Goal: Book appointment/travel/reservation

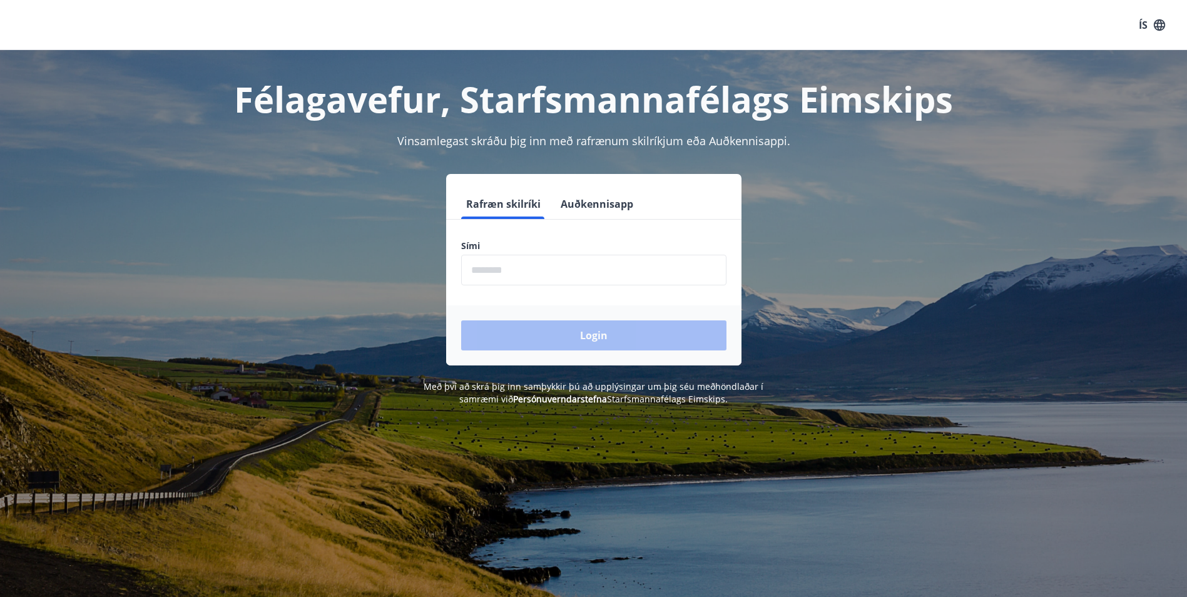
click at [505, 273] on input "phone" at bounding box center [593, 270] width 265 height 31
type input "********"
click at [530, 334] on button "Login" at bounding box center [593, 335] width 265 height 30
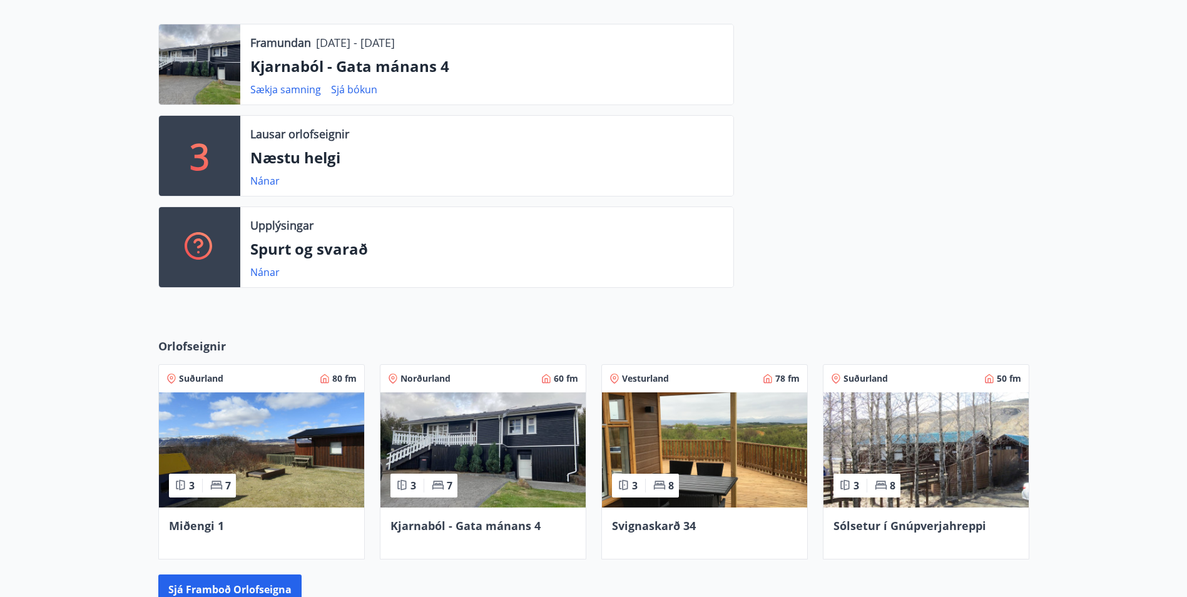
scroll to position [323, 0]
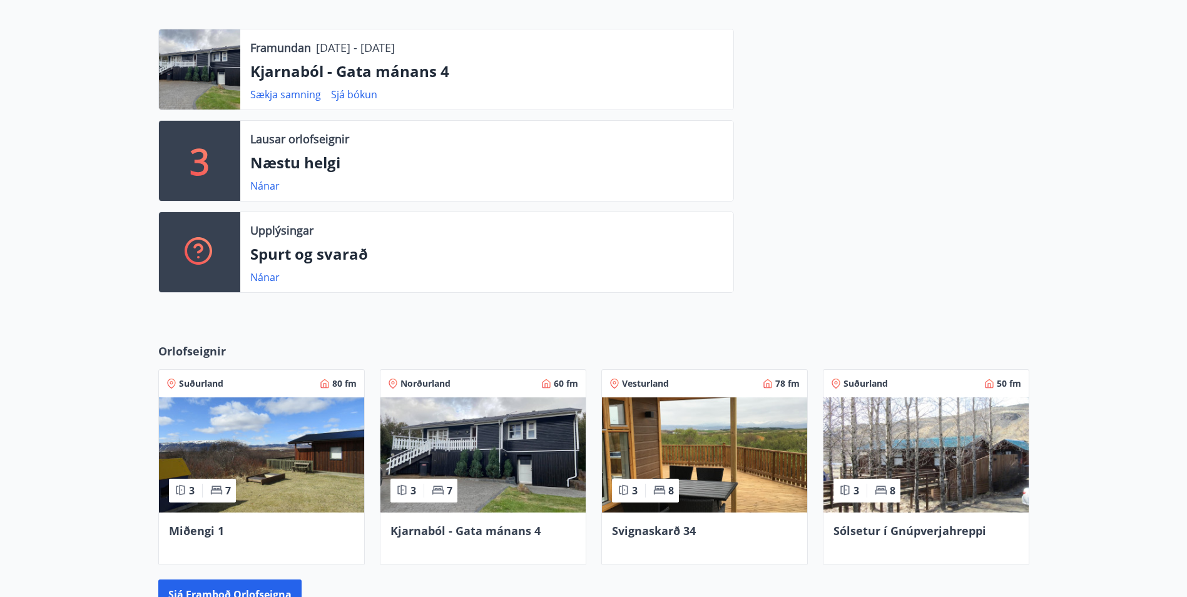
click at [480, 461] on img at bounding box center [482, 454] width 205 height 115
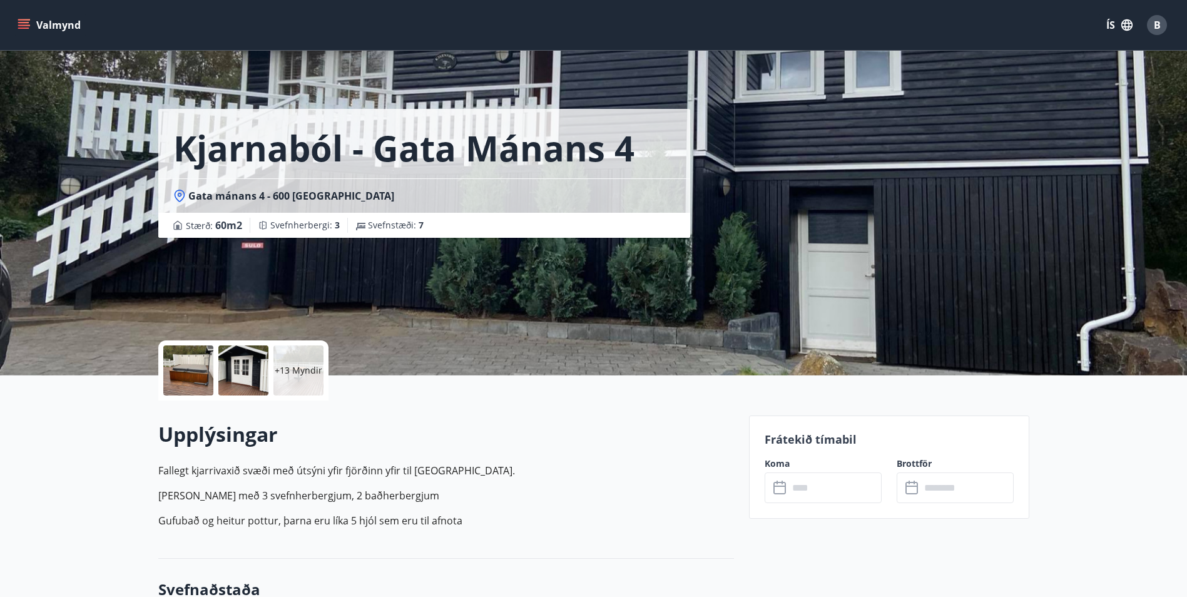
click at [197, 374] on div at bounding box center [188, 370] width 50 height 50
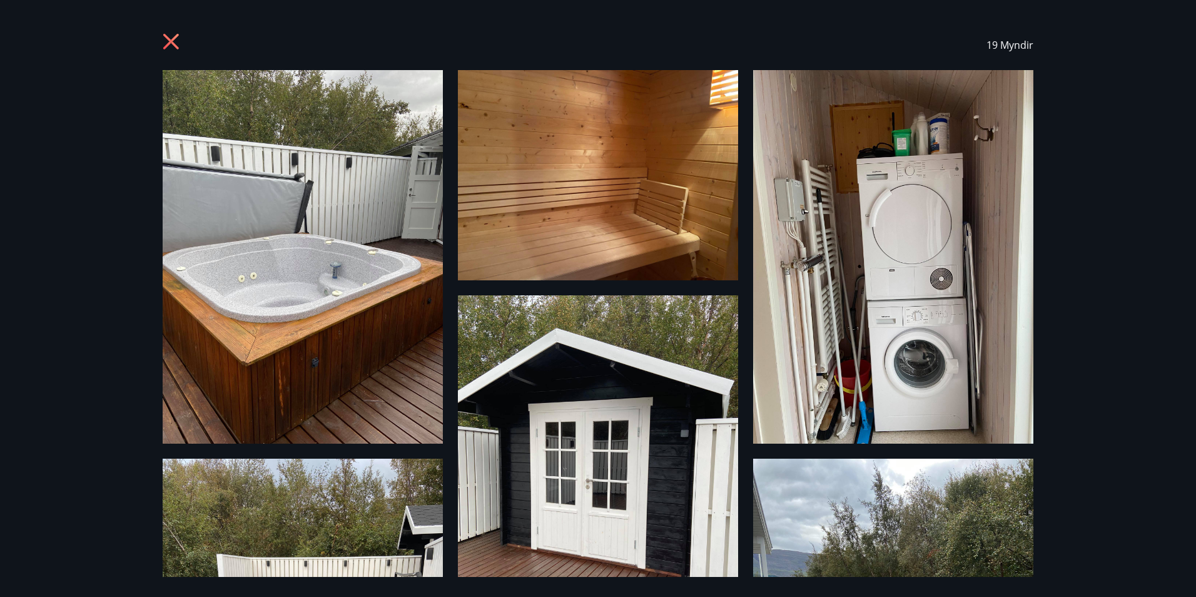
click at [571, 200] on img at bounding box center [598, 175] width 280 height 210
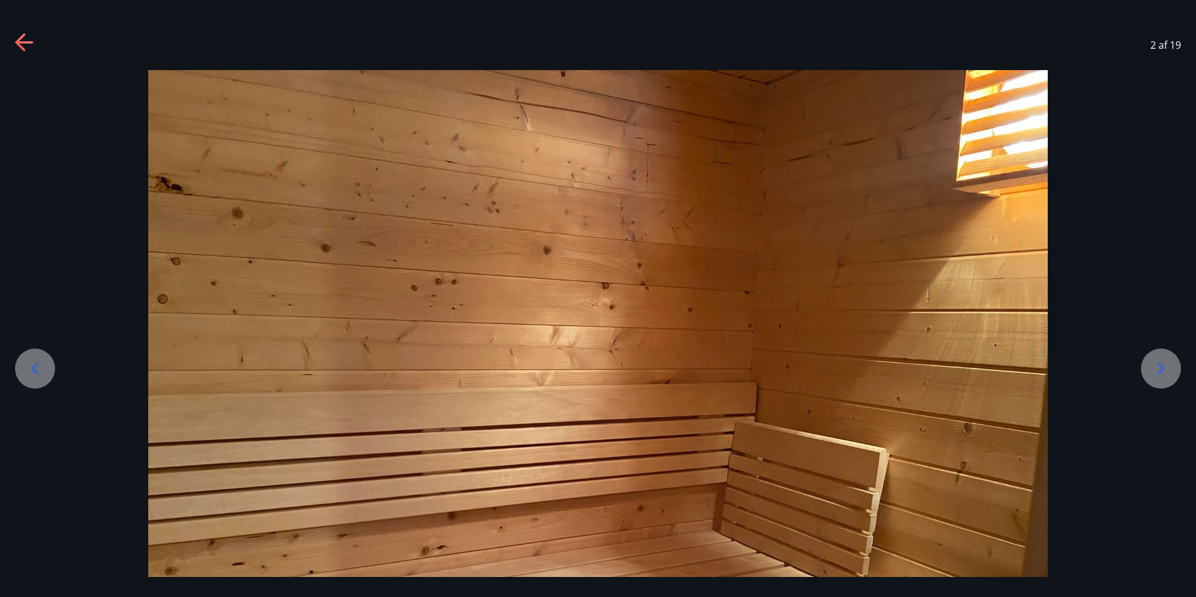
click at [1162, 383] on div at bounding box center [1161, 369] width 40 height 40
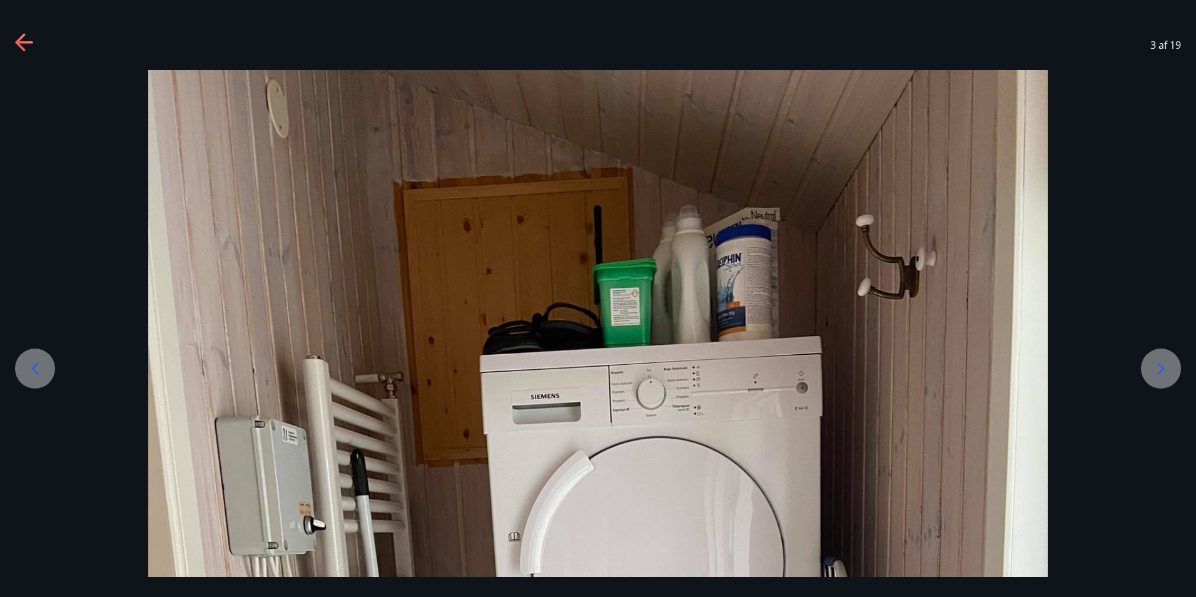
click at [1162, 383] on div at bounding box center [1161, 369] width 40 height 40
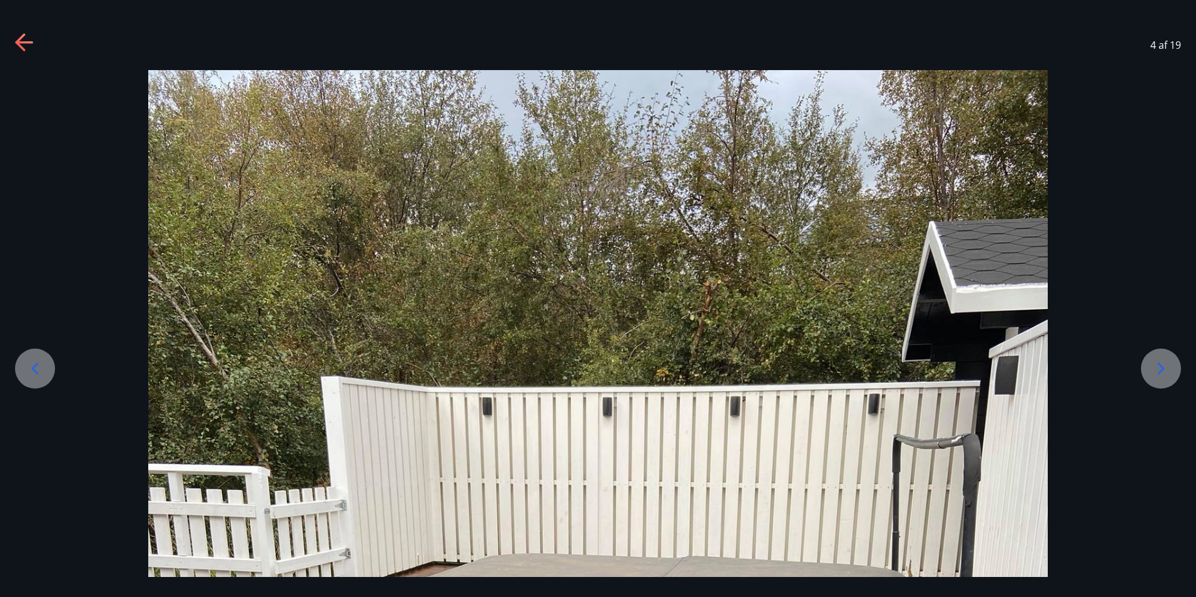
click at [1162, 383] on div at bounding box center [1161, 369] width 40 height 40
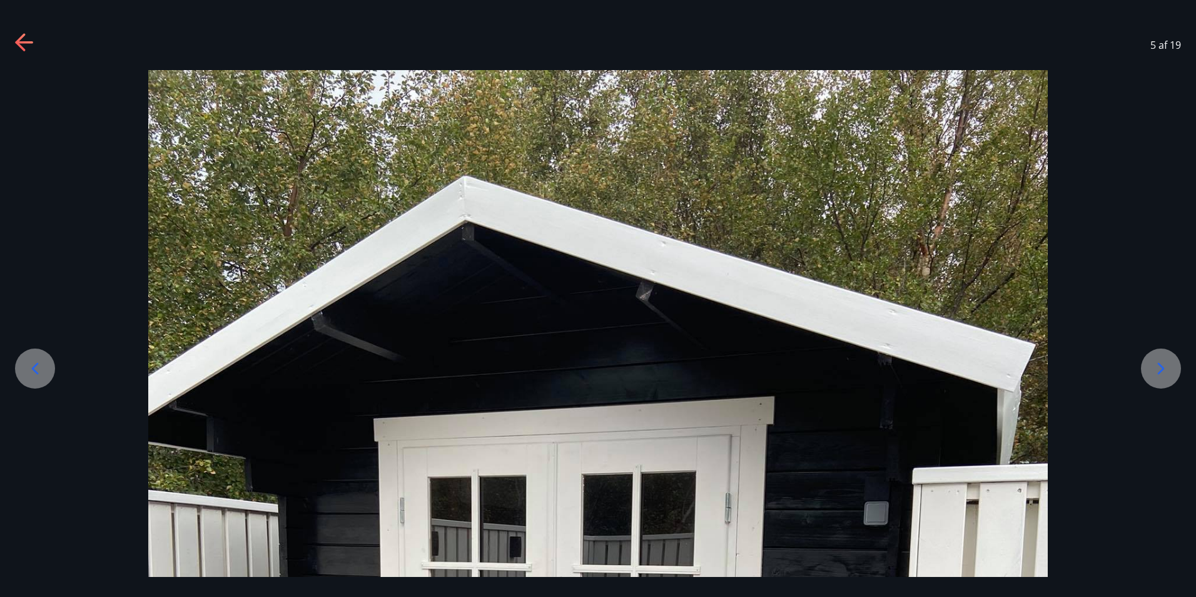
click at [1162, 383] on div at bounding box center [1161, 369] width 40 height 40
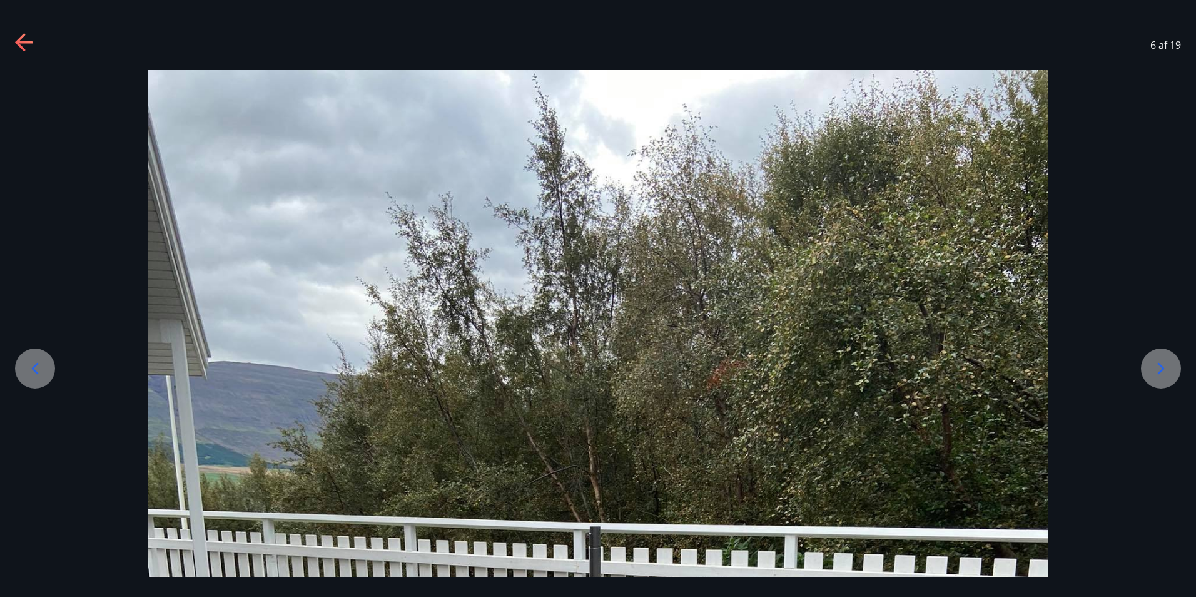
click at [1162, 383] on div at bounding box center [1161, 369] width 40 height 40
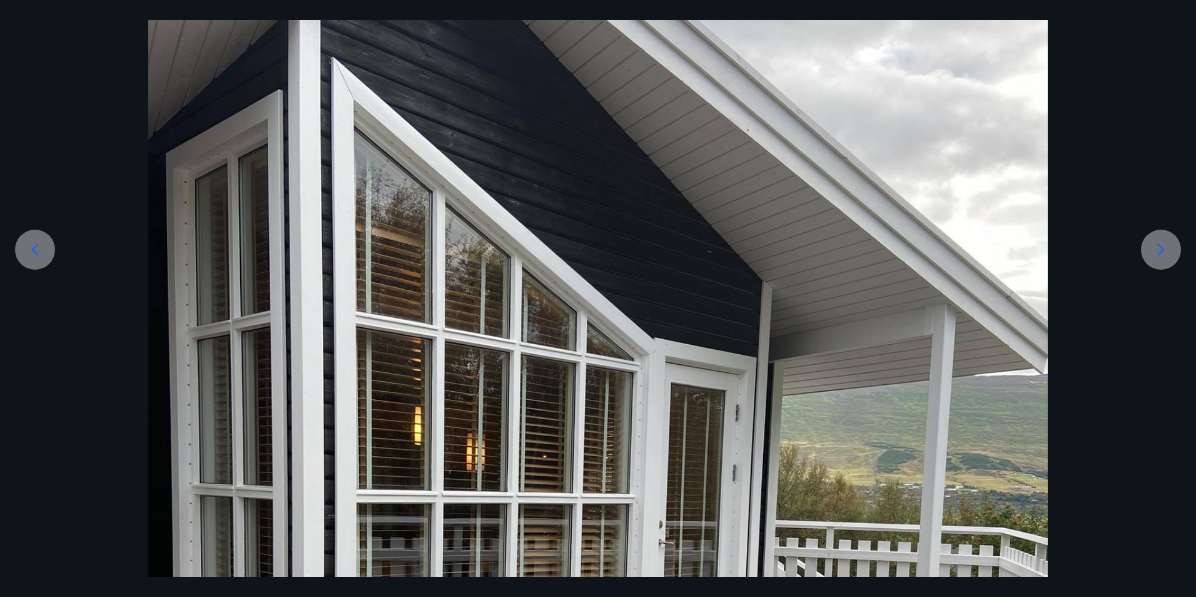
scroll to position [125, 0]
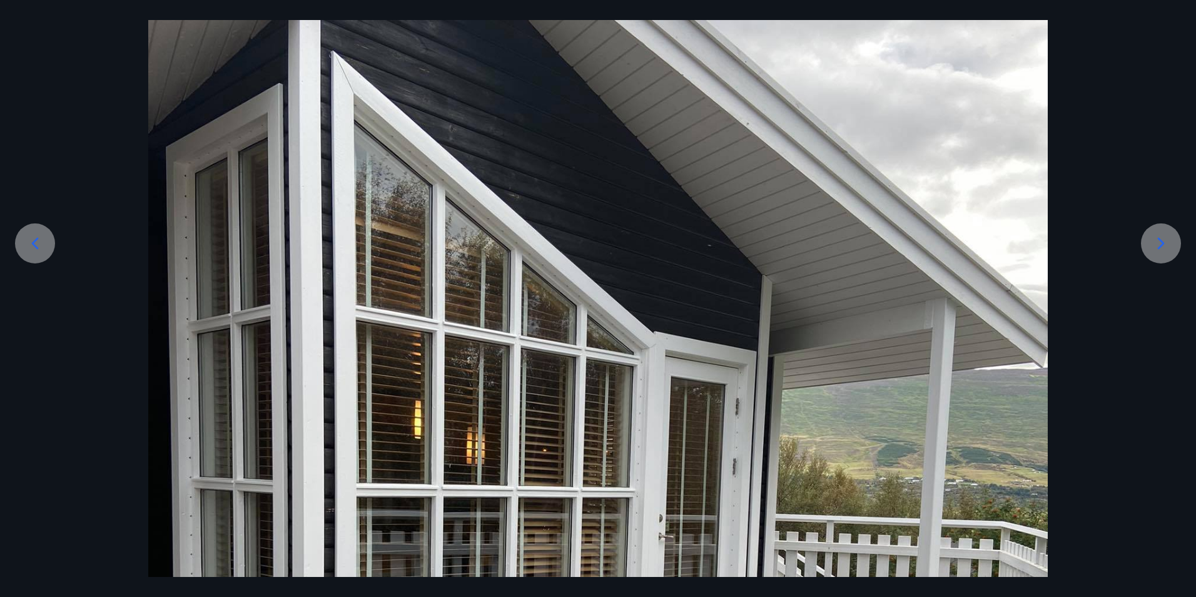
drag, startPoint x: 1133, startPoint y: 116, endPoint x: 1067, endPoint y: 567, distance: 455.3
click at [1072, 575] on div at bounding box center [598, 544] width 1196 height 1199
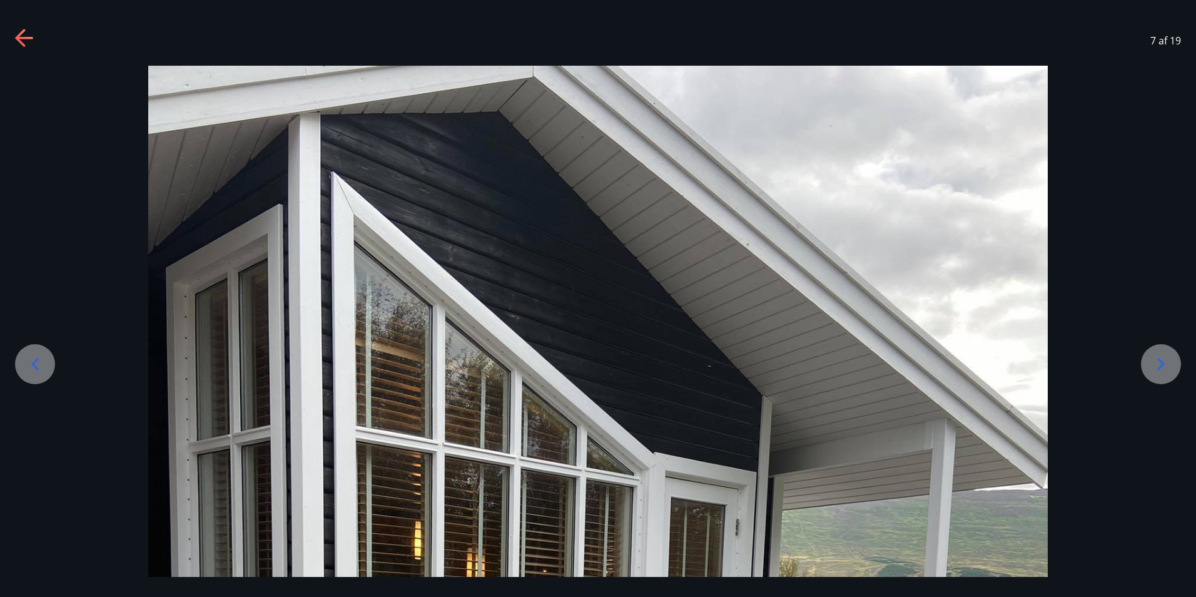
scroll to position [0, 0]
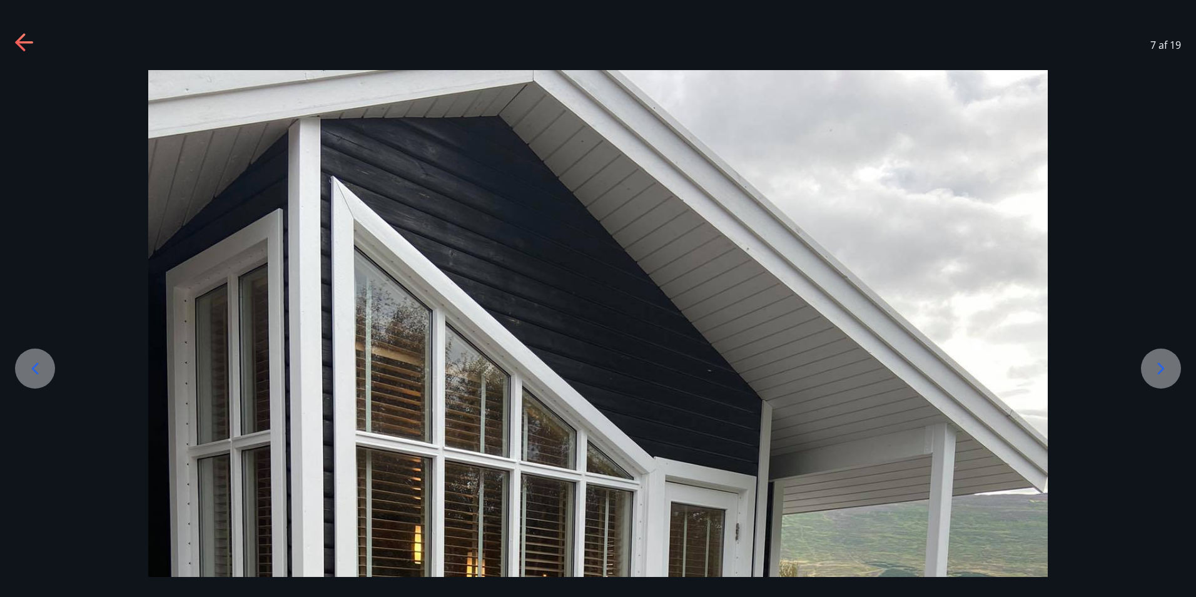
click at [1155, 366] on icon at bounding box center [1161, 369] width 20 height 20
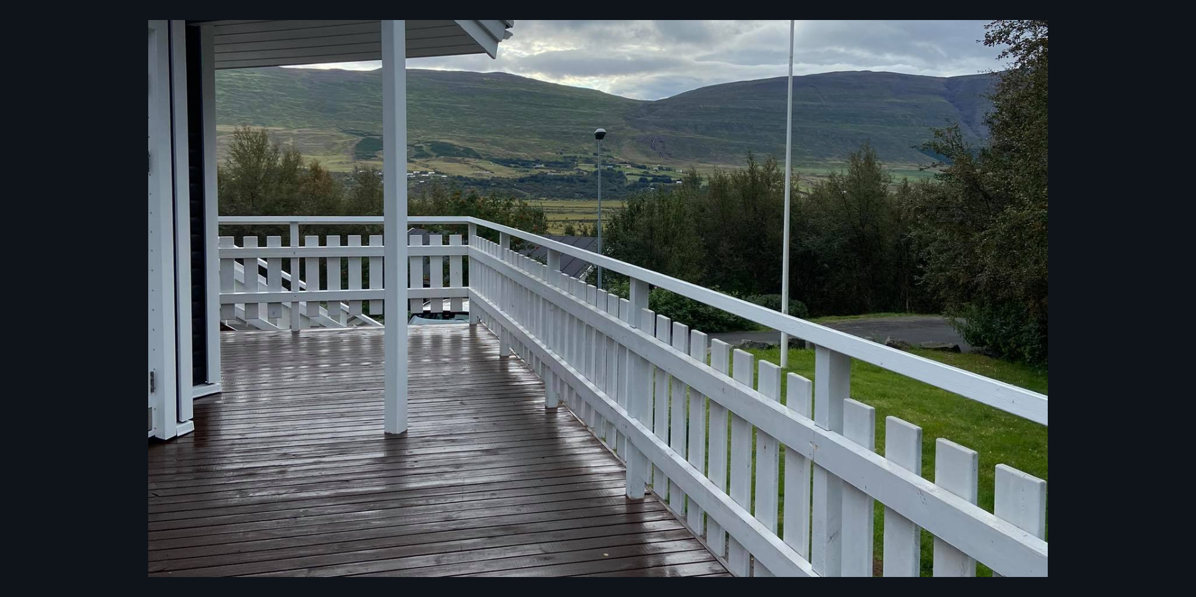
scroll to position [313, 0]
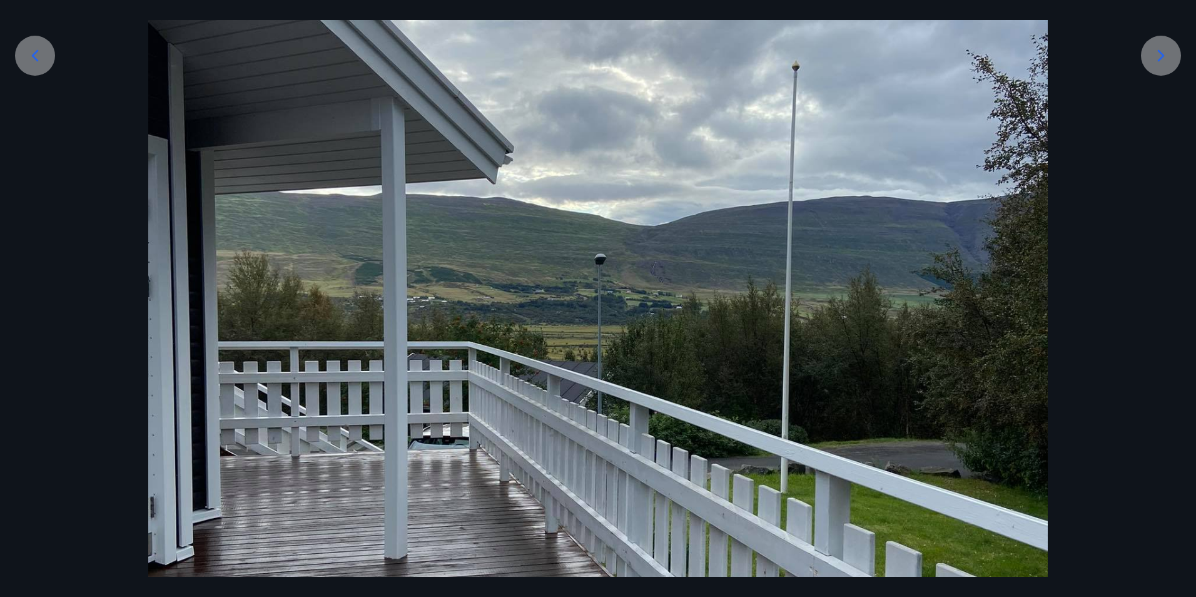
click at [1163, 59] on icon at bounding box center [1161, 56] width 20 height 20
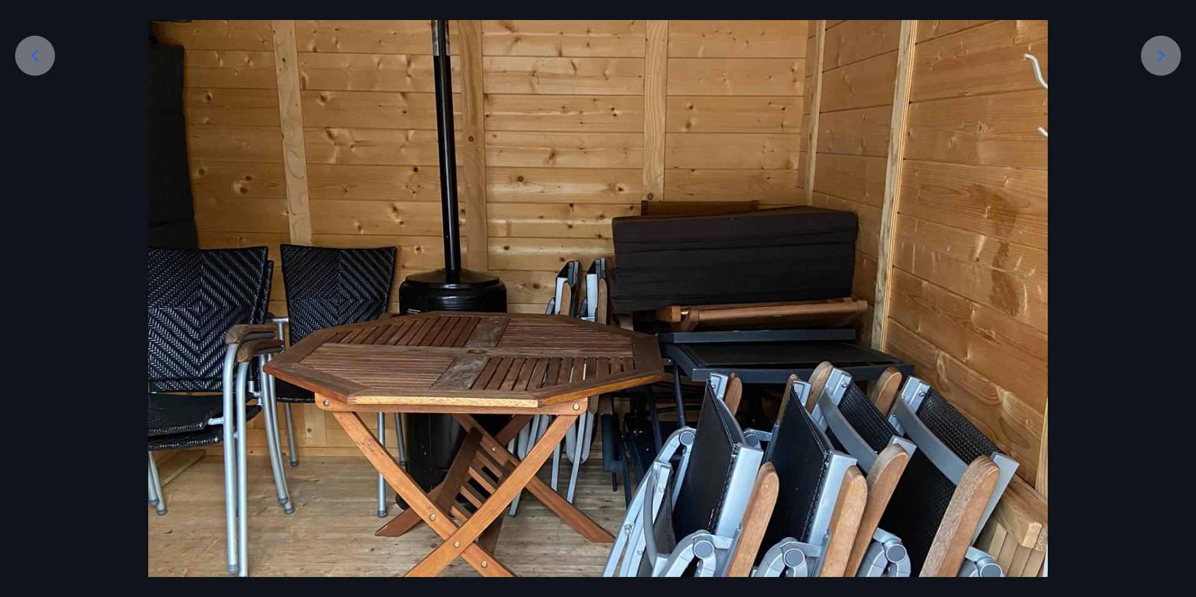
click at [1163, 59] on icon at bounding box center [1161, 56] width 20 height 20
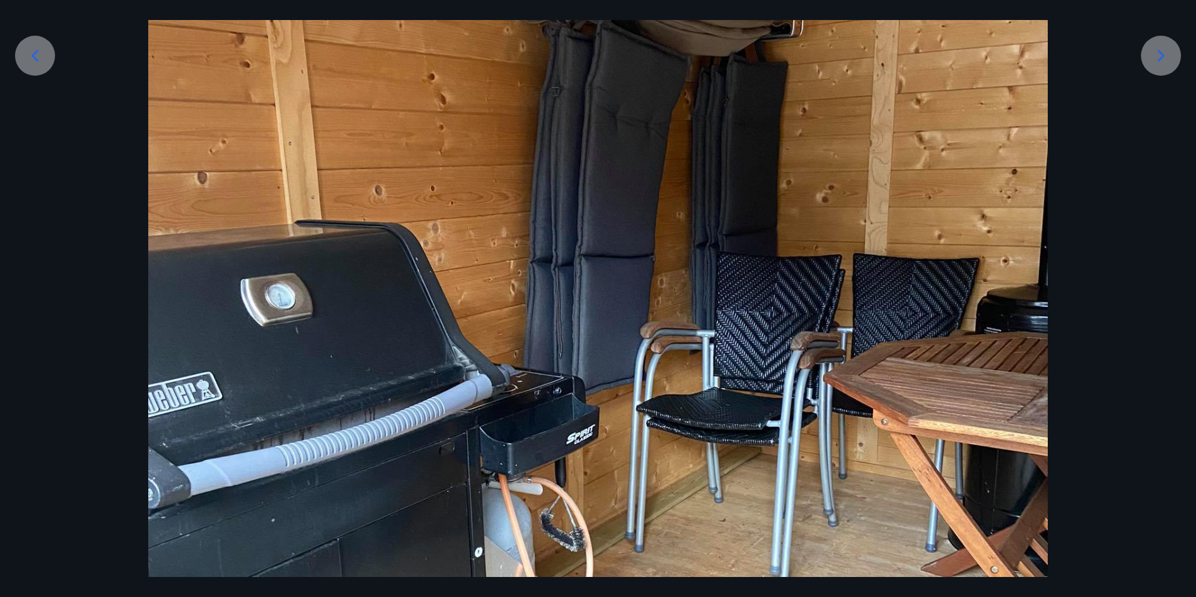
click at [1163, 59] on icon at bounding box center [1161, 56] width 20 height 20
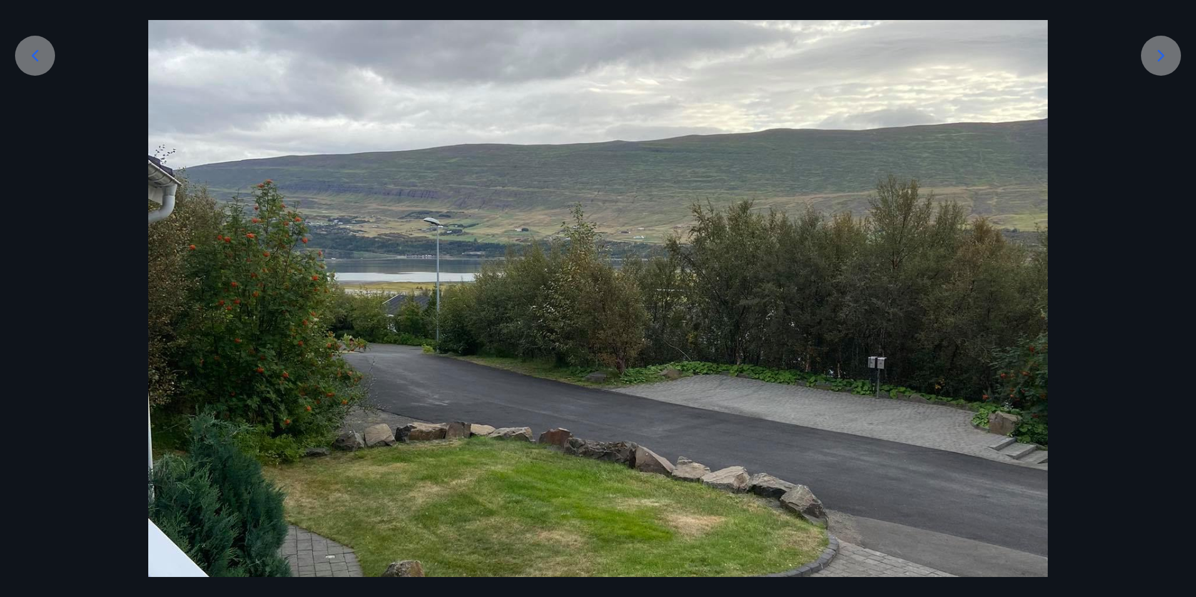
click at [1163, 59] on icon at bounding box center [1161, 56] width 20 height 20
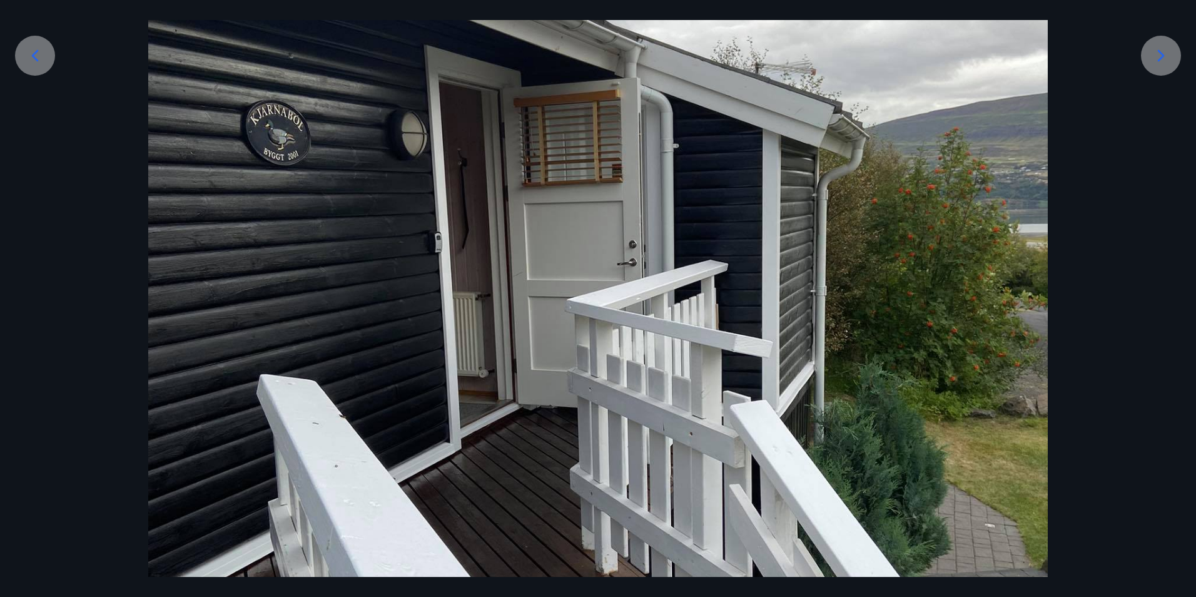
click at [1163, 59] on icon at bounding box center [1161, 56] width 20 height 20
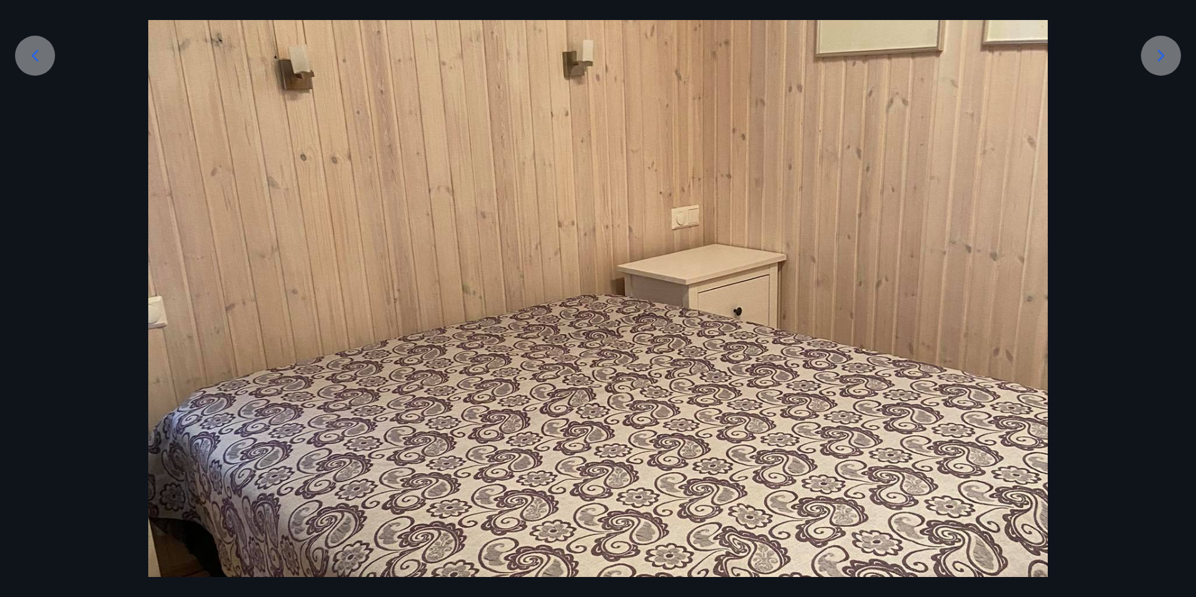
click at [1163, 59] on icon at bounding box center [1161, 56] width 20 height 20
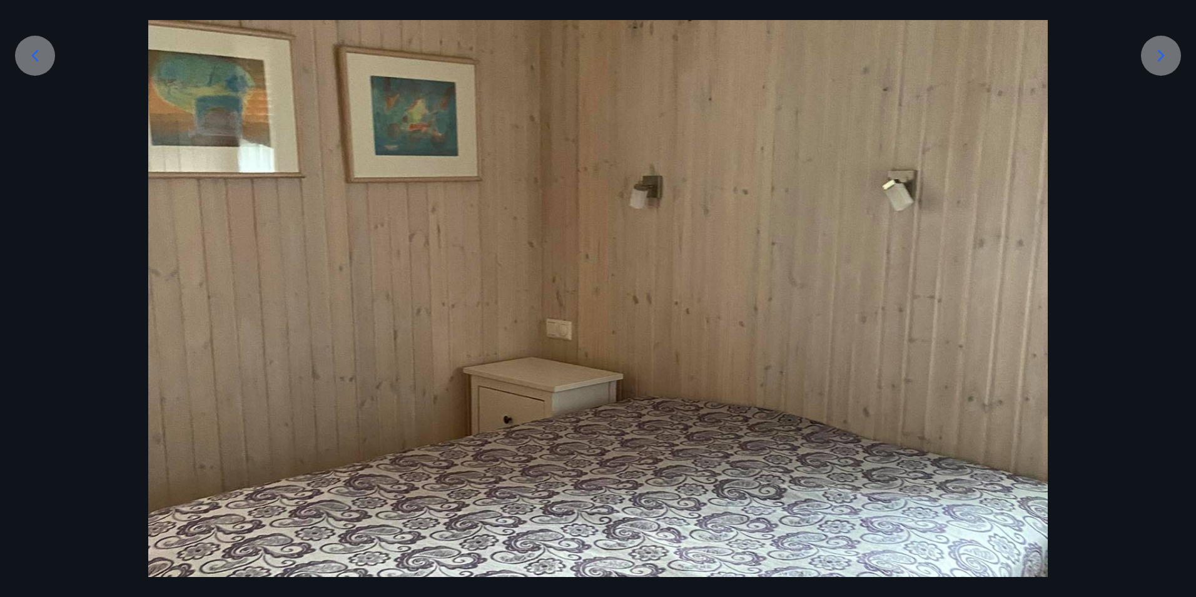
click at [1163, 59] on icon at bounding box center [1161, 56] width 20 height 20
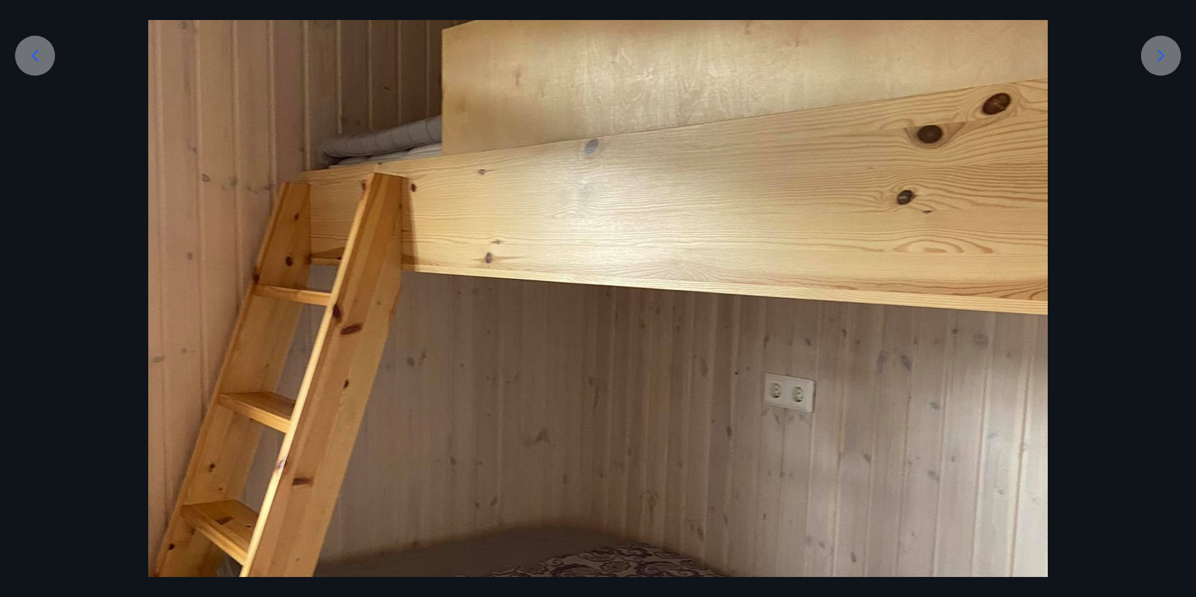
click at [1163, 59] on icon at bounding box center [1161, 56] width 20 height 20
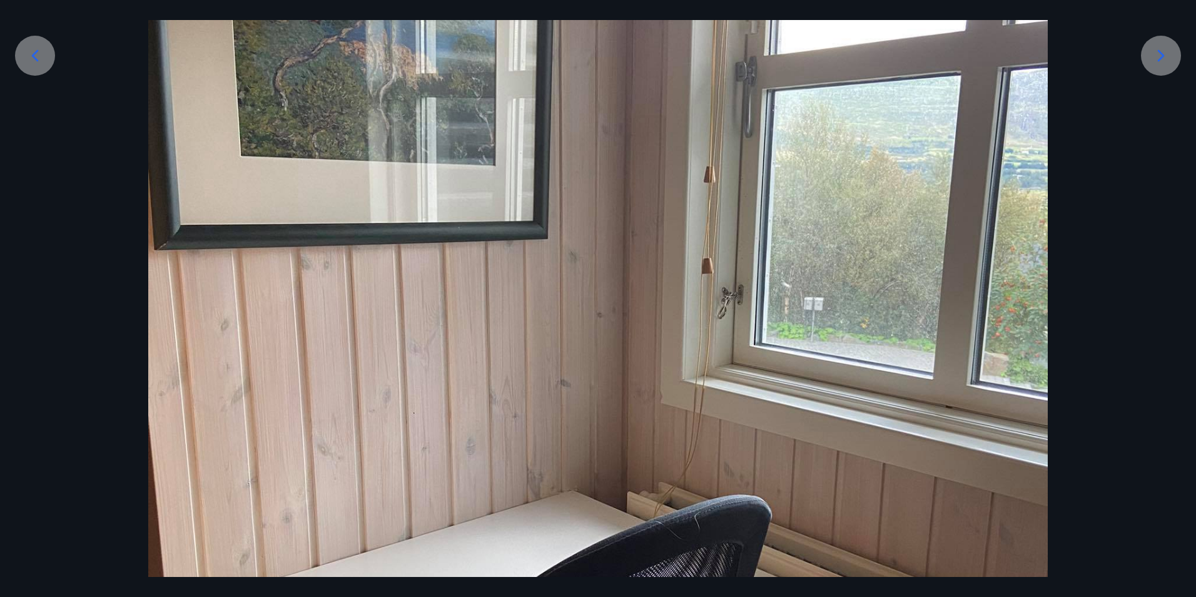
click at [42, 51] on icon at bounding box center [35, 56] width 20 height 20
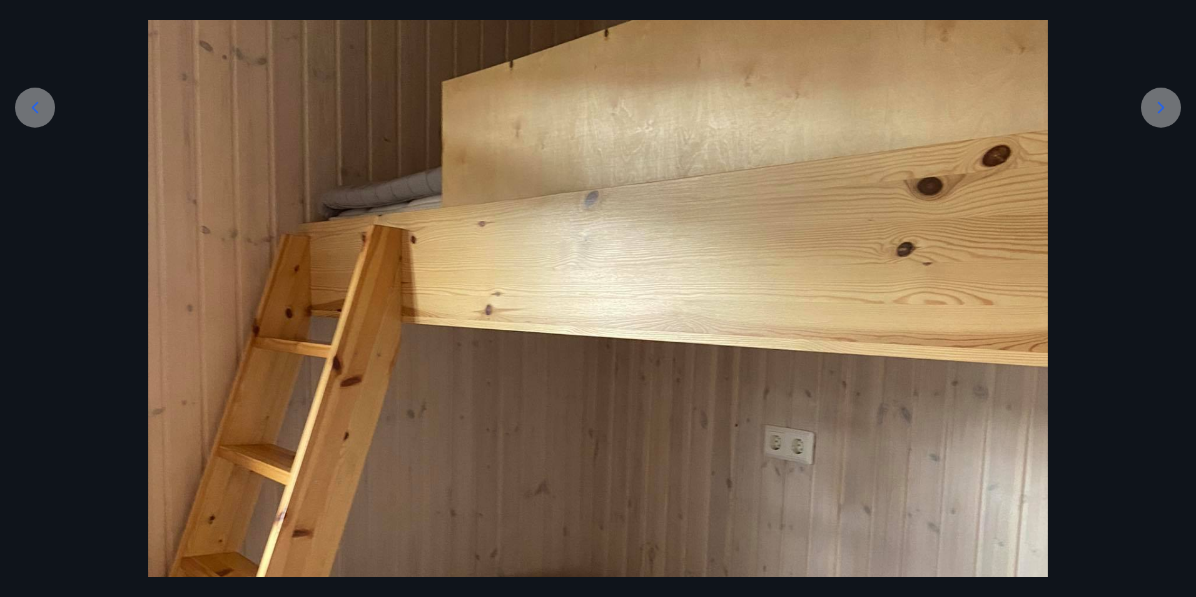
scroll to position [250, 0]
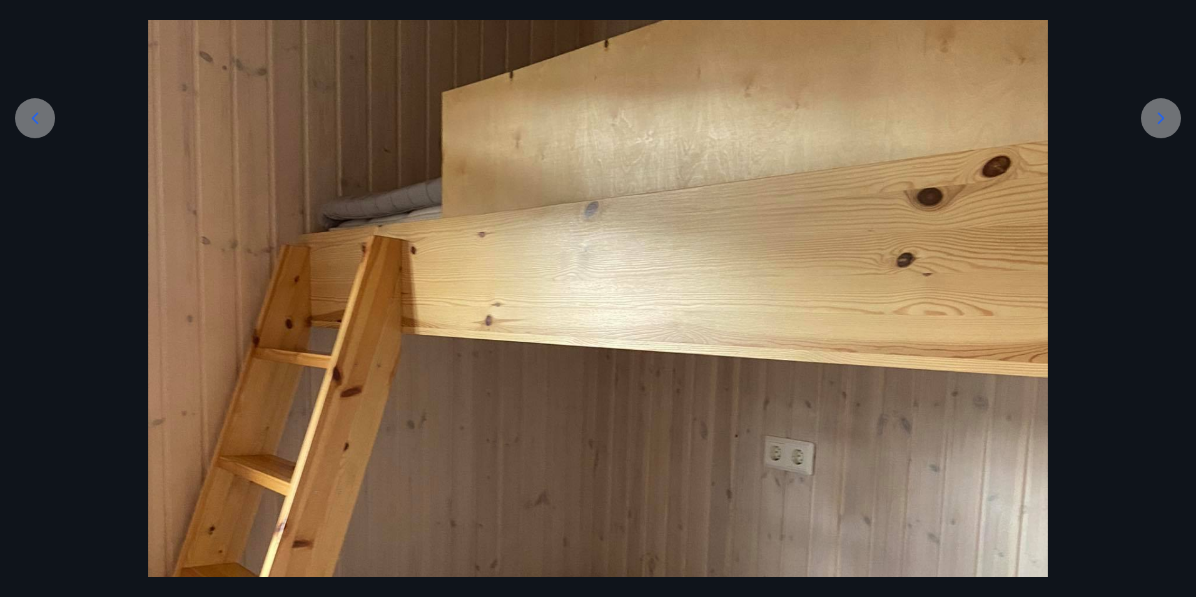
click at [1151, 18] on div "15 af 19" at bounding box center [598, 298] width 1196 height 597
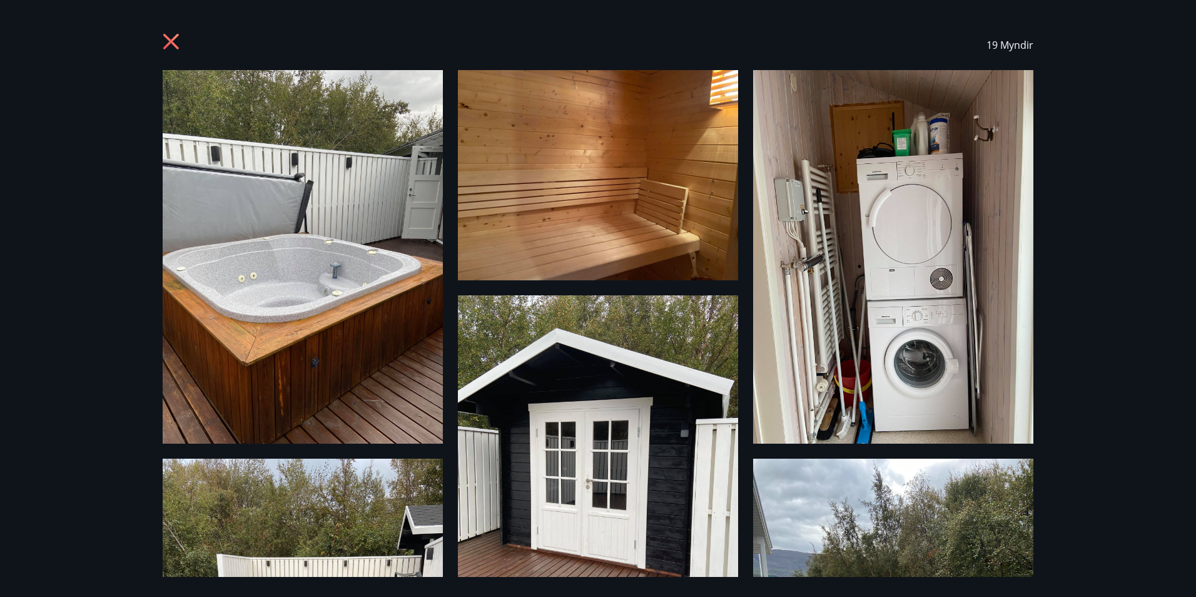
click at [1153, 132] on div "19 Myndir" at bounding box center [598, 298] width 1196 height 597
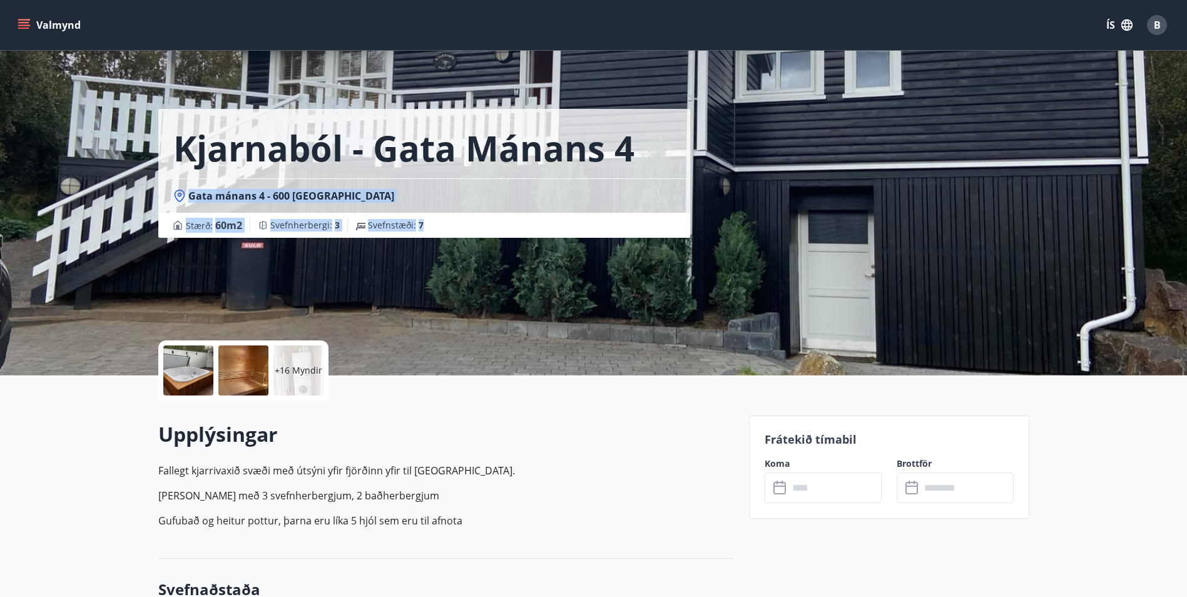
drag, startPoint x: 1082, startPoint y: 88, endPoint x: 1087, endPoint y: 349, distance: 260.3
click at [1087, 349] on div "Kjarnaból - Gata mánans 4 Gata mánans 4 - [GEOGRAPHIC_DATA] : 60 m2 [GEOGRAPHIC…" at bounding box center [593, 187] width 1187 height 375
click at [290, 370] on p "+16 Myndir" at bounding box center [299, 370] width 48 height 13
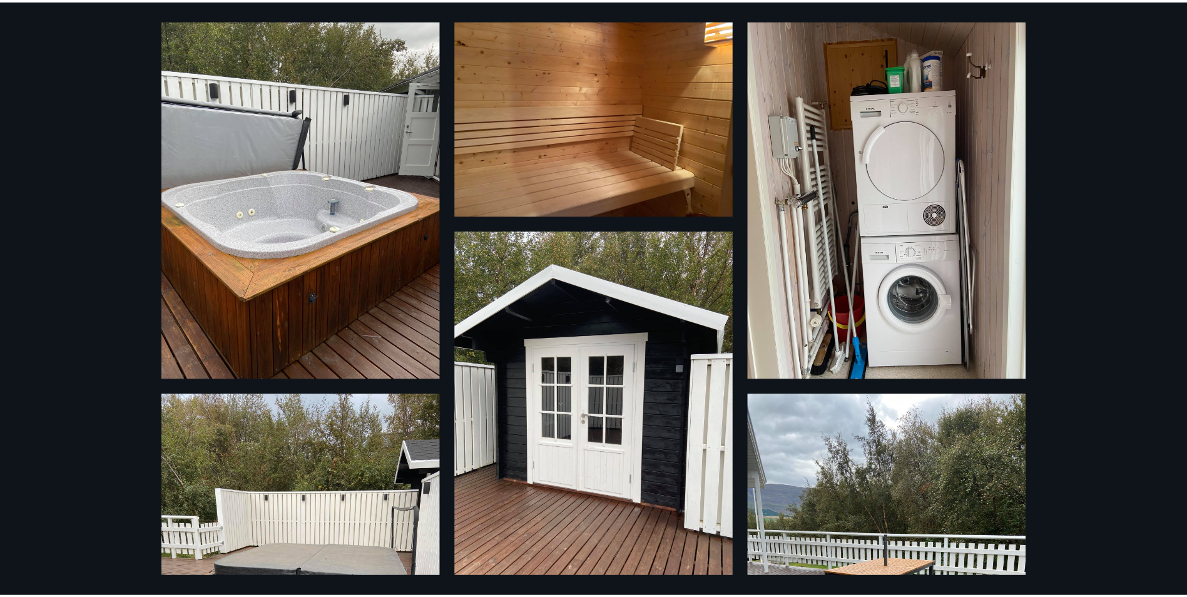
scroll to position [63, 0]
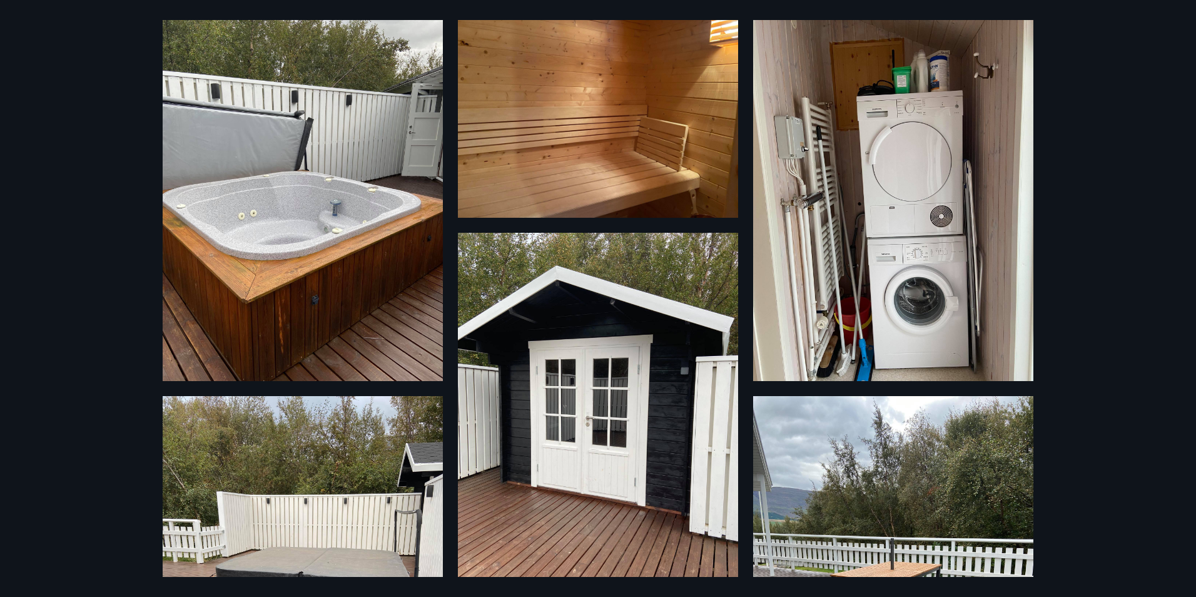
click at [1072, 247] on div "19 Myndir" at bounding box center [598, 298] width 1196 height 597
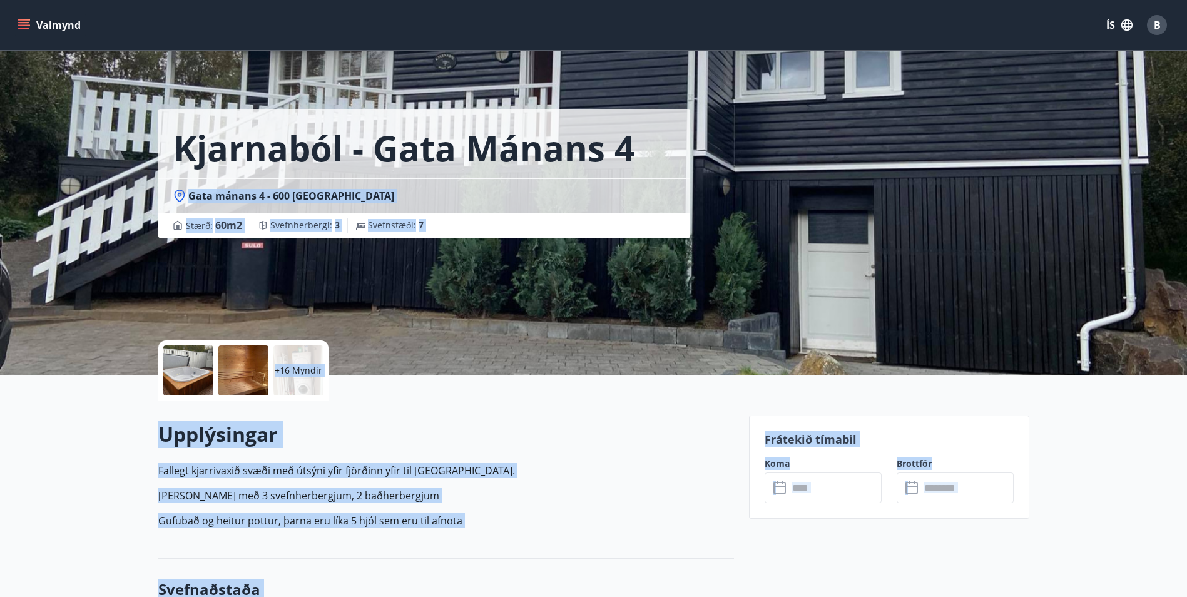
drag, startPoint x: 1153, startPoint y: 84, endPoint x: 1127, endPoint y: 471, distance: 386.9
click at [628, 298] on div "Kjarnaból - Gata mánans 4 Gata mánans 4 - [GEOGRAPHIC_DATA] : 60 m2 [GEOGRAPHIC…" at bounding box center [448, 187] width 581 height 375
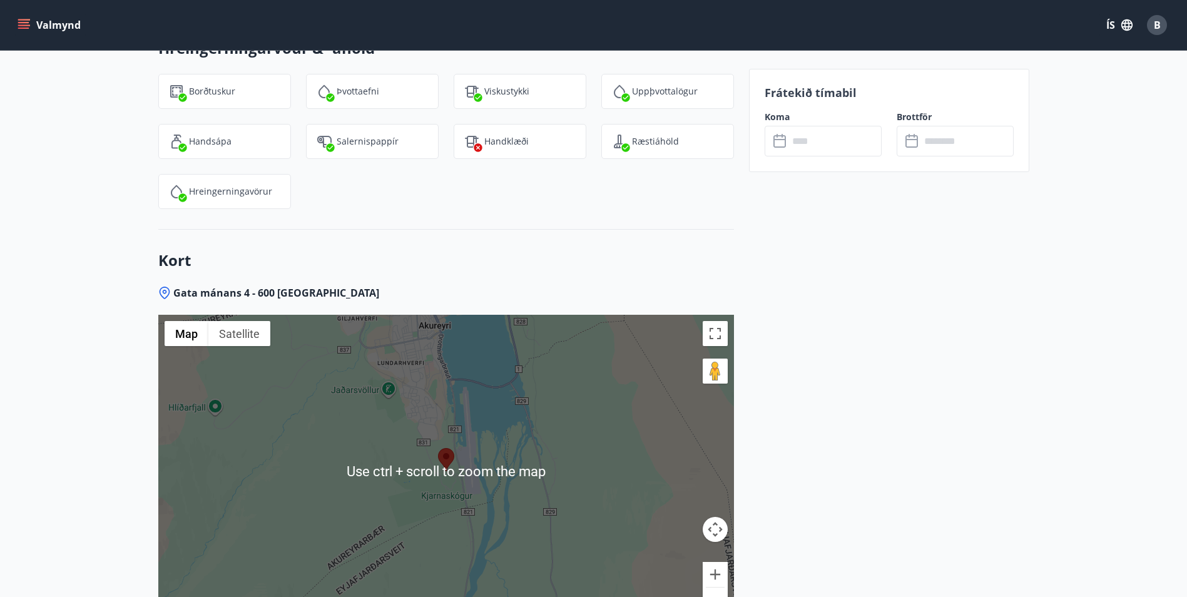
scroll to position [1549, 0]
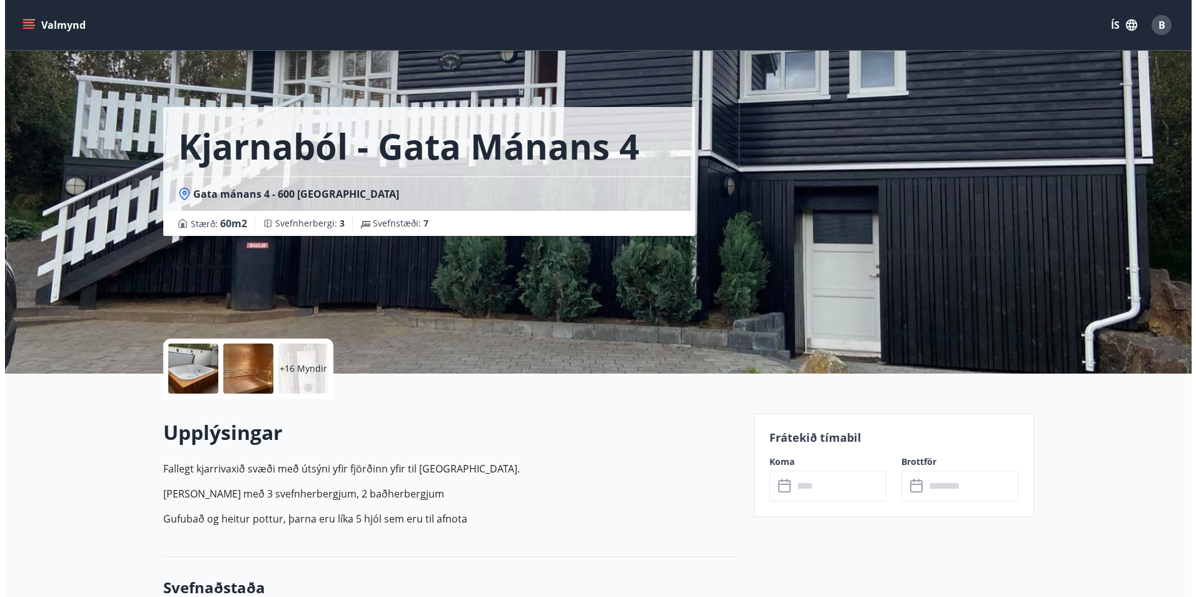
scroll to position [0, 0]
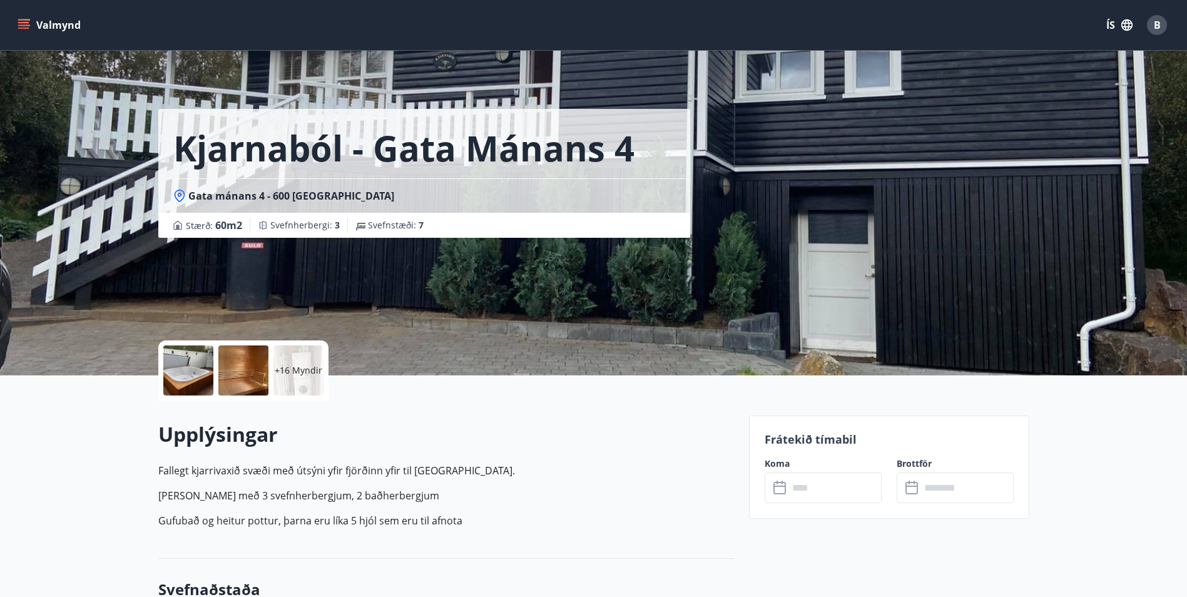
click at [54, 14] on button "Valmynd" at bounding box center [50, 25] width 71 height 23
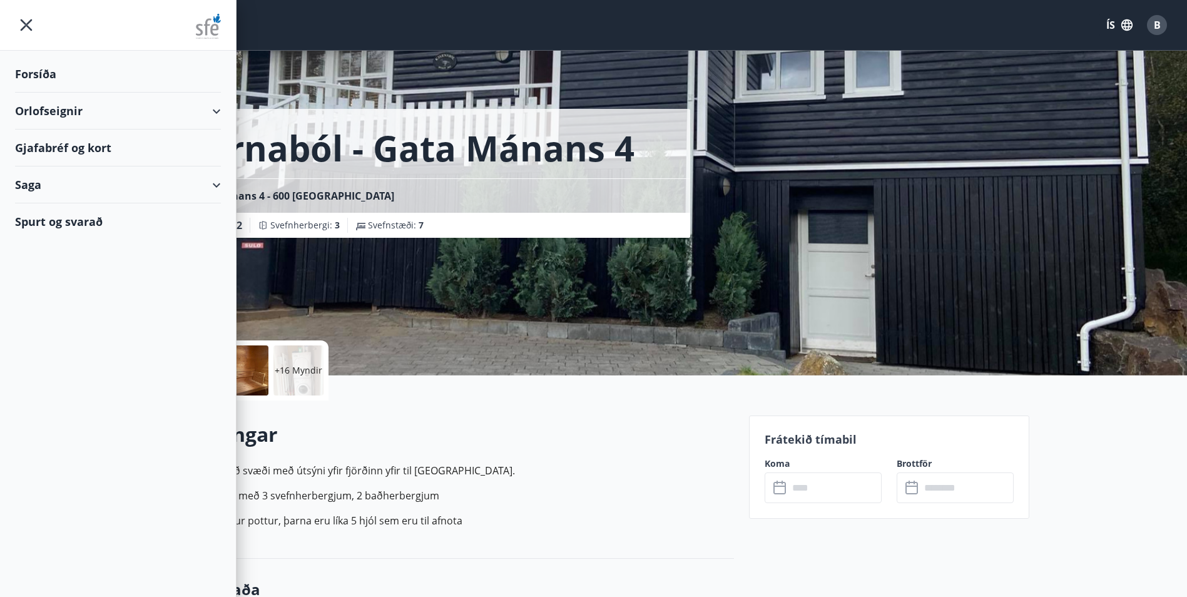
click at [289, 369] on p "+16 Myndir" at bounding box center [299, 370] width 48 height 13
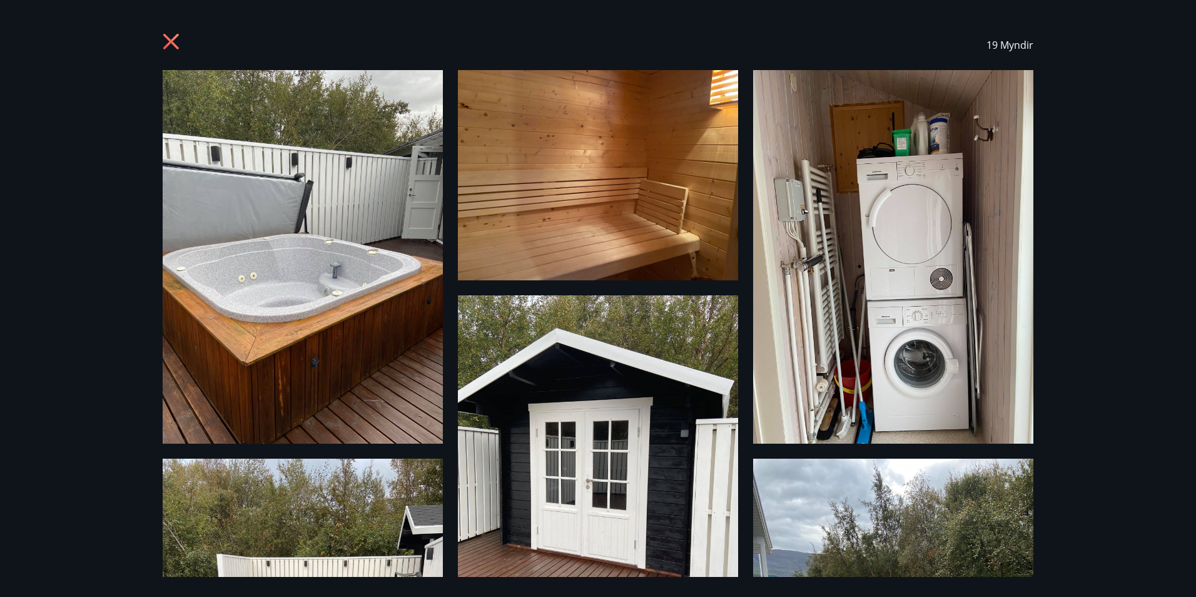
click at [1166, 123] on div "19 Myndir" at bounding box center [598, 298] width 1196 height 597
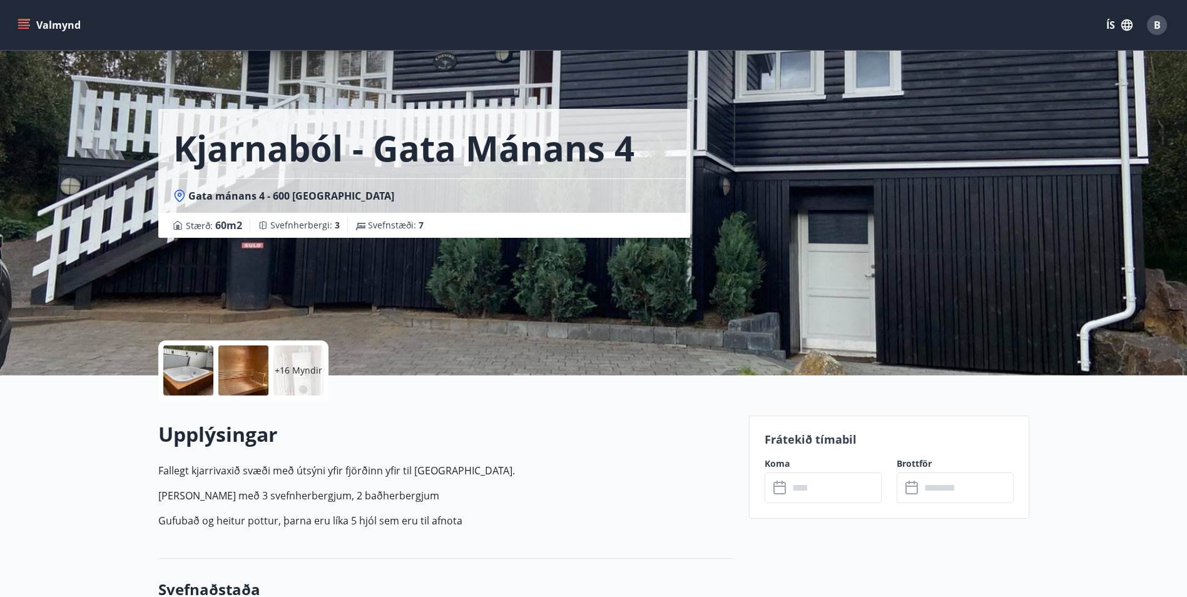
click at [290, 364] on p "+16 Myndir" at bounding box center [299, 370] width 48 height 13
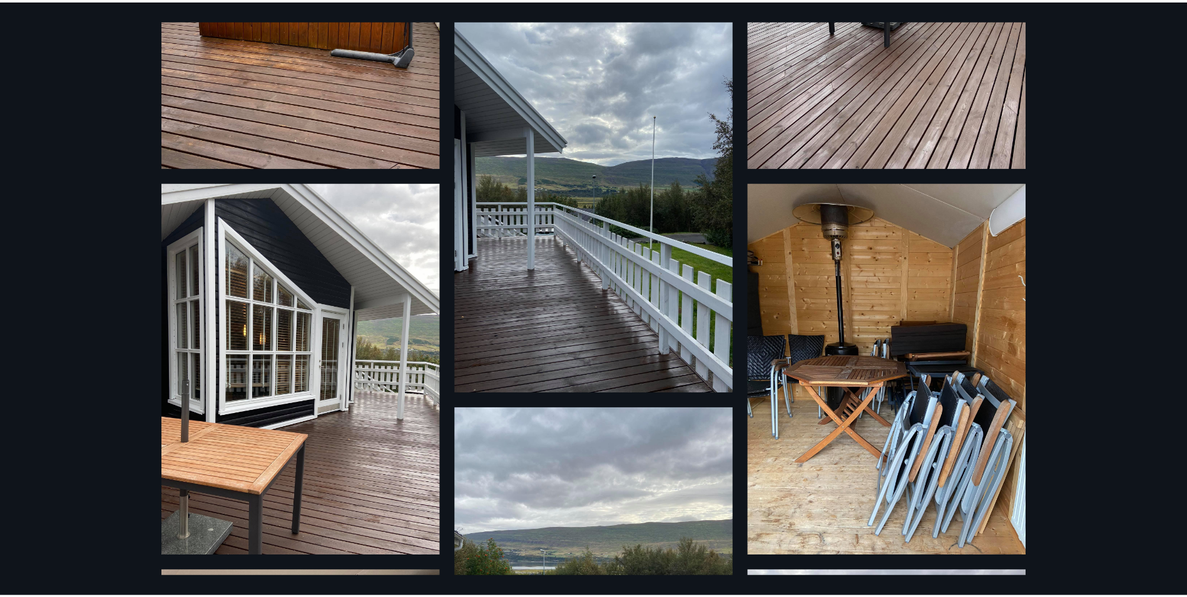
scroll to position [563, 0]
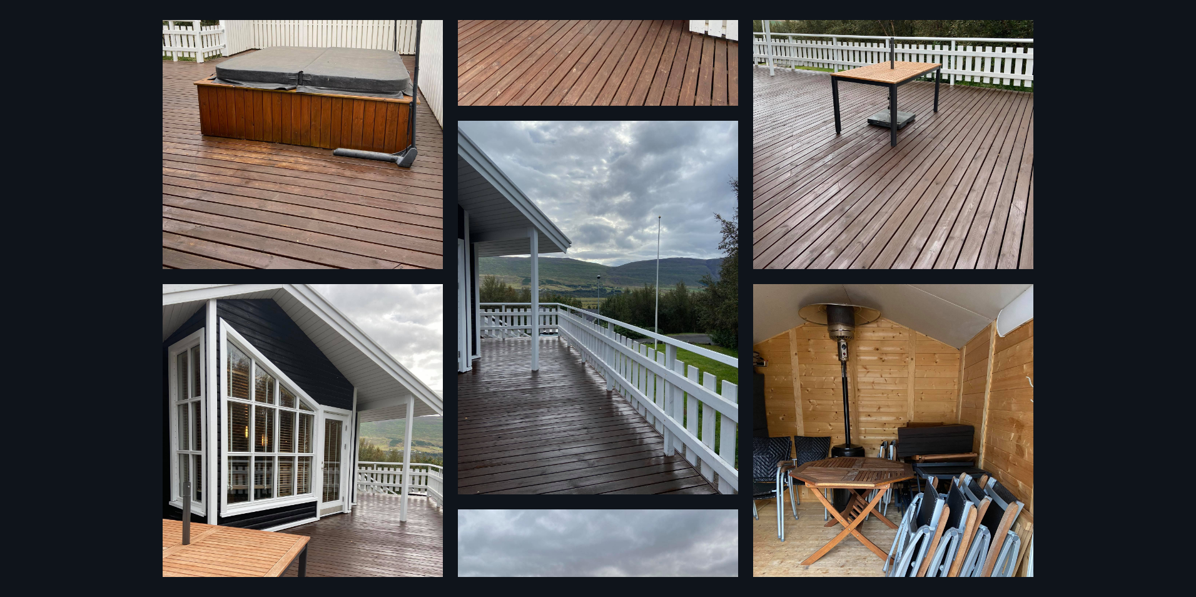
click at [1102, 96] on div "19 Myndir" at bounding box center [598, 298] width 1196 height 597
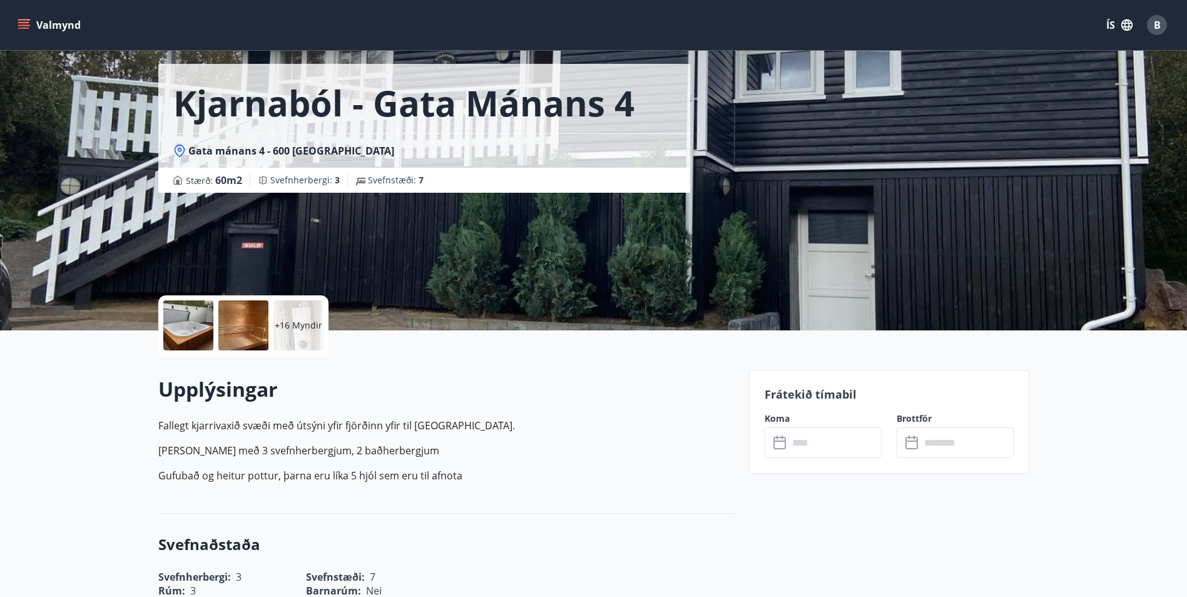
scroll to position [63, 0]
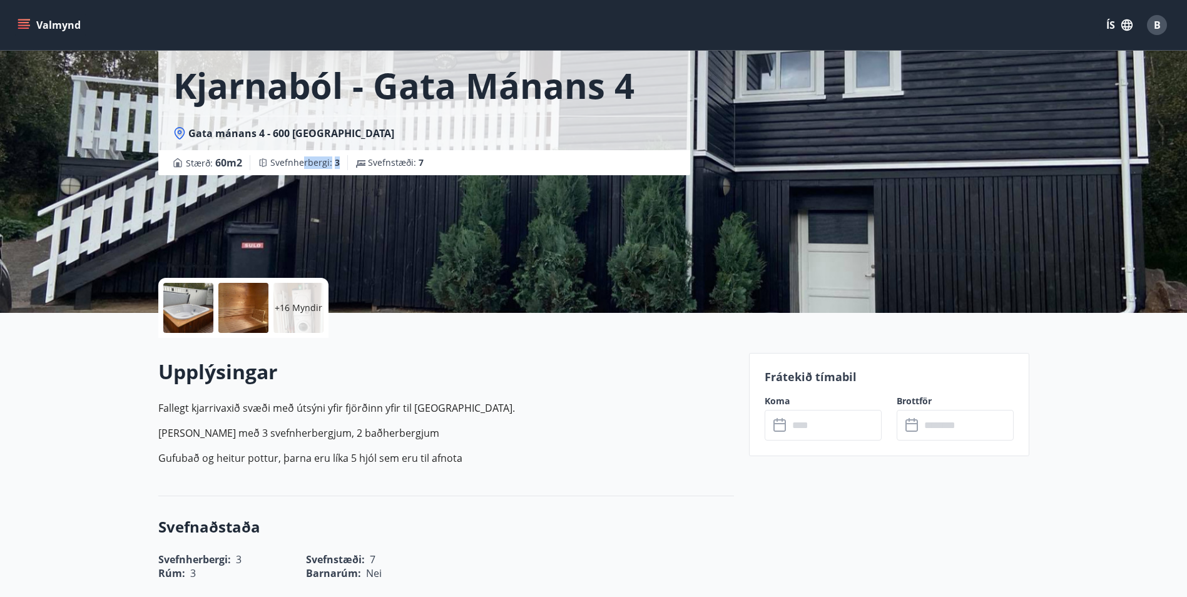
drag, startPoint x: 301, startPoint y: 159, endPoint x: 335, endPoint y: 161, distance: 34.5
click at [335, 161] on span "Svefnherbergi : 3" at bounding box center [304, 162] width 69 height 13
click at [335, 161] on span "3" at bounding box center [337, 162] width 5 height 12
drag, startPoint x: 434, startPoint y: 163, endPoint x: 362, endPoint y: 160, distance: 71.4
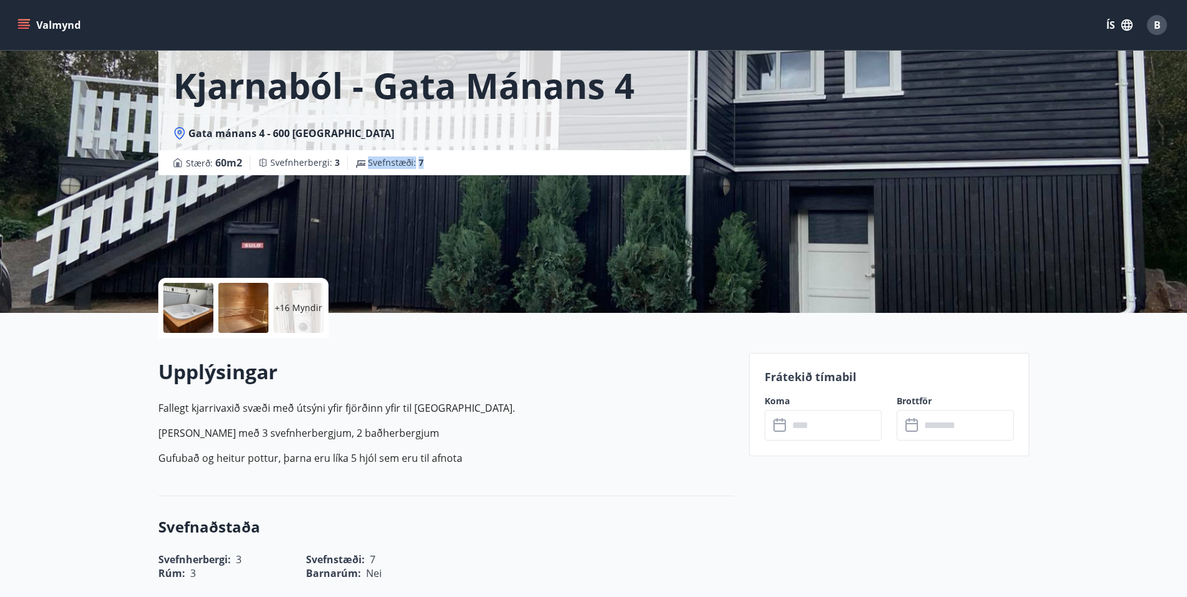
click at [362, 160] on div "Stærð : 60 m2 Svefnherbergi : 3 Svefnstæði : 7" at bounding box center [424, 162] width 502 height 15
drag, startPoint x: 362, startPoint y: 160, endPoint x: 295, endPoint y: 170, distance: 67.7
click at [295, 170] on div "Svefnherbergi : 3" at bounding box center [299, 162] width 98 height 15
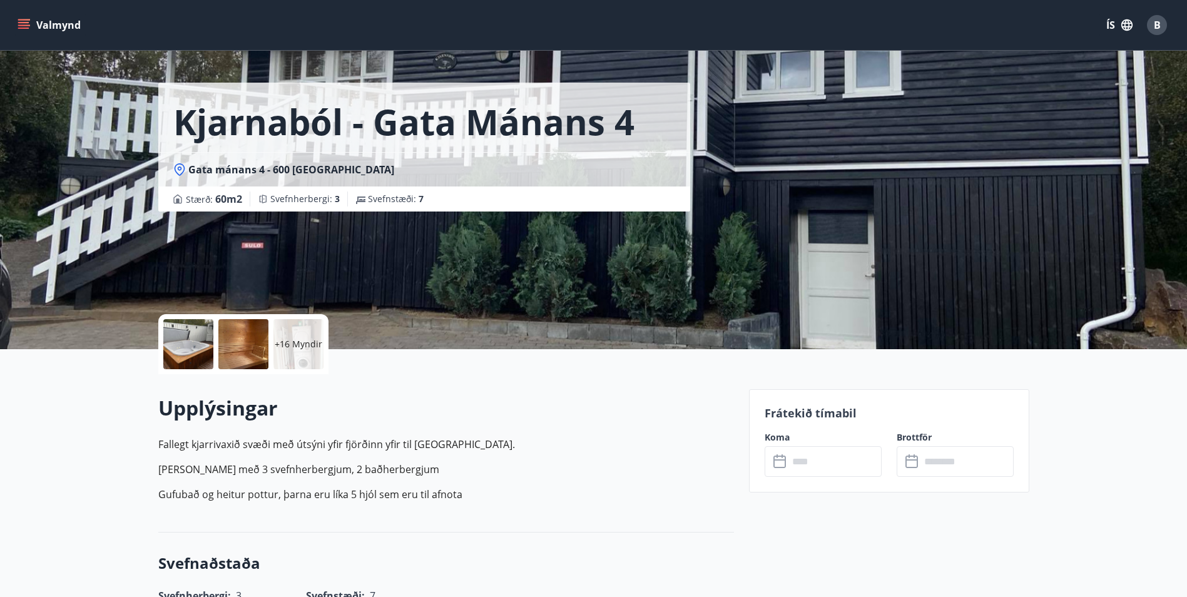
scroll to position [0, 0]
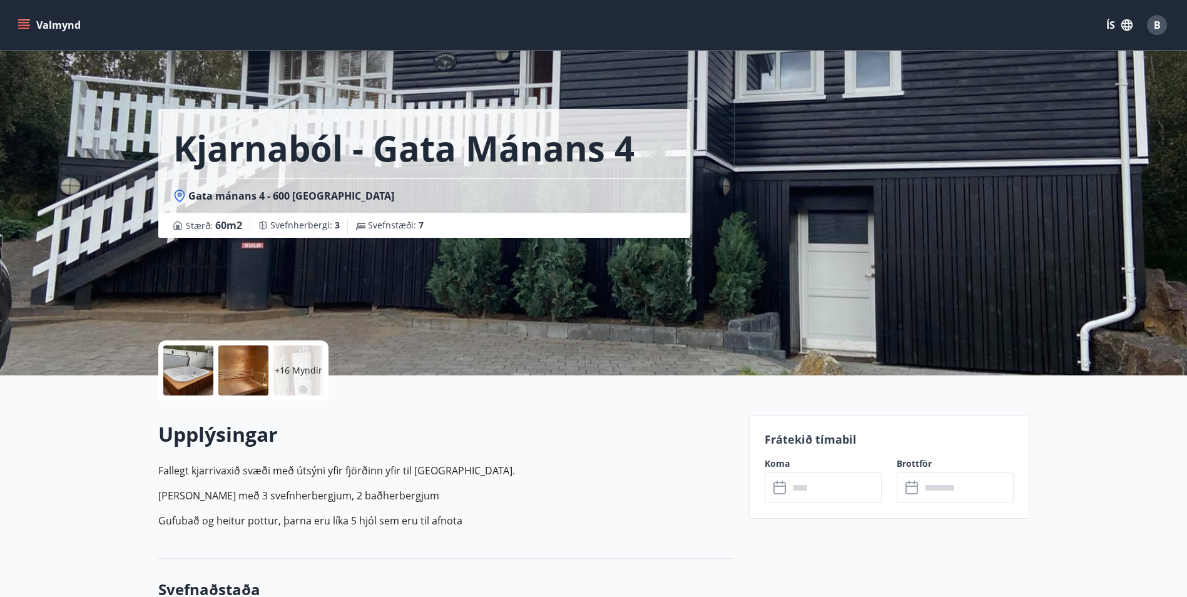
click at [15, 16] on button "Valmynd" at bounding box center [50, 25] width 71 height 23
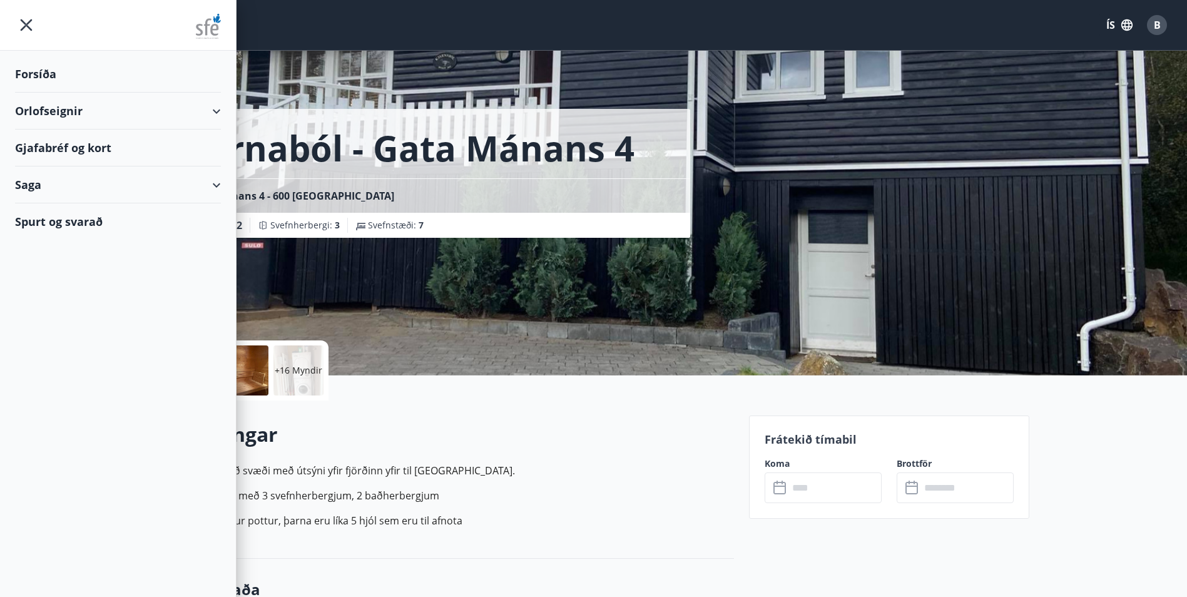
click at [72, 115] on div "Orlofseignir" at bounding box center [118, 111] width 206 height 37
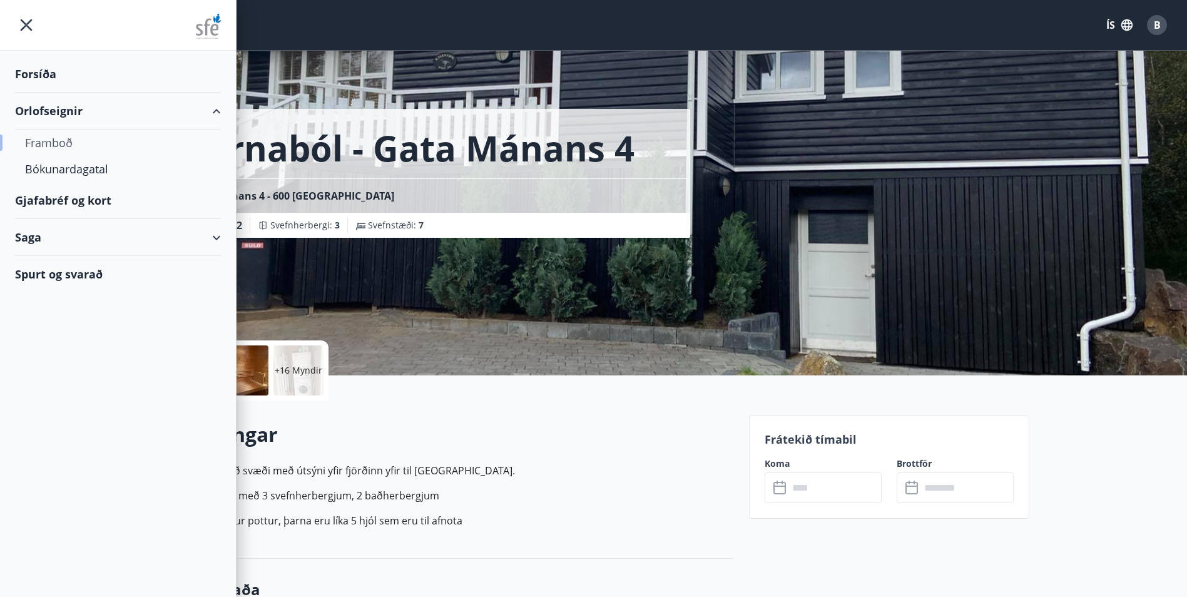
click at [62, 141] on div "Framboð" at bounding box center [118, 143] width 186 height 26
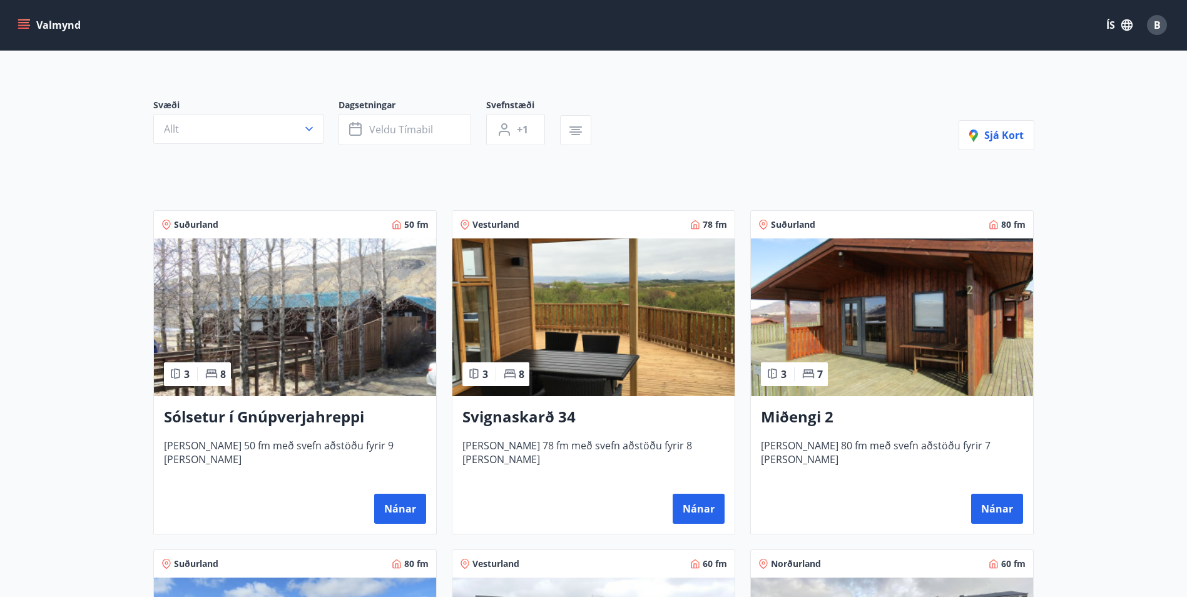
scroll to position [79, 0]
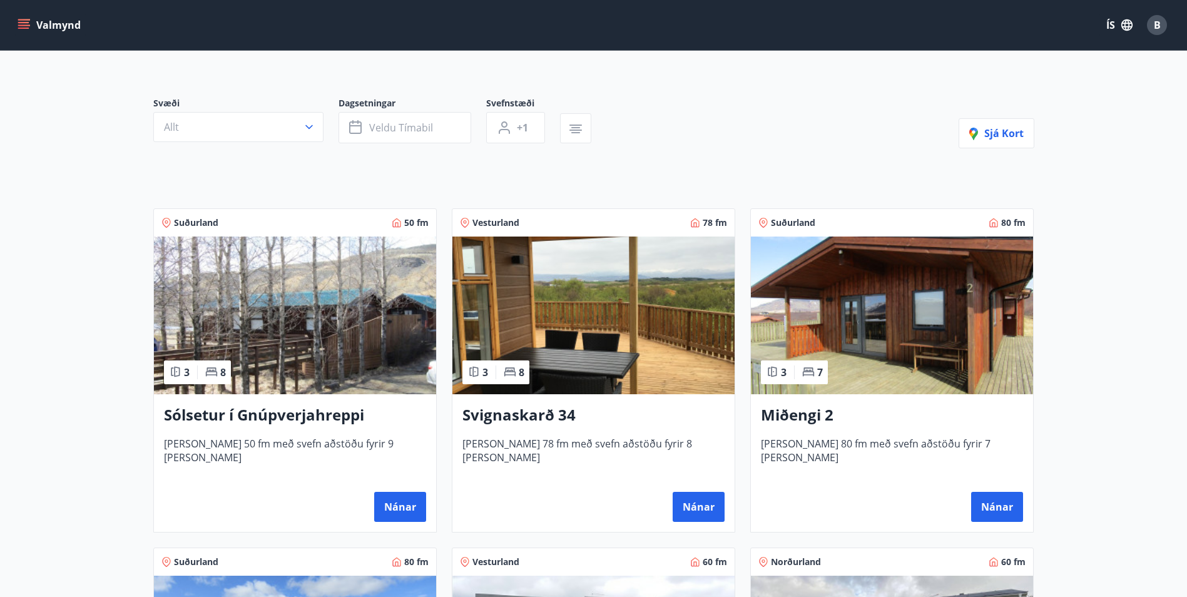
click at [1134, 16] on button "ÍS" at bounding box center [1119, 25] width 40 height 23
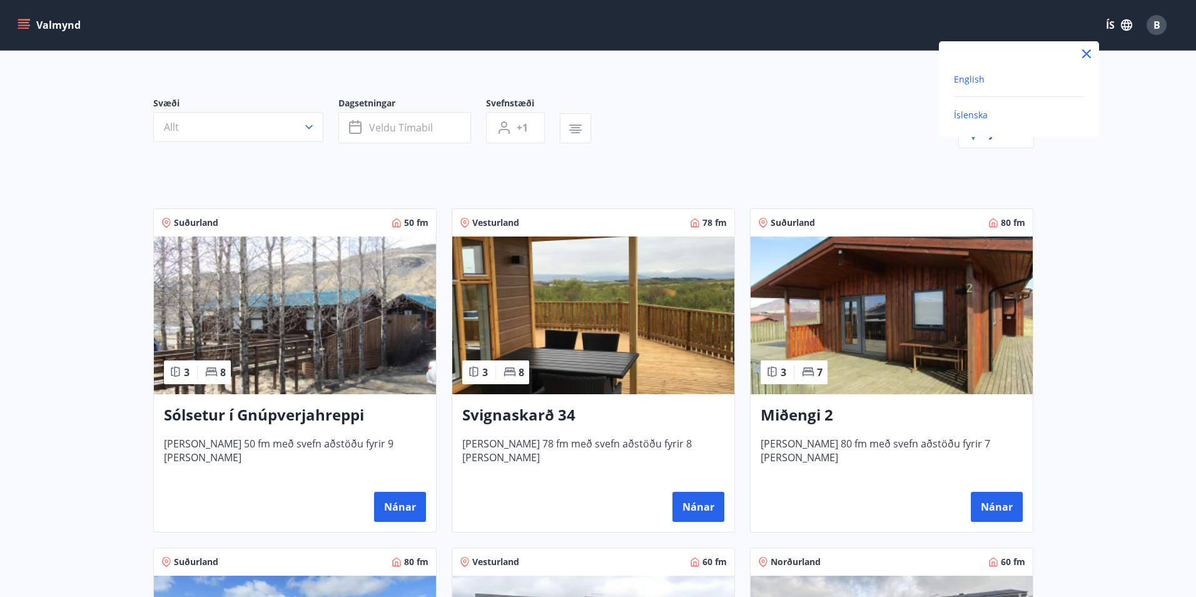
click at [975, 73] on span "English" at bounding box center [969, 79] width 31 height 12
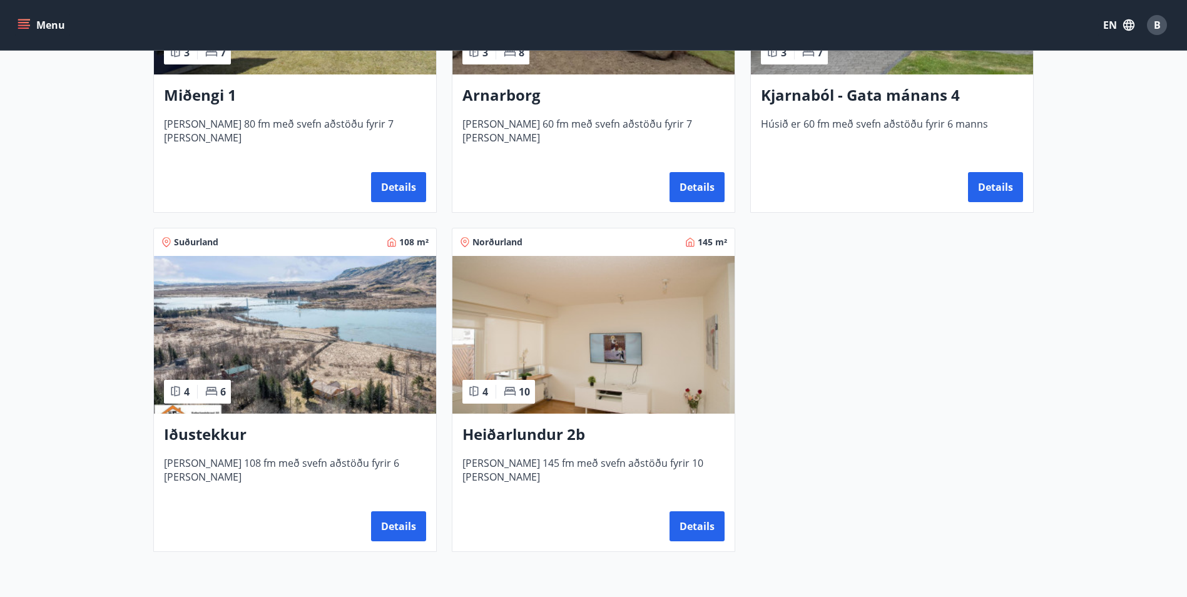
scroll to position [770, 0]
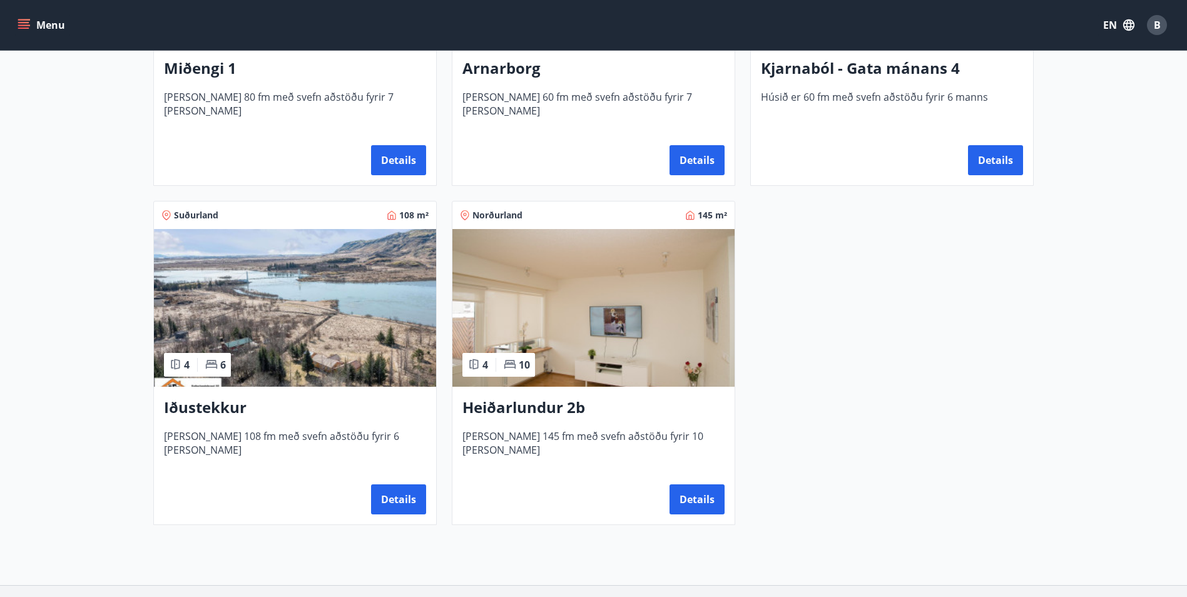
click at [349, 329] on img at bounding box center [295, 308] width 282 height 158
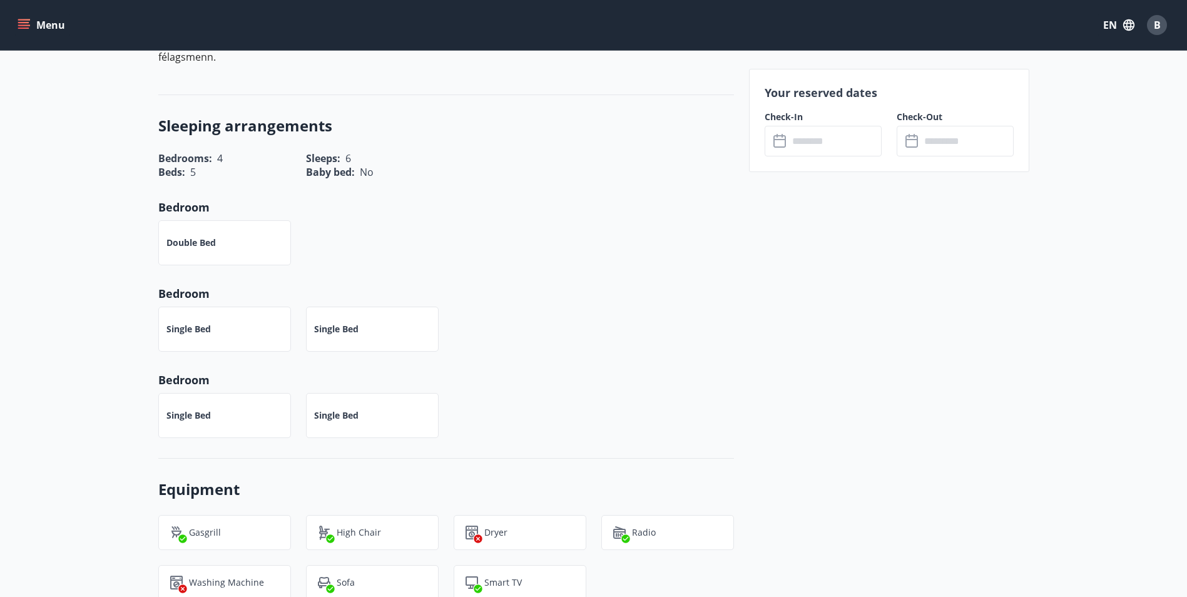
scroll to position [466, 0]
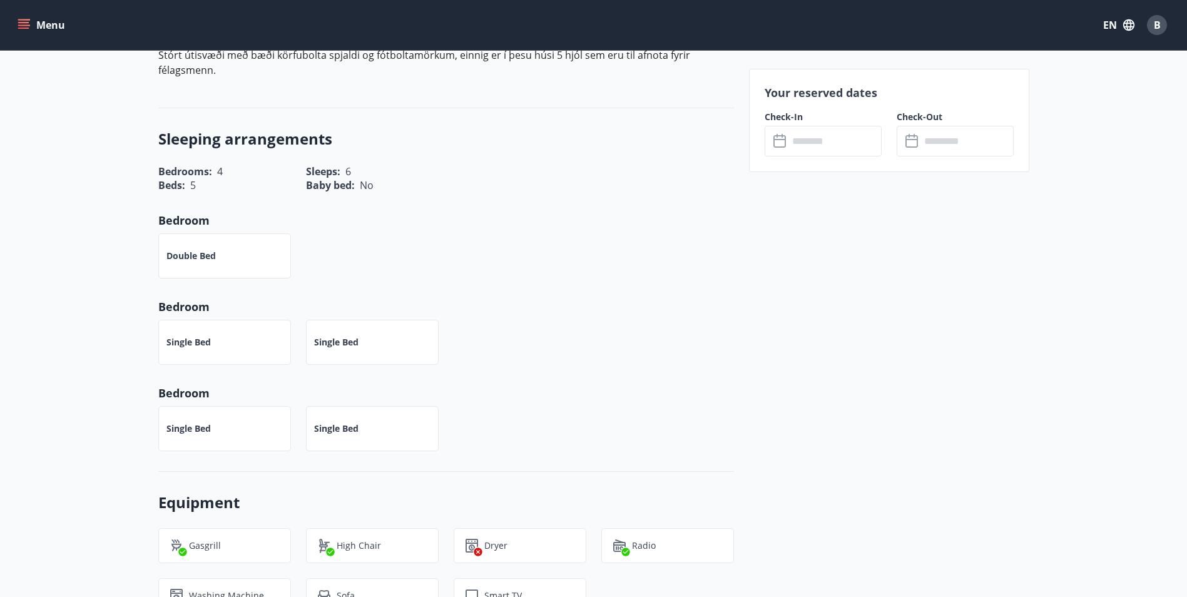
click at [812, 133] on input "text" at bounding box center [834, 141] width 93 height 31
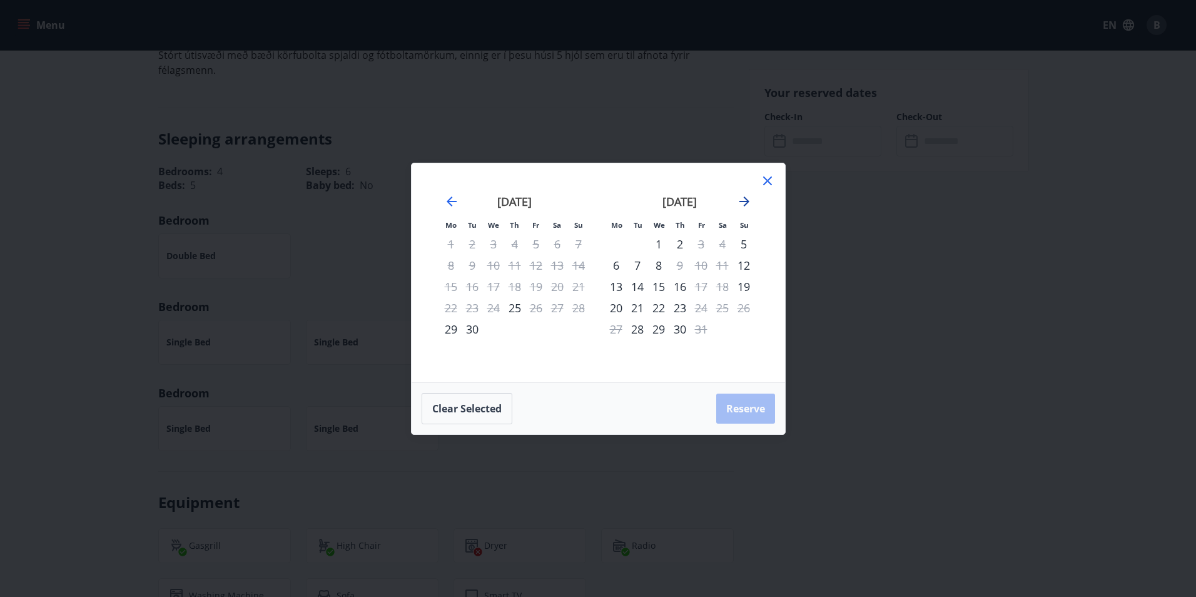
click at [746, 202] on icon "Move forward to switch to the next month." at bounding box center [744, 201] width 15 height 15
click at [750, 201] on icon "Move forward to switch to the next month." at bounding box center [744, 201] width 15 height 15
click at [746, 199] on icon "Move forward to switch to the next month." at bounding box center [745, 201] width 10 height 10
click at [451, 197] on icon "Move backward to switch to the previous month." at bounding box center [452, 201] width 10 height 10
click at [449, 201] on icon "Move backward to switch to the previous month." at bounding box center [452, 201] width 10 height 10
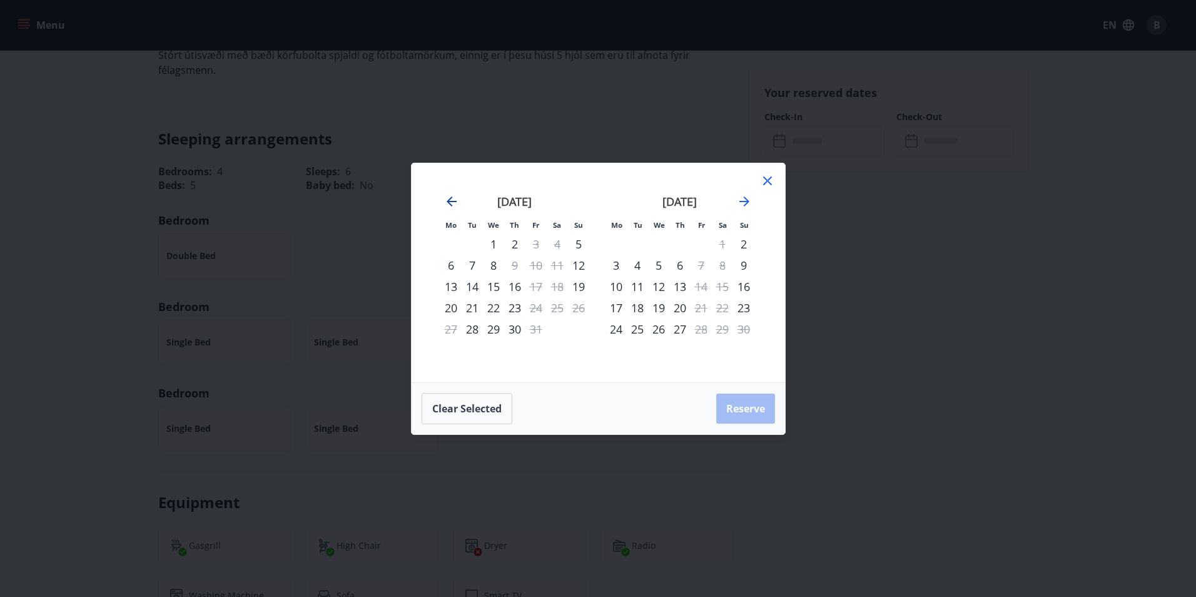
click at [453, 203] on icon "Move backward to switch to the previous month." at bounding box center [451, 201] width 15 height 15
click at [751, 205] on icon "Move forward to switch to the next month." at bounding box center [744, 201] width 15 height 15
click at [647, 352] on div "[DATE] 1 2 3 4 5 6 7 8 9 10 11 12 13 14 15 16 17 18 19 20 21 22 23 24 25 26 27 …" at bounding box center [680, 280] width 165 height 205
click at [741, 203] on icon "Move forward to switch to the next month." at bounding box center [744, 201] width 15 height 15
click at [697, 288] on div "19" at bounding box center [701, 286] width 21 height 21
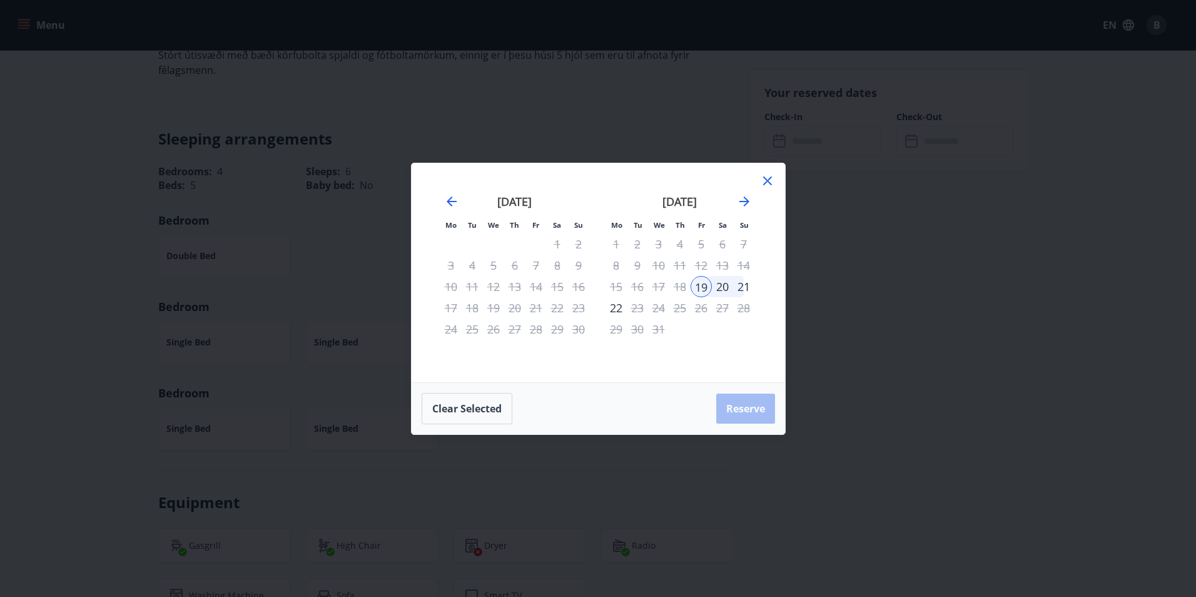
click at [721, 288] on div "20" at bounding box center [722, 286] width 21 height 21
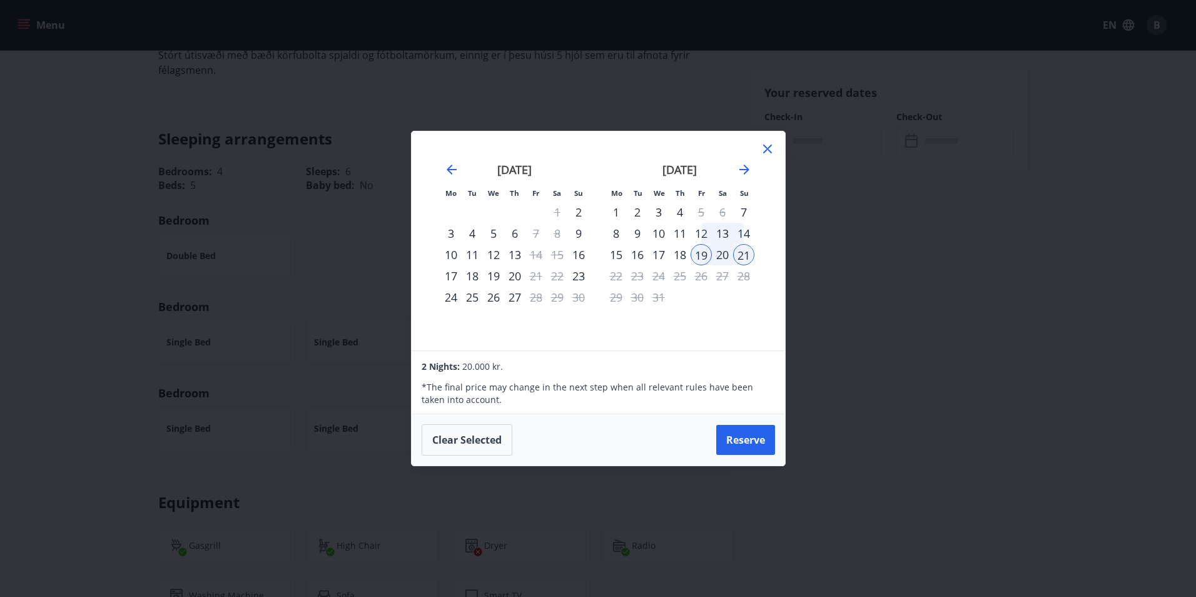
click at [684, 252] on div "18" at bounding box center [680, 254] width 21 height 21
click at [724, 256] on div "20" at bounding box center [722, 254] width 21 height 21
click at [738, 254] on div "21" at bounding box center [743, 254] width 21 height 21
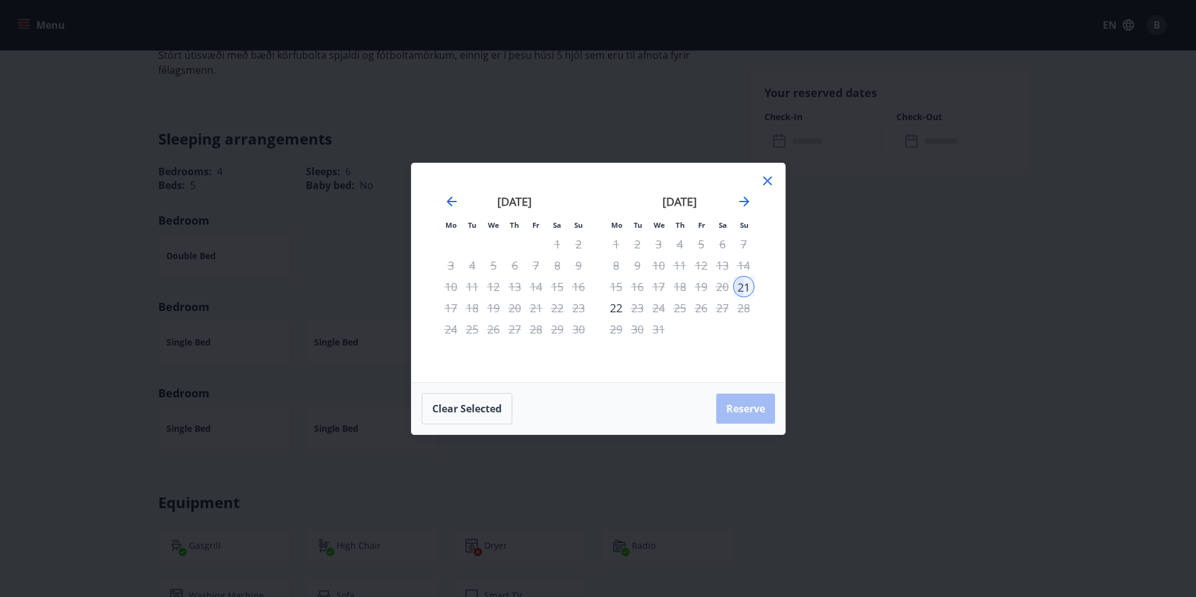
click at [696, 286] on div "19" at bounding box center [701, 286] width 21 height 21
click at [740, 287] on div "21" at bounding box center [743, 286] width 21 height 21
click at [480, 405] on button "Clear selected" at bounding box center [467, 408] width 91 height 31
click at [687, 287] on div "18" at bounding box center [680, 286] width 21 height 21
click at [742, 284] on div "21" at bounding box center [743, 286] width 21 height 21
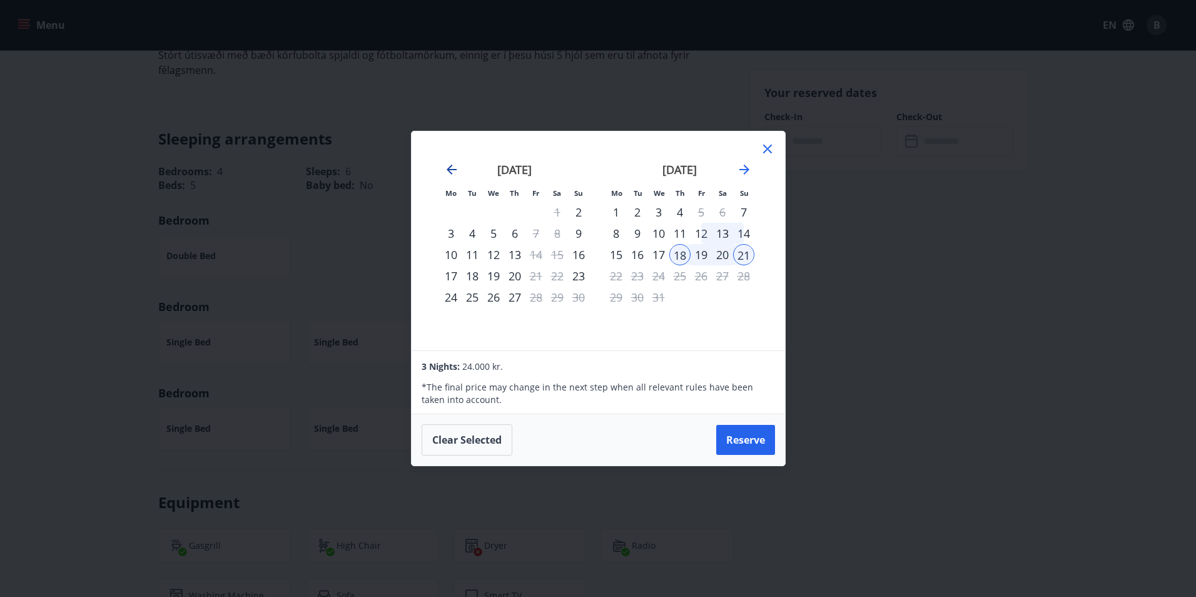
click at [453, 175] on icon "Move backward to switch to the previous month." at bounding box center [451, 169] width 15 height 15
click at [746, 165] on icon "Move forward to switch to the next month." at bounding box center [744, 169] width 15 height 15
click at [748, 171] on icon "Move forward to switch to the next month." at bounding box center [745, 170] width 10 height 10
click at [765, 146] on icon at bounding box center [767, 148] width 15 height 15
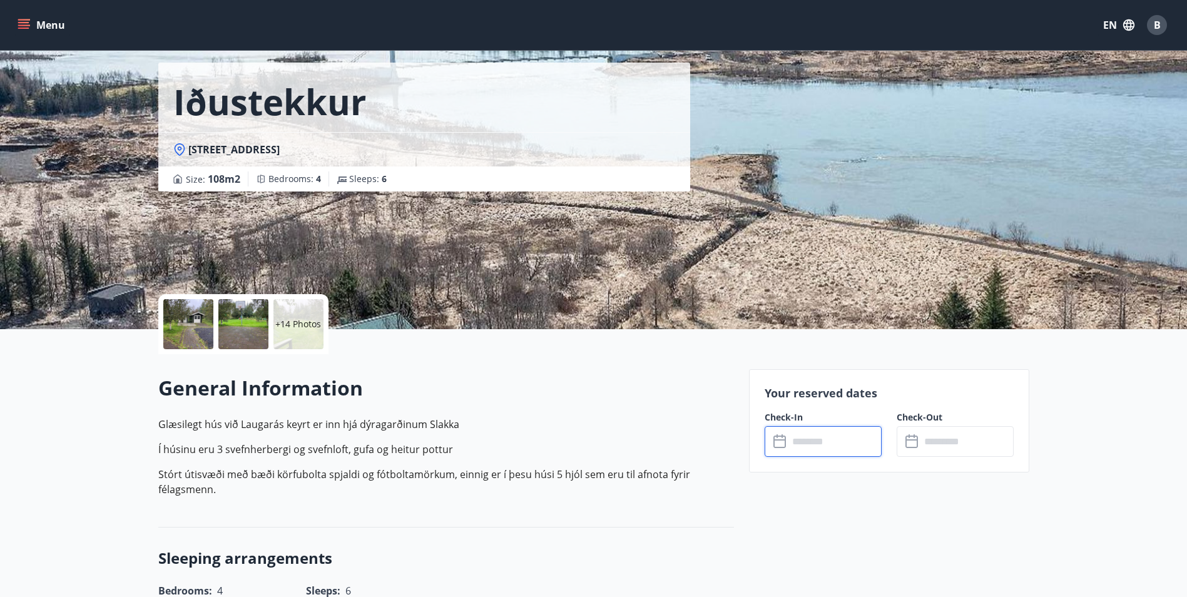
scroll to position [0, 0]
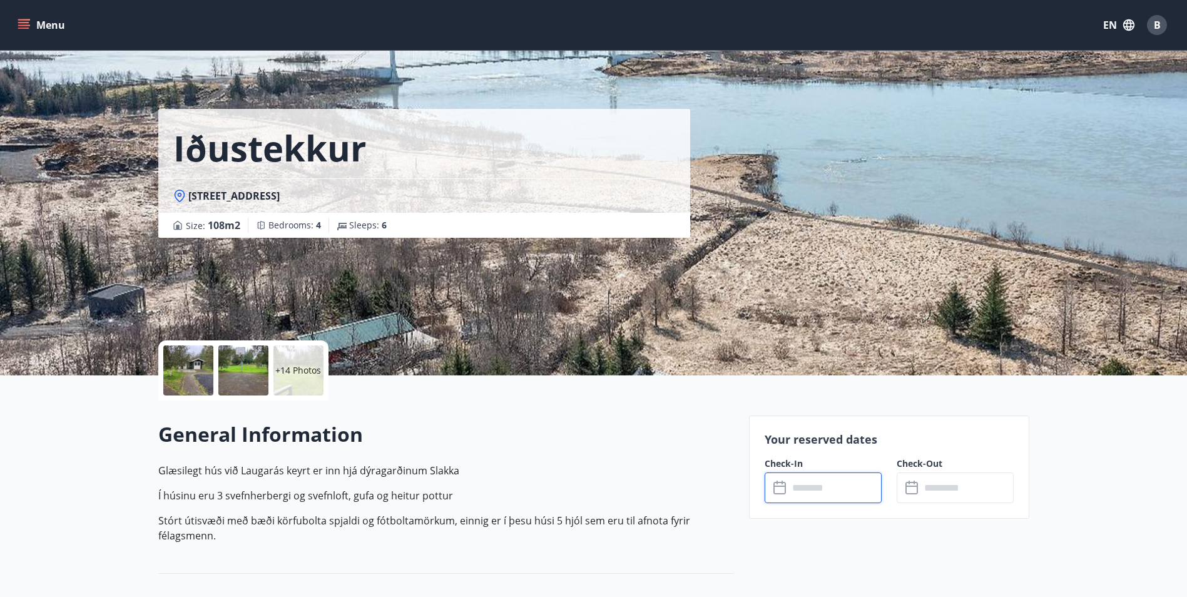
click at [25, 34] on button "Menu" at bounding box center [42, 25] width 55 height 23
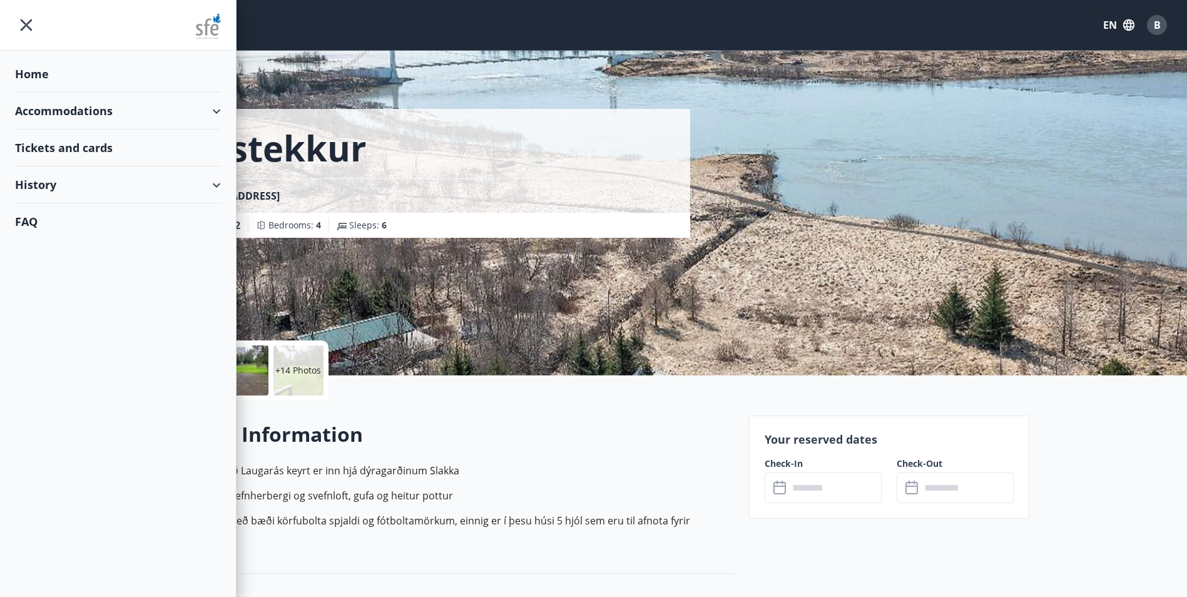
click at [43, 223] on div "FAQ" at bounding box center [118, 221] width 206 height 36
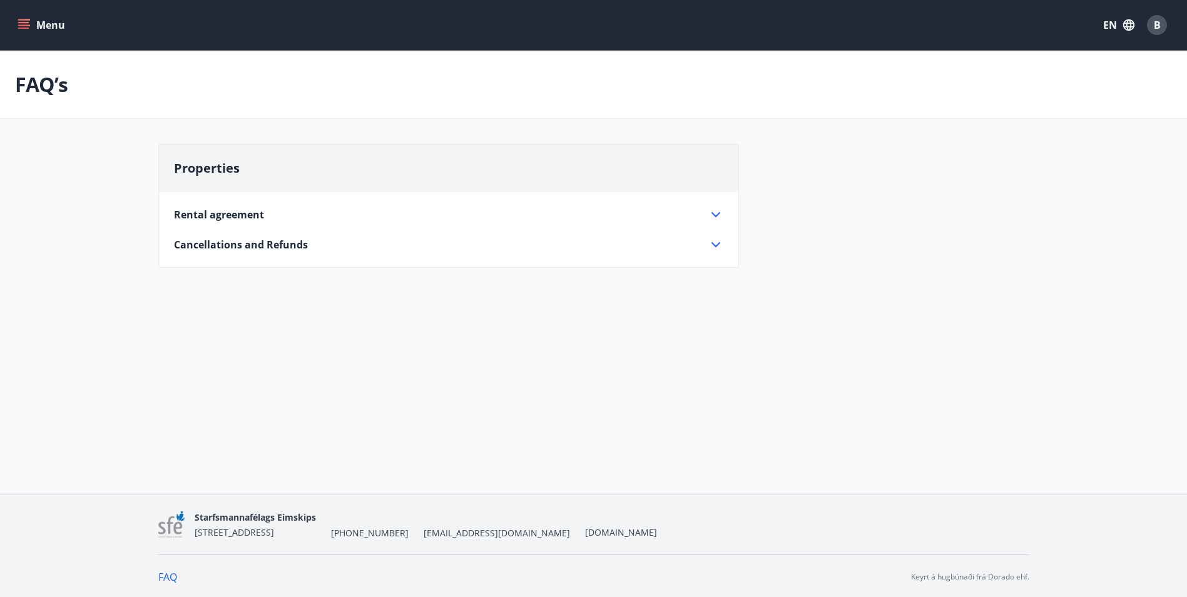
click at [211, 240] on span "Cancellations and Refunds" at bounding box center [241, 245] width 134 height 14
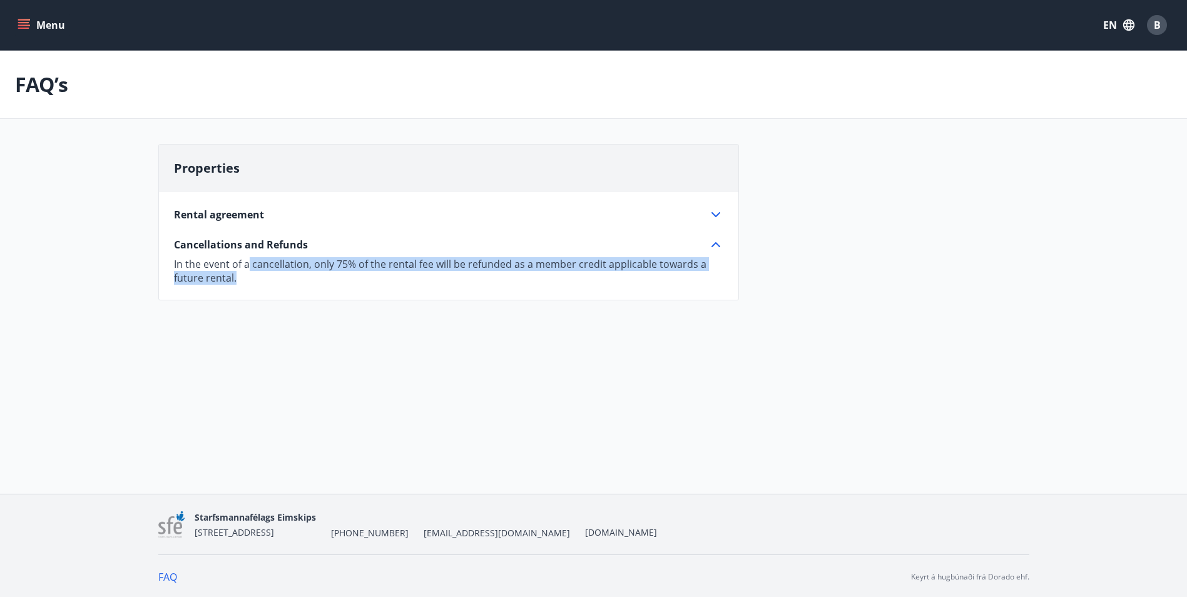
drag, startPoint x: 247, startPoint y: 262, endPoint x: 700, endPoint y: 272, distance: 453.1
click at [700, 272] on p "In the event of a cancellation, only 75% of the rental fee will be refunded as …" at bounding box center [448, 271] width 549 height 28
click at [302, 278] on p "In the event of a cancellation, only 75% of the rental fee will be refunded as …" at bounding box center [448, 271] width 549 height 28
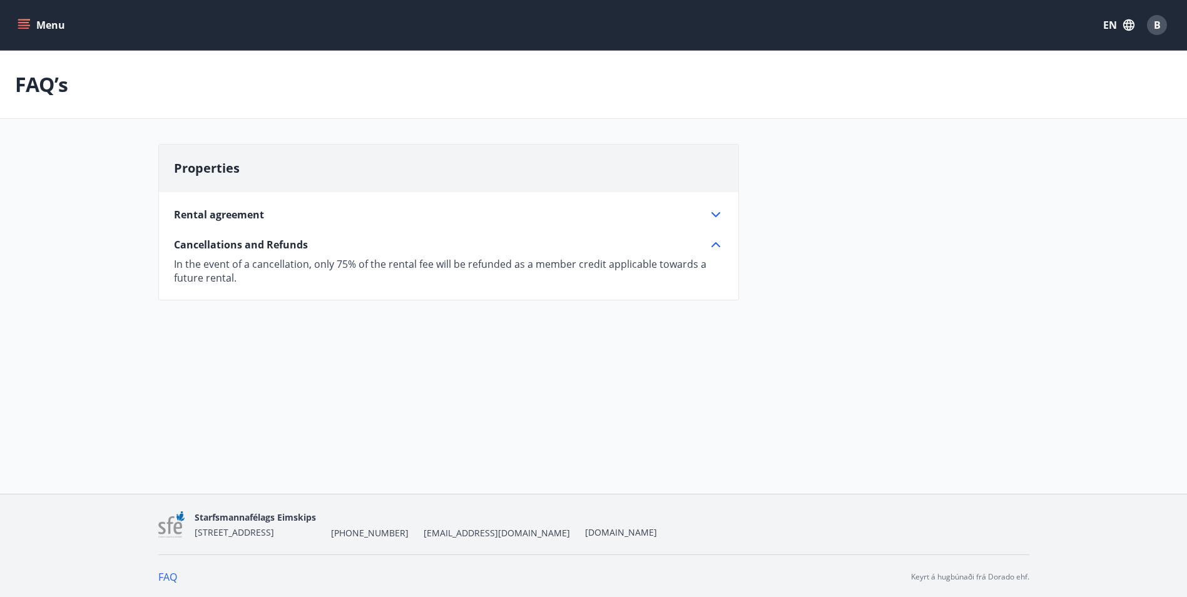
click at [236, 278] on p "In the event of a cancellation, only 75% of the rental fee will be refunded as …" at bounding box center [448, 271] width 549 height 28
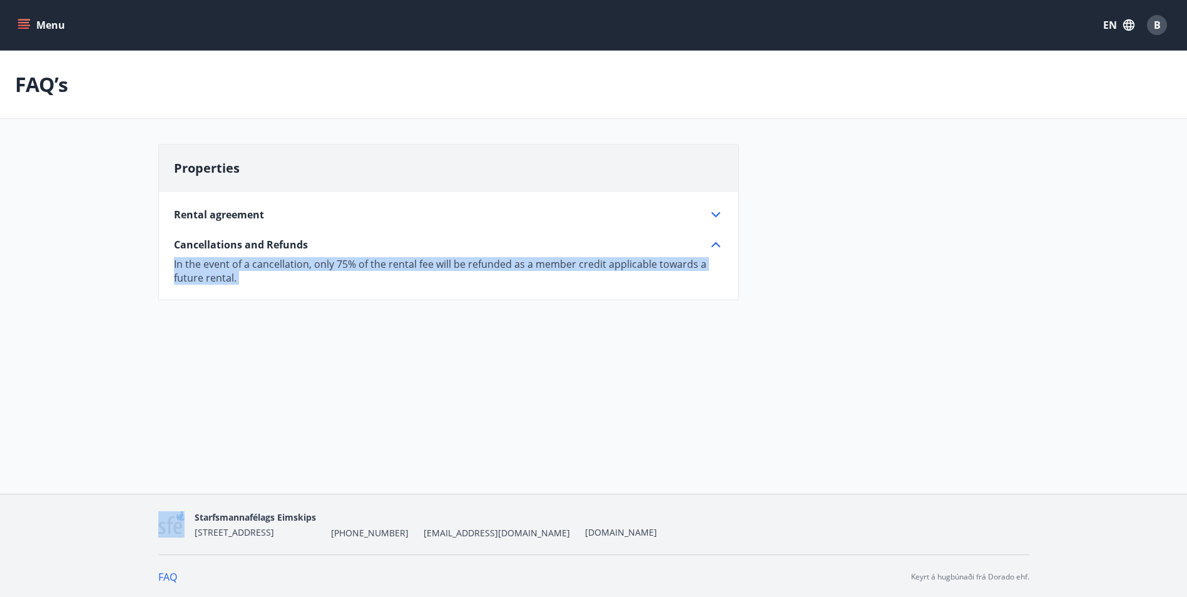
click at [236, 278] on p "In the event of a cancellation, only 75% of the rental fee will be refunded as …" at bounding box center [448, 271] width 549 height 28
click at [401, 267] on p "In the event of a cancellation, only 75% of the rental fee will be refunded as …" at bounding box center [448, 271] width 549 height 28
drag, startPoint x: 253, startPoint y: 270, endPoint x: 355, endPoint y: 277, distance: 102.3
click at [355, 277] on p "In the event of a cancellation, only 75% of the rental fee will be refunded as …" at bounding box center [448, 271] width 549 height 28
click at [548, 265] on p "In the event of a cancellation, only 75% of the rental fee will be refunded as …" at bounding box center [448, 271] width 549 height 28
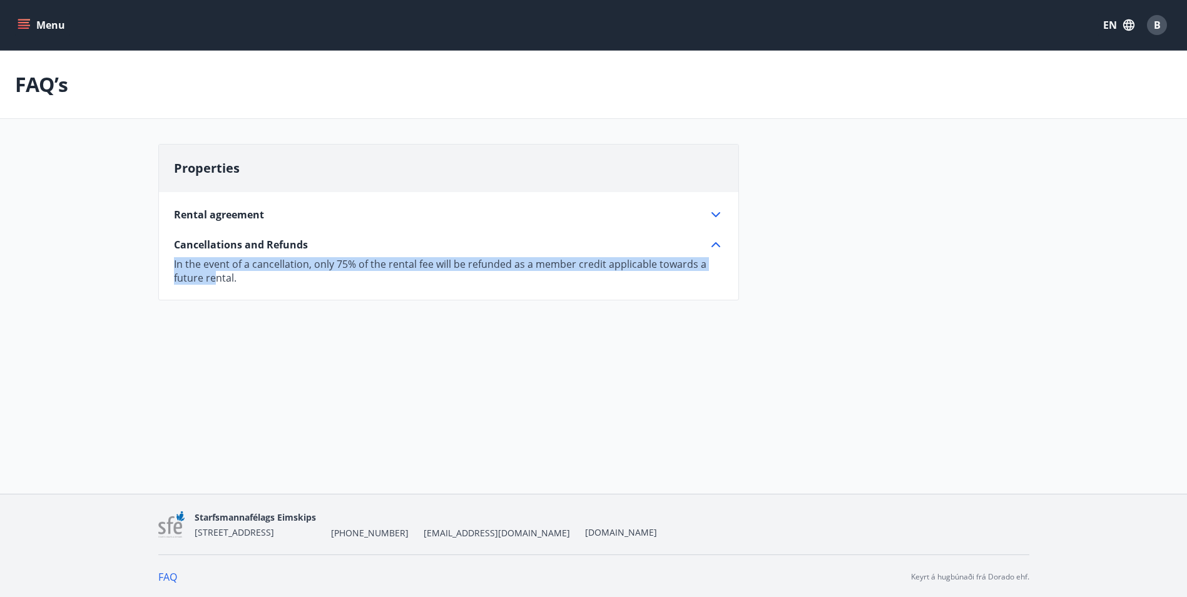
drag, startPoint x: 216, startPoint y: 277, endPoint x: 171, endPoint y: 262, distance: 47.3
click at [171, 262] on div "Rental agreement The property is rented furnished, including bedding, tableware…" at bounding box center [448, 238] width 579 height 93
drag, startPoint x: 171, startPoint y: 262, endPoint x: 212, endPoint y: 275, distance: 43.3
click at [212, 275] on p "In the event of a cancellation, only 75% of the rental fee will be refunded as …" at bounding box center [448, 271] width 549 height 28
drag, startPoint x: 232, startPoint y: 275, endPoint x: 165, endPoint y: 257, distance: 68.8
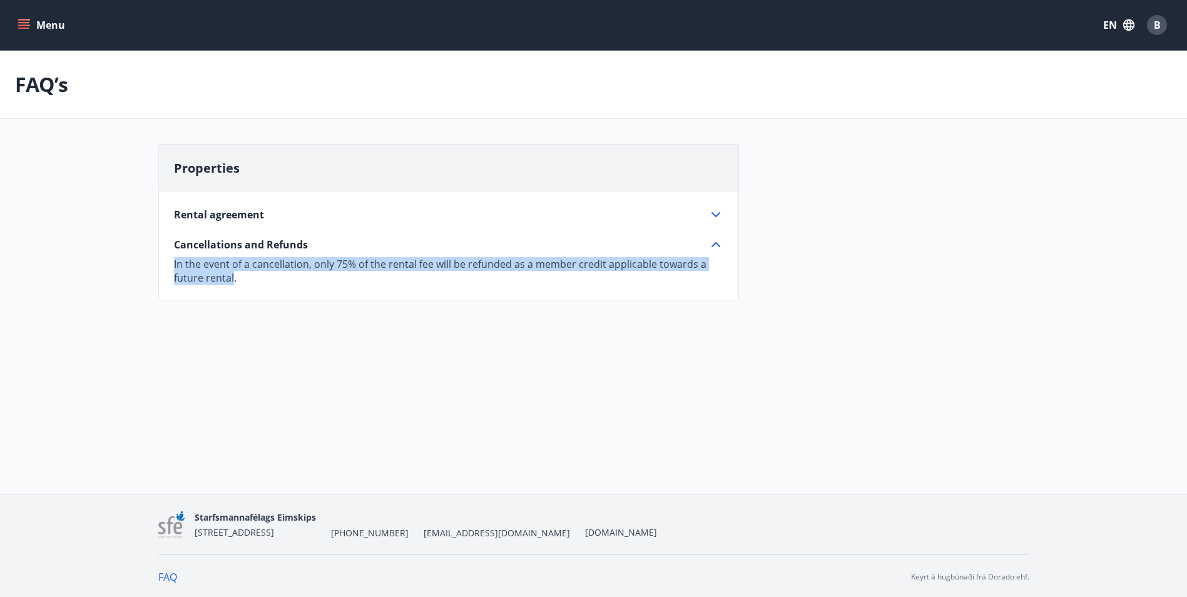
click at [165, 257] on div "Rental agreement The property is rented furnished, including bedding, tableware…" at bounding box center [448, 238] width 579 height 93
drag, startPoint x: 165, startPoint y: 257, endPoint x: 213, endPoint y: 274, distance: 50.5
click at [213, 274] on p "In the event of a cancellation, only 75% of the rental fee will be refunded as …" at bounding box center [448, 271] width 549 height 28
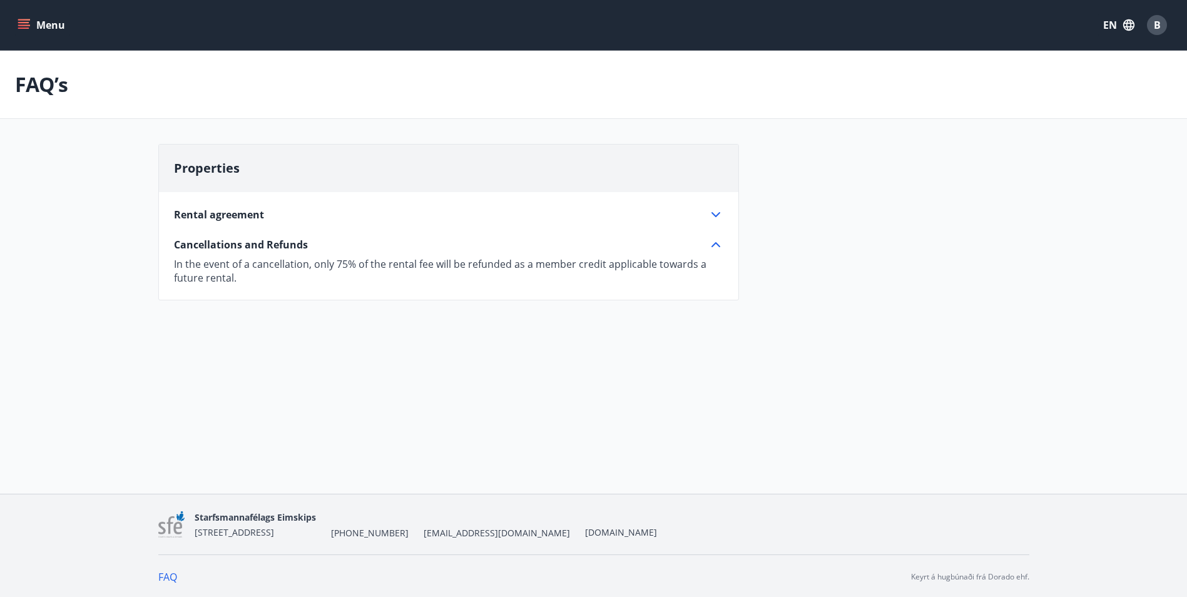
click at [298, 203] on div "Rental agreement The property is rented furnished, including bedding, tableware…" at bounding box center [448, 238] width 579 height 93
click at [290, 210] on div "Rental agreement" at bounding box center [441, 215] width 534 height 14
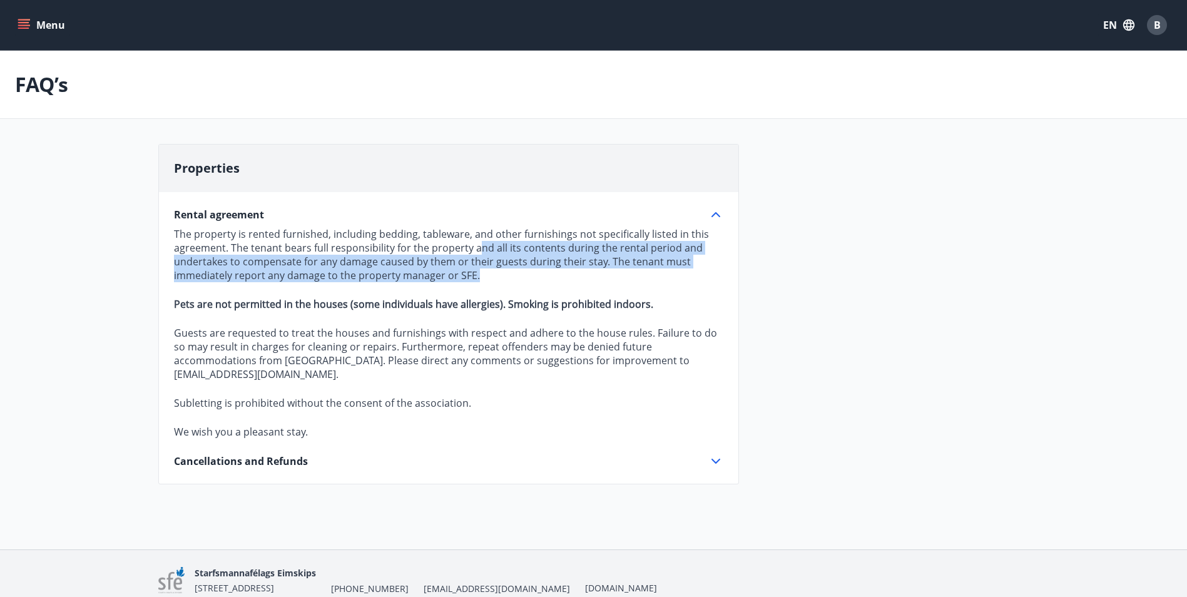
drag, startPoint x: 476, startPoint y: 248, endPoint x: 609, endPoint y: 278, distance: 137.2
click at [609, 278] on p "The property is rented furnished, including bedding, tableware, and other furni…" at bounding box center [448, 254] width 549 height 55
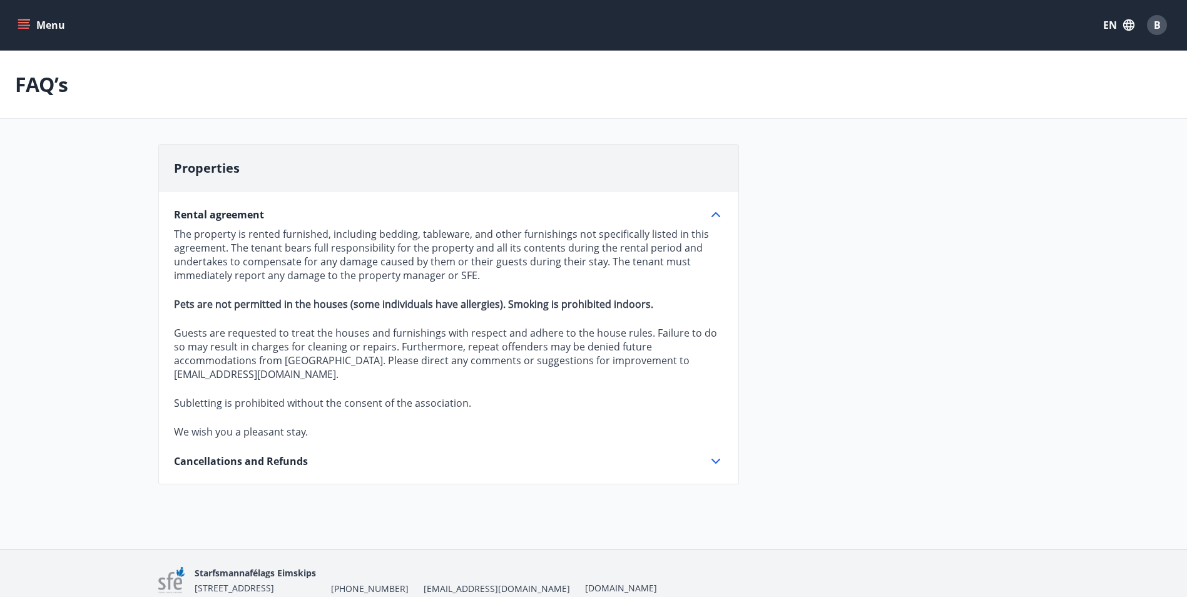
drag, startPoint x: 609, startPoint y: 278, endPoint x: 458, endPoint y: 292, distance: 152.0
click at [458, 292] on p at bounding box center [448, 289] width 549 height 15
click at [449, 288] on p at bounding box center [448, 289] width 549 height 15
click at [442, 315] on p at bounding box center [448, 318] width 549 height 15
click at [25, 17] on button "Menu" at bounding box center [42, 25] width 55 height 23
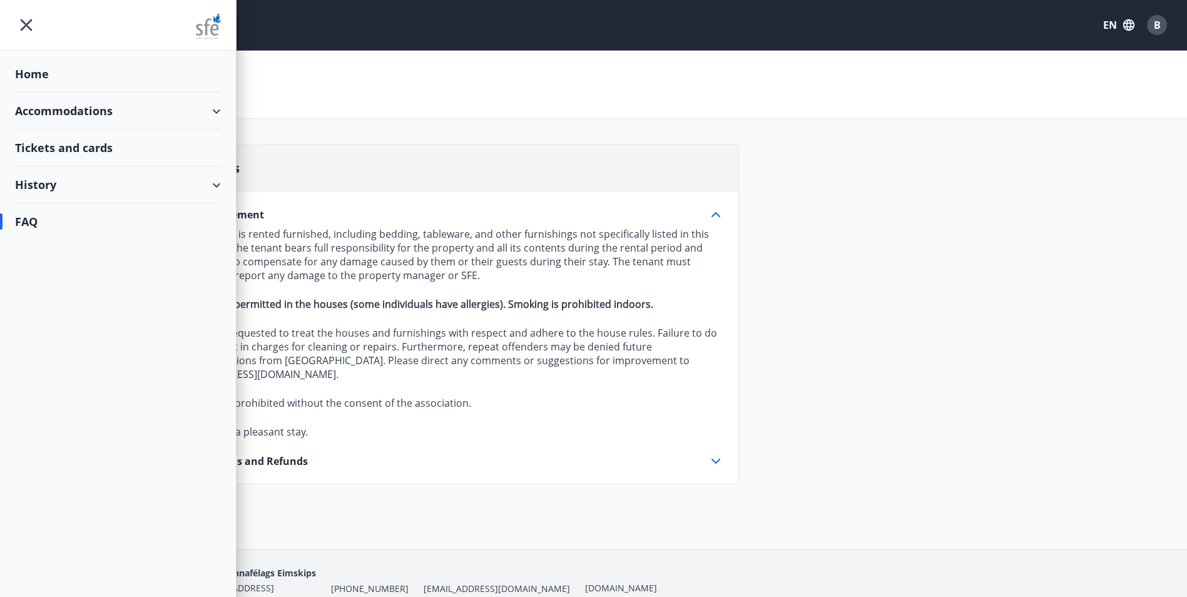
click at [59, 122] on div "Accommodations" at bounding box center [118, 111] width 206 height 37
click at [81, 176] on div "Overview calendar" at bounding box center [118, 169] width 186 height 26
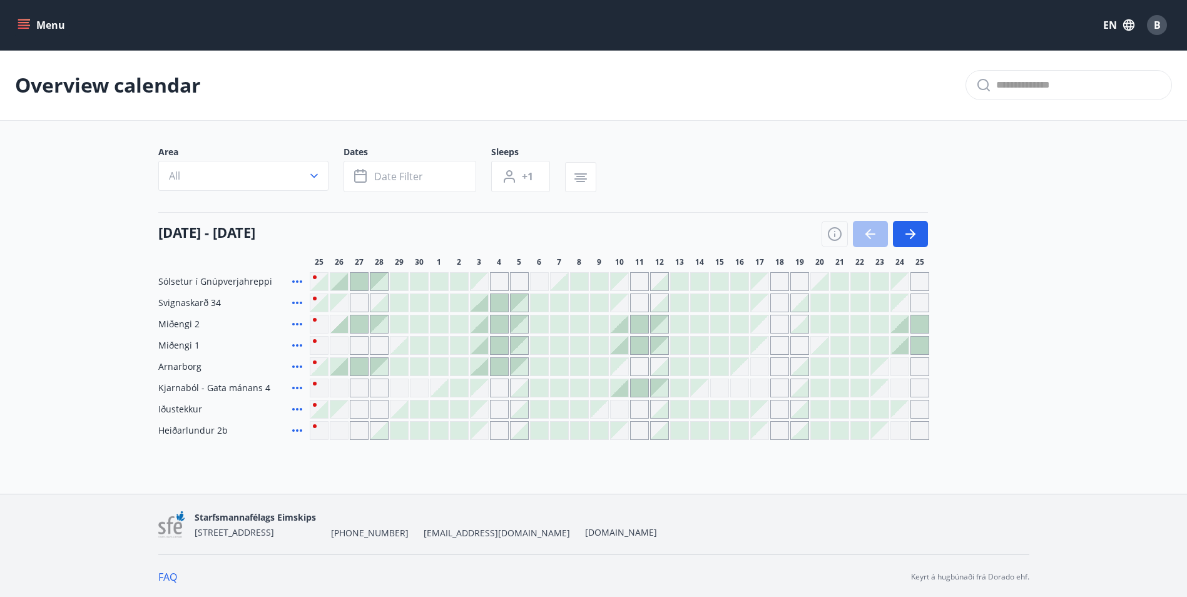
scroll to position [2, 0]
drag, startPoint x: 161, startPoint y: 318, endPoint x: 677, endPoint y: 351, distance: 517.3
click at [677, 351] on div "Sólsetur í Gnúpverjahreppi Svignaskarð 34 Miðengi 2 Miðengi 1 Arnarborg Kjarnab…" at bounding box center [593, 354] width 871 height 168
drag, startPoint x: 571, startPoint y: 392, endPoint x: 1061, endPoint y: 385, distance: 490.0
click at [1061, 385] on main "Overview calendar Area All Dates Date filter Sleeps +1 [DATE] - [DATE] 26 27 28…" at bounding box center [593, 243] width 1187 height 390
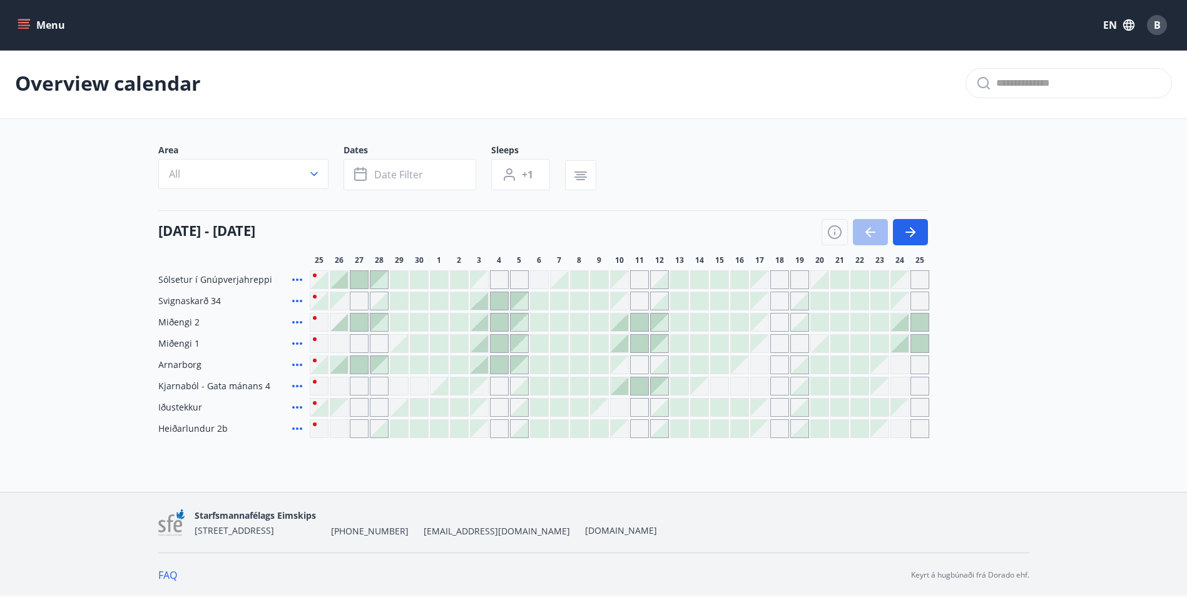
click at [254, 382] on span "Kjarnaból - Gata mánans 4" at bounding box center [214, 386] width 112 height 13
click at [175, 388] on span "Kjarnaból - Gata mánans 4" at bounding box center [214, 386] width 112 height 13
click at [43, 26] on button "Menu" at bounding box center [42, 25] width 55 height 23
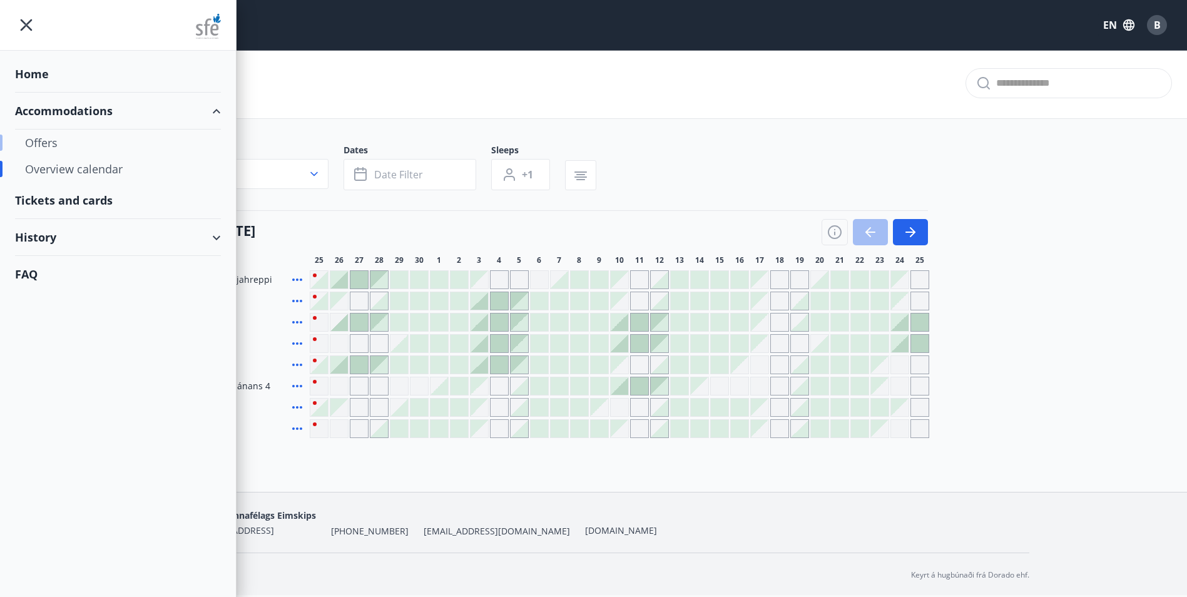
click at [51, 143] on div "Offers" at bounding box center [118, 143] width 186 height 26
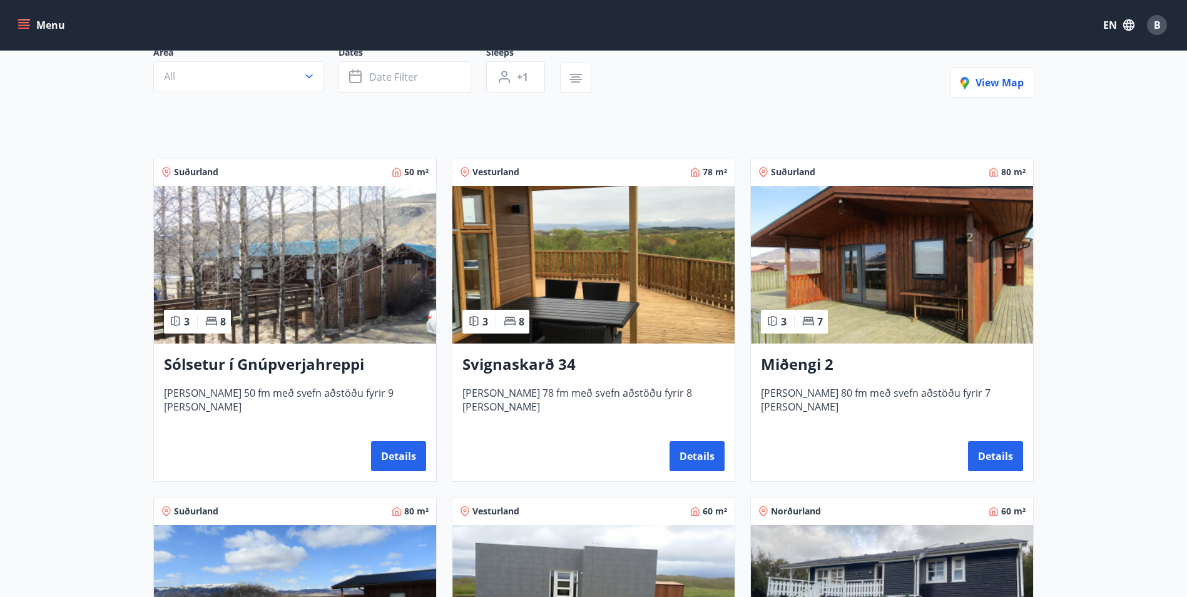
scroll to position [125, 0]
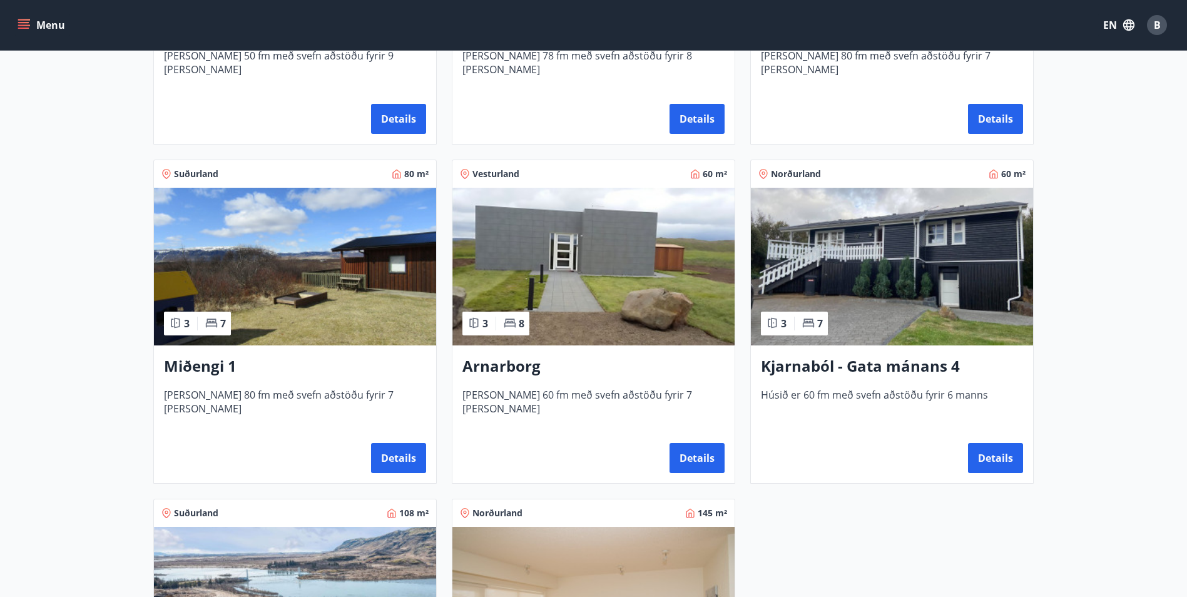
click at [911, 274] on img at bounding box center [892, 267] width 282 height 158
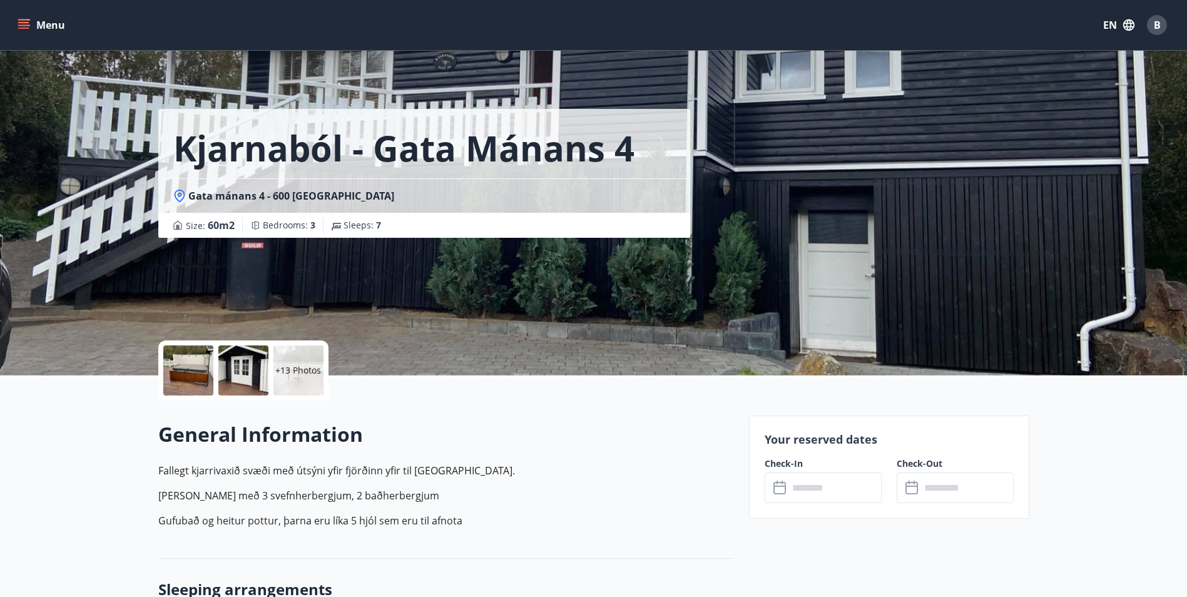
click at [828, 506] on div "Your reserved dates Check-In ​ ​ Check-Out ​ ​" at bounding box center [889, 466] width 280 height 103
click at [828, 498] on input "text" at bounding box center [834, 487] width 93 height 31
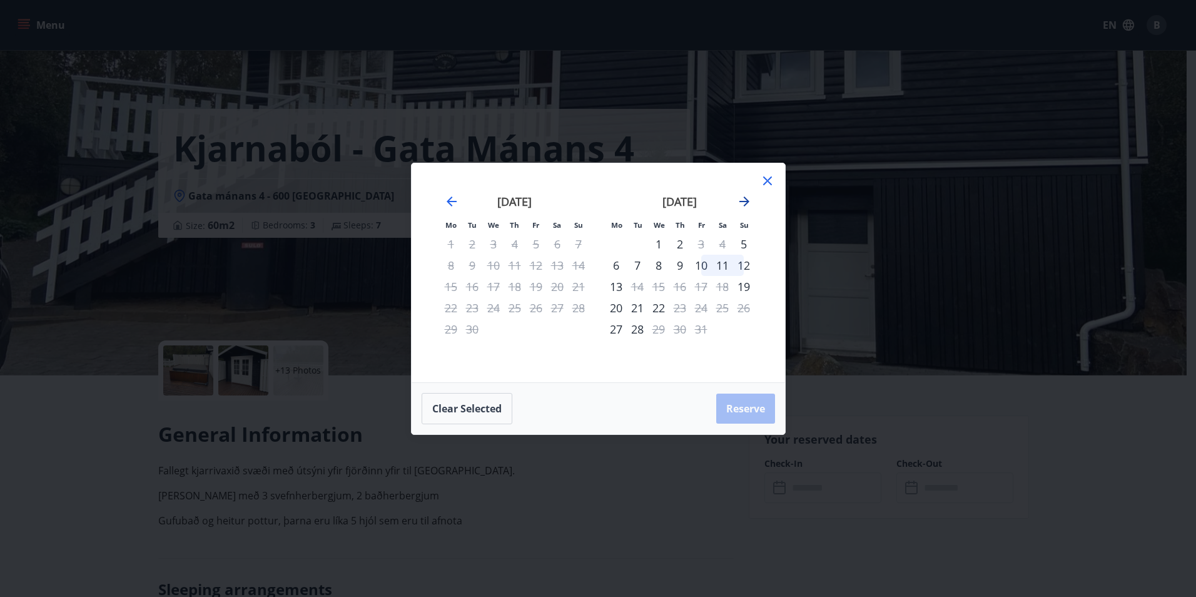
click at [743, 200] on icon "Move forward to switch to the next month." at bounding box center [744, 201] width 15 height 15
click at [746, 205] on icon "Move forward to switch to the next month." at bounding box center [744, 201] width 15 height 15
click at [746, 205] on icon "Move forward to switch to the next month." at bounding box center [745, 201] width 10 height 10
click at [742, 204] on icon "Move forward to switch to the next month." at bounding box center [744, 201] width 15 height 15
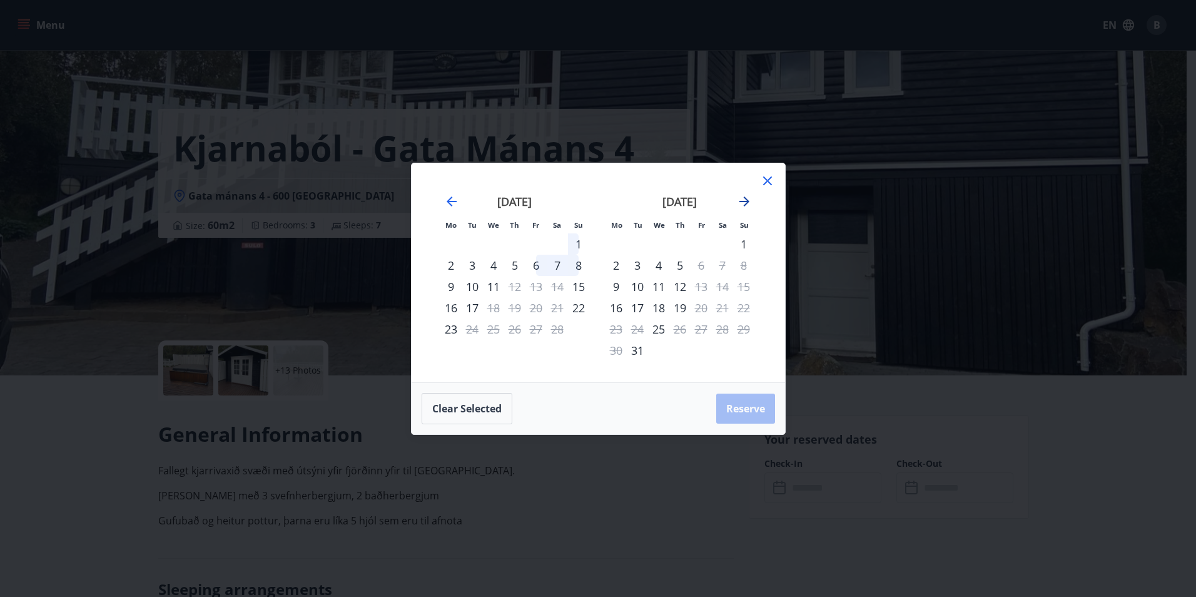
click at [742, 204] on icon "Move forward to switch to the next month." at bounding box center [744, 201] width 15 height 15
click at [765, 182] on icon at bounding box center [767, 180] width 9 height 9
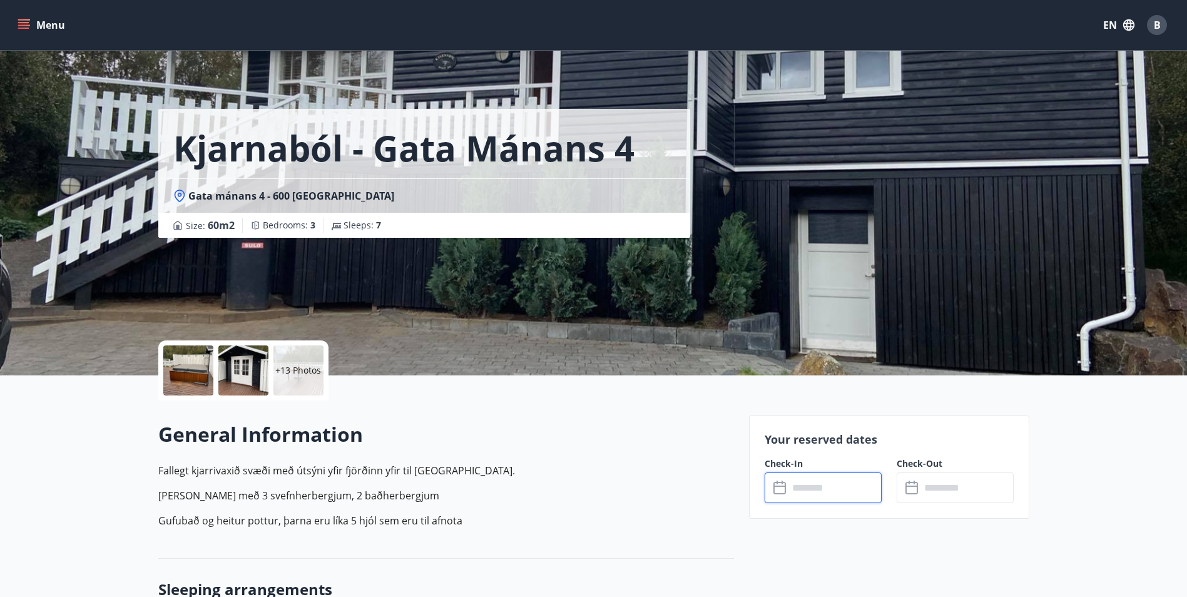
click at [39, 29] on button "Menu" at bounding box center [42, 25] width 55 height 23
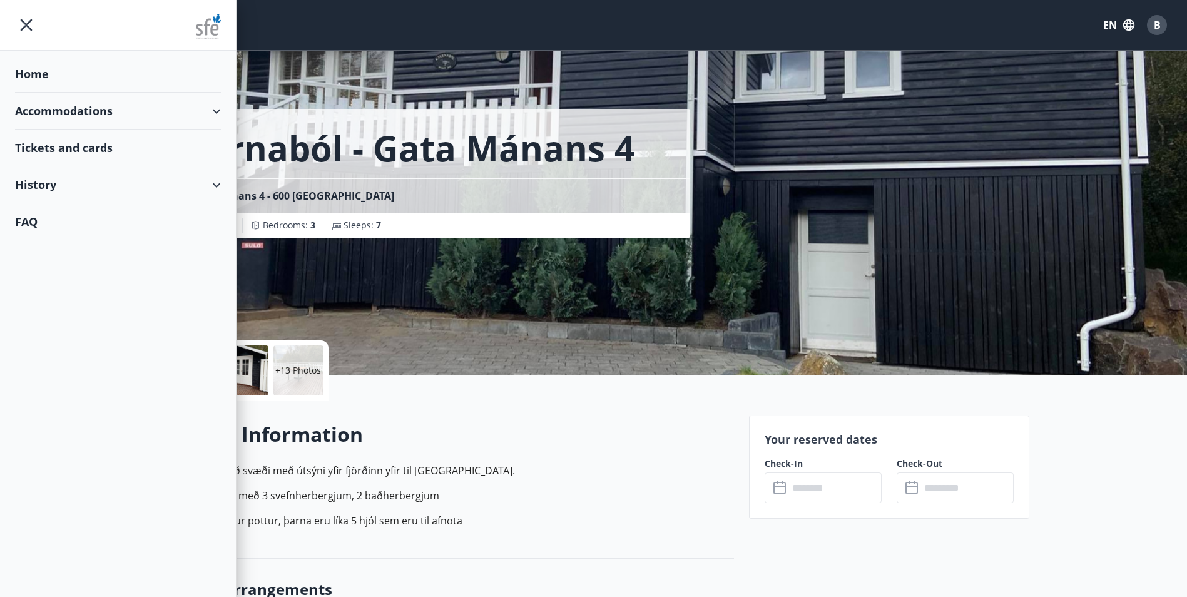
click at [74, 116] on div "Accommodations" at bounding box center [118, 111] width 206 height 37
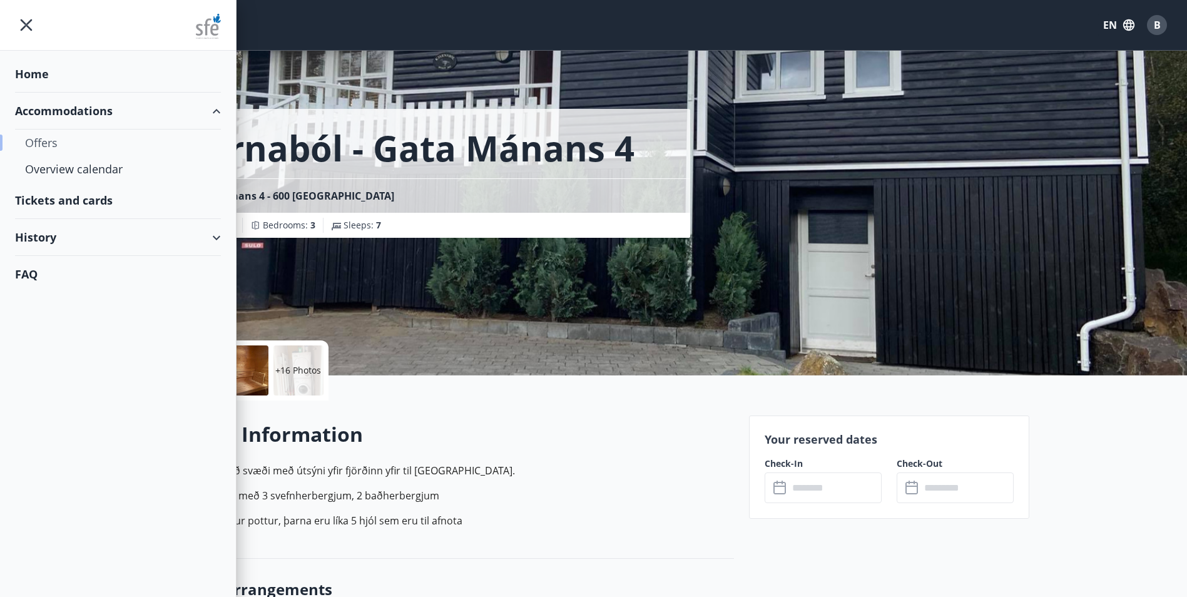
click at [58, 141] on div "Offers" at bounding box center [118, 143] width 186 height 26
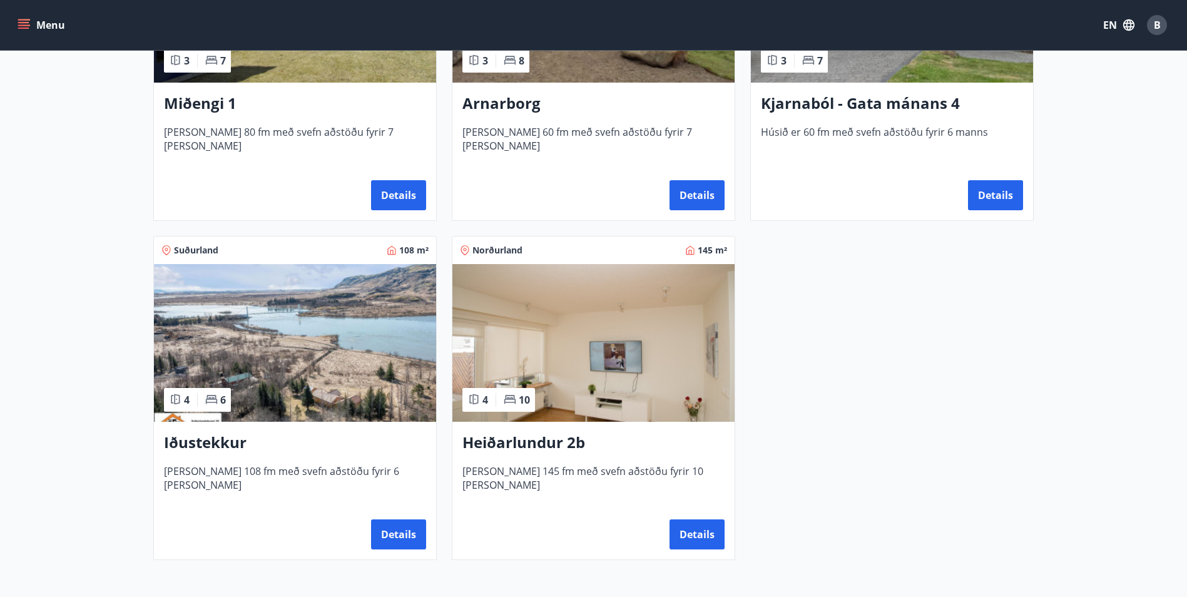
scroll to position [744, 0]
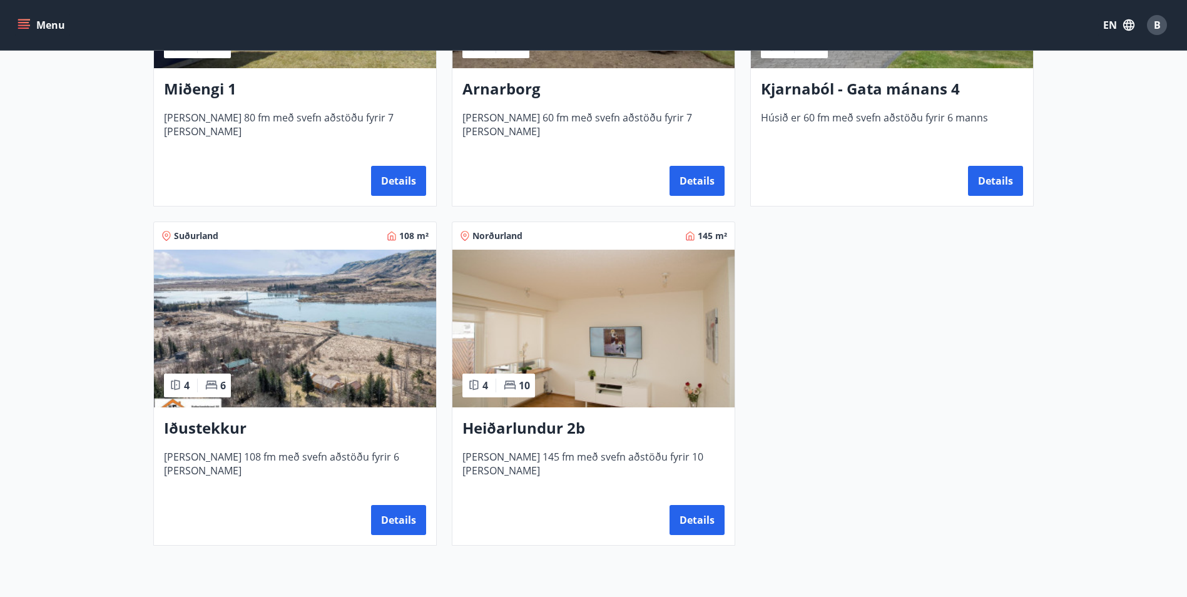
click at [624, 374] on img at bounding box center [593, 329] width 282 height 158
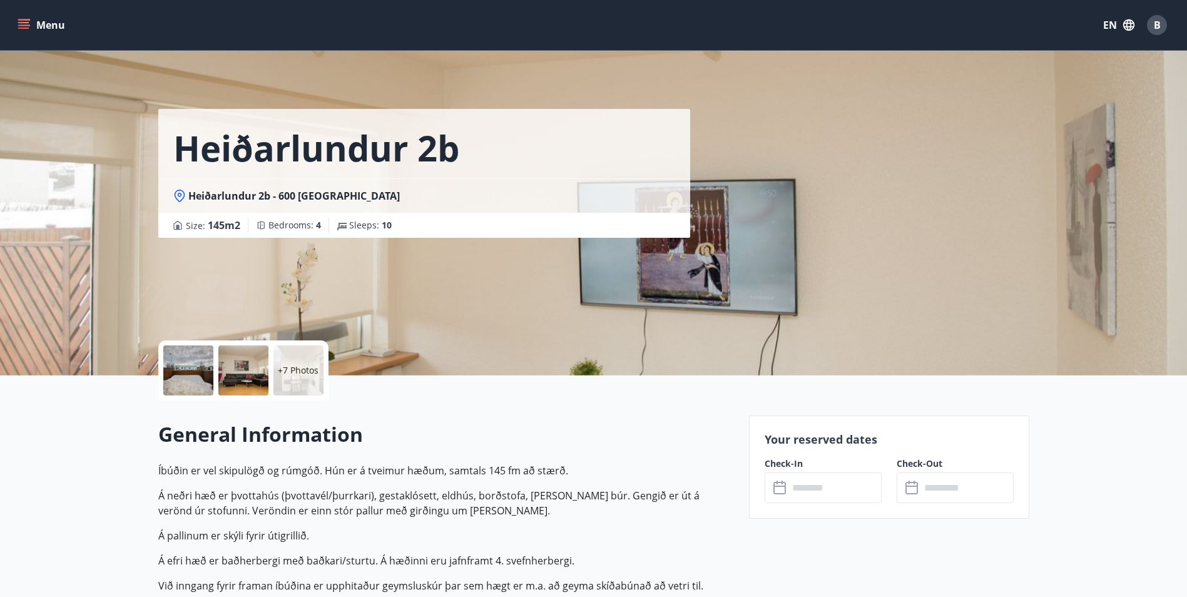
click at [324, 364] on div "+7 Photos" at bounding box center [243, 370] width 170 height 60
click at [303, 372] on p "+7 Photos" at bounding box center [298, 370] width 41 height 13
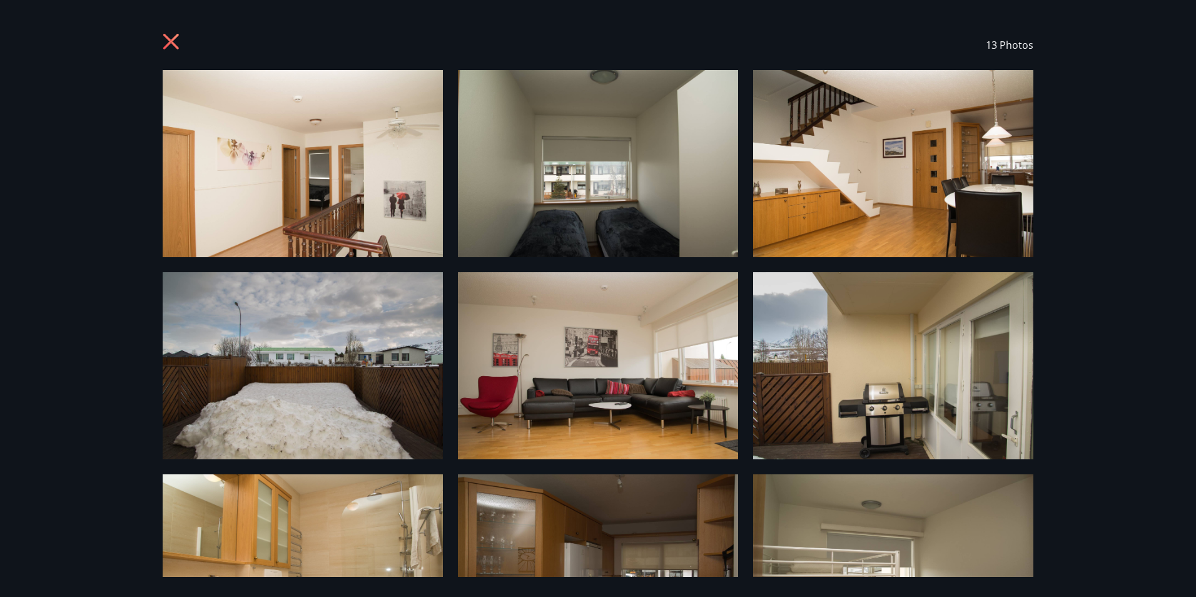
click at [1131, 246] on div "13 Photos" at bounding box center [598, 298] width 1196 height 597
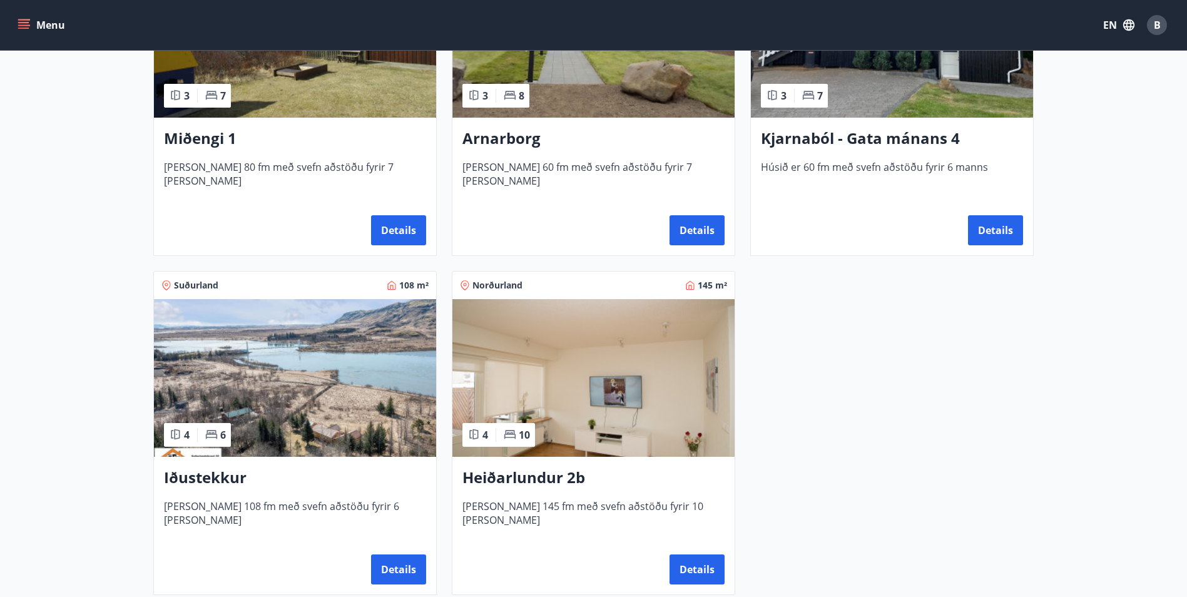
scroll to position [709, 0]
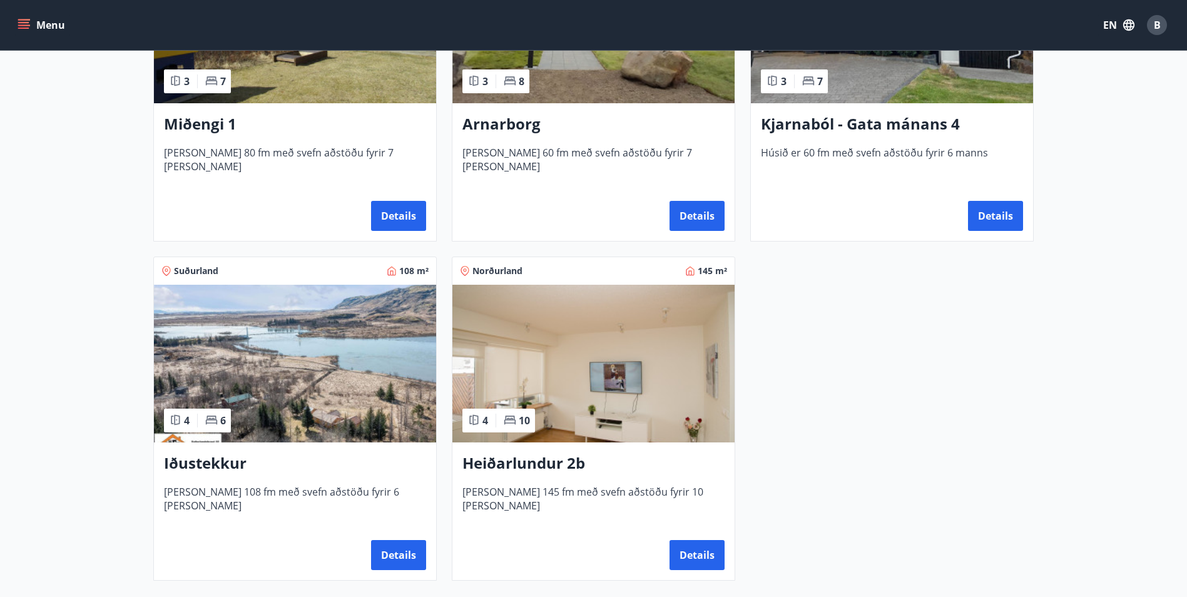
click at [591, 378] on img at bounding box center [593, 364] width 282 height 158
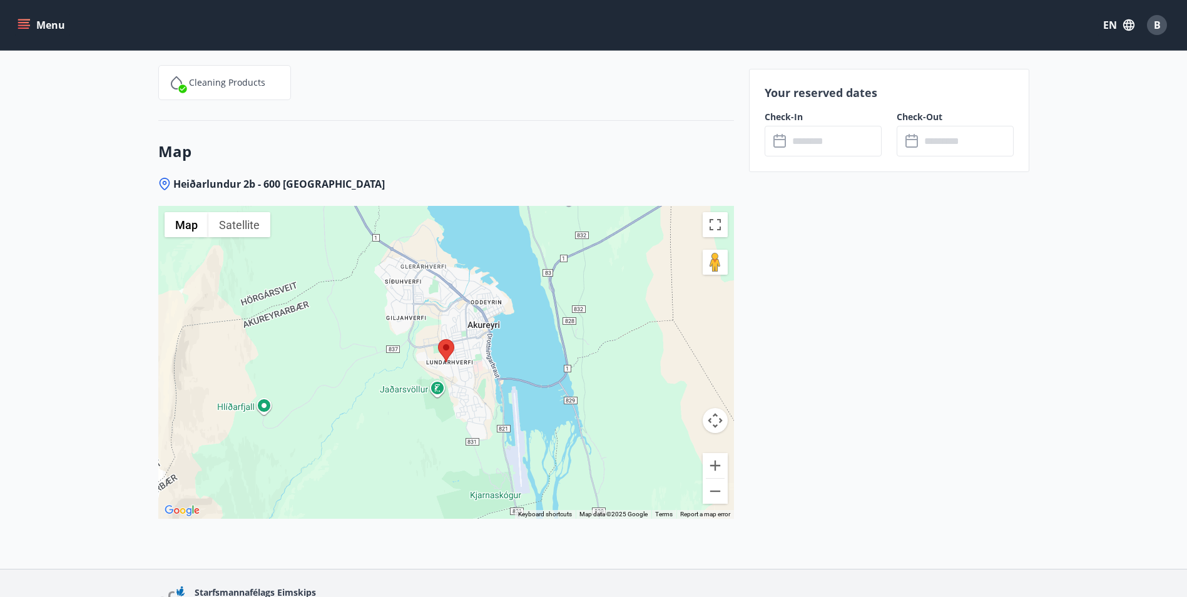
scroll to position [1838, 0]
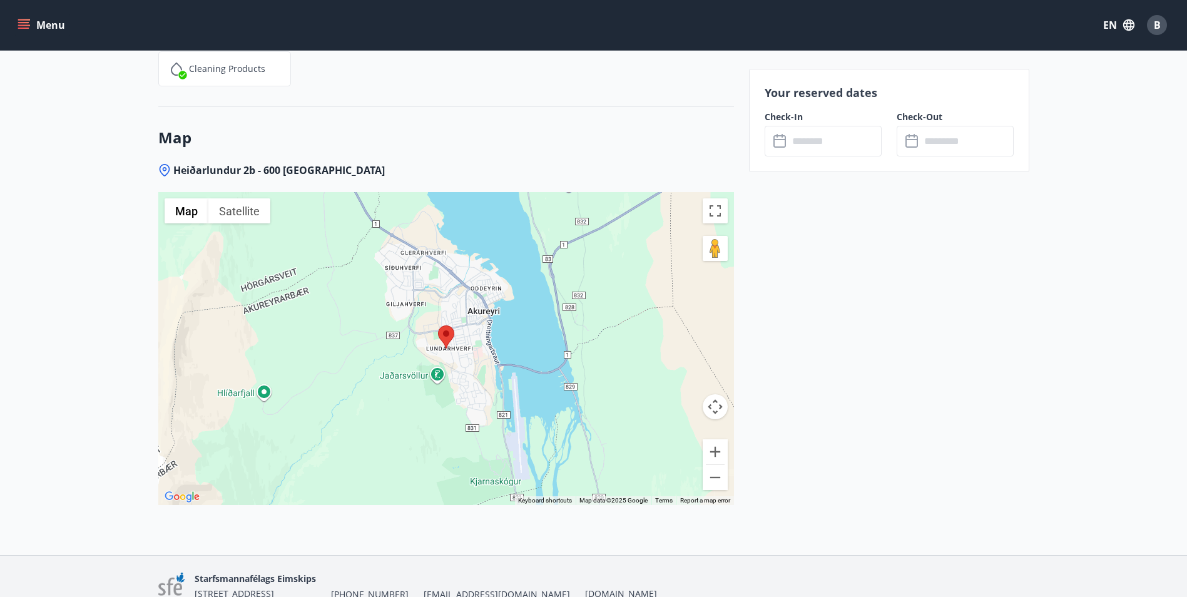
click at [32, 16] on button "Menu" at bounding box center [42, 25] width 55 height 23
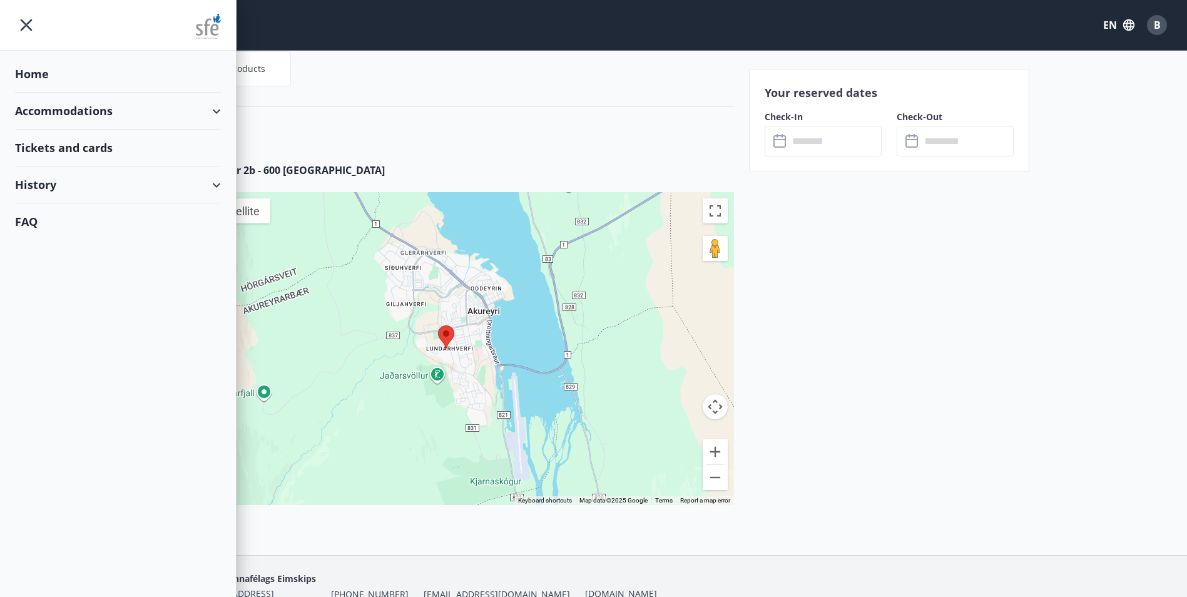
click at [106, 113] on div "Accommodations" at bounding box center [118, 111] width 206 height 37
click at [75, 214] on div "Tickets and cards" at bounding box center [118, 200] width 206 height 37
click at [44, 140] on div "Offers" at bounding box center [118, 143] width 186 height 26
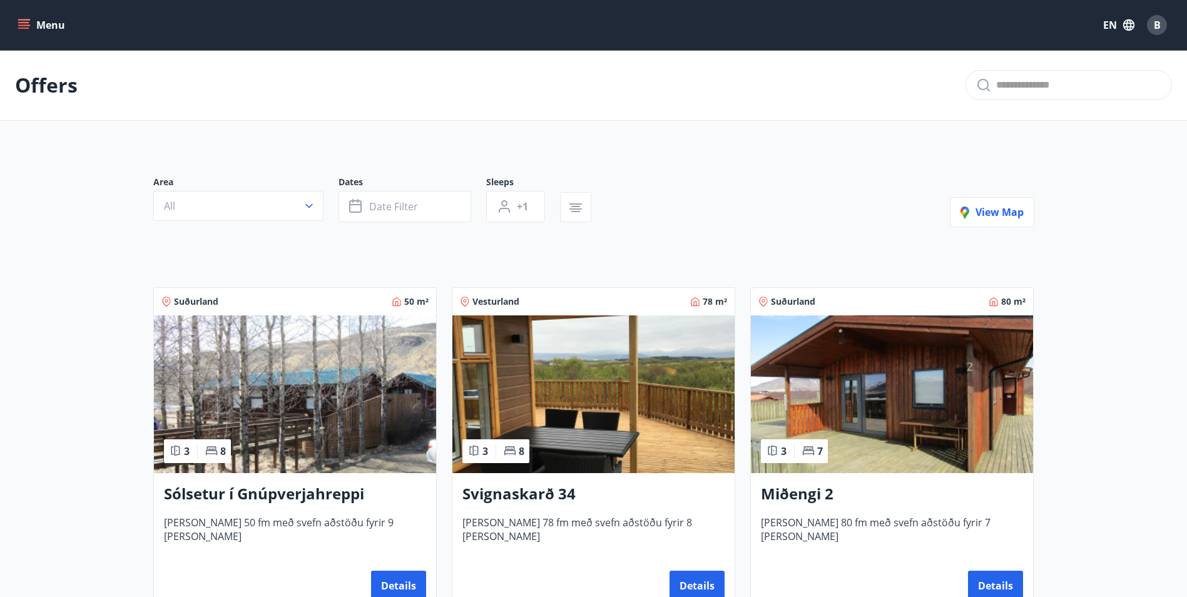
click at [38, 18] on button "Menu" at bounding box center [42, 25] width 55 height 23
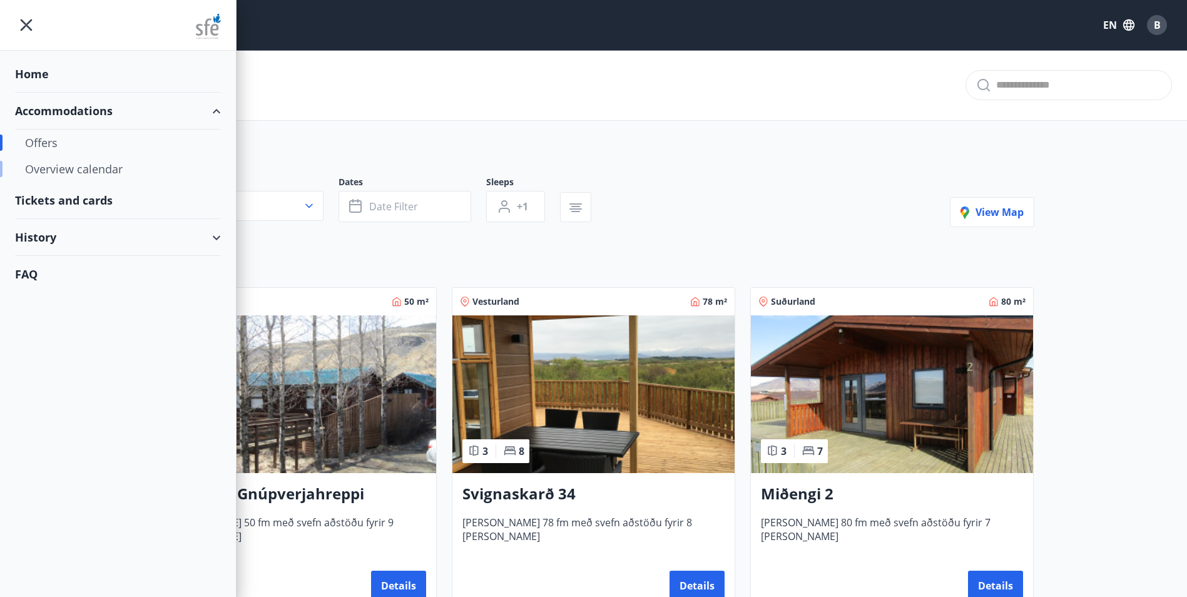
click at [93, 171] on div "Overview calendar" at bounding box center [118, 169] width 186 height 26
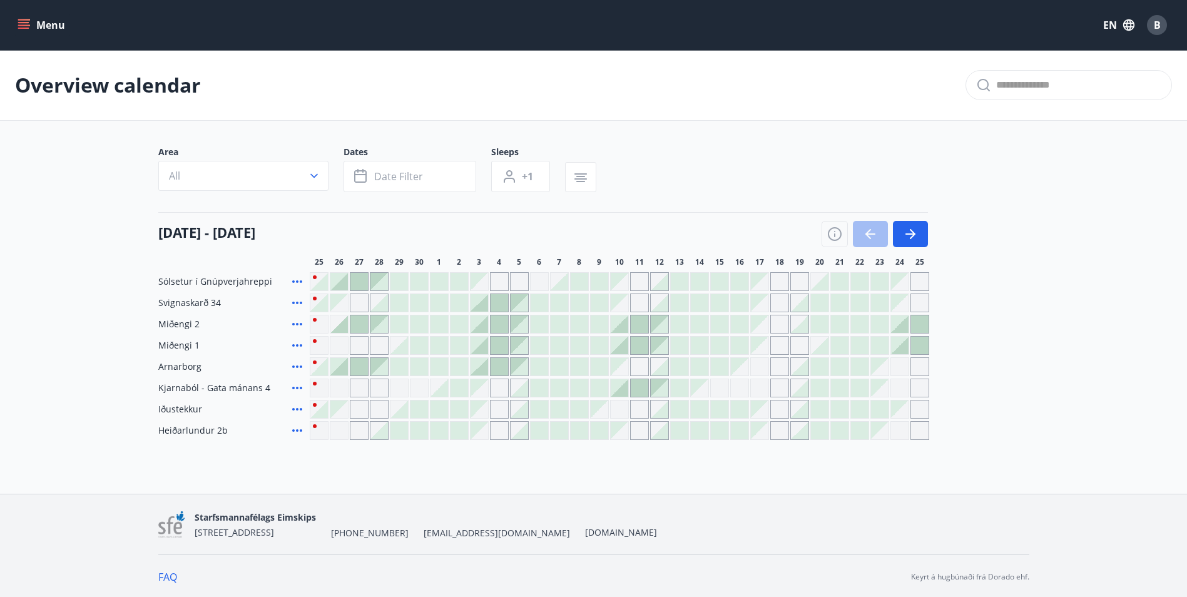
click at [35, 26] on button "Menu" at bounding box center [42, 25] width 55 height 23
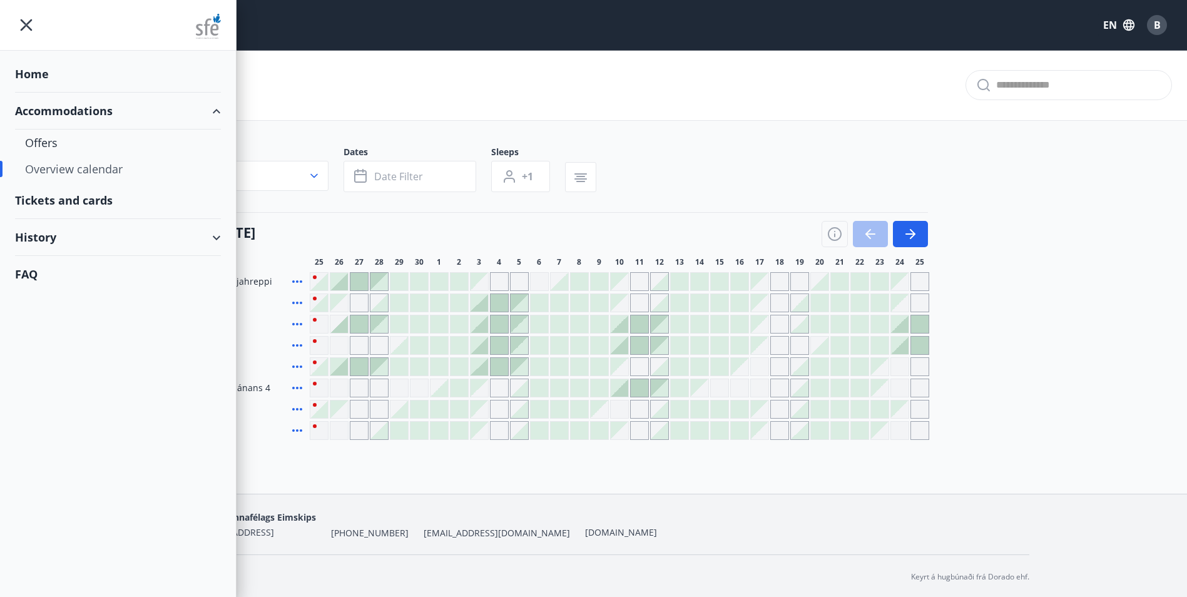
click at [56, 203] on div "Tickets and cards" at bounding box center [118, 200] width 206 height 37
click at [362, 103] on div "Overview calendar" at bounding box center [593, 85] width 1187 height 71
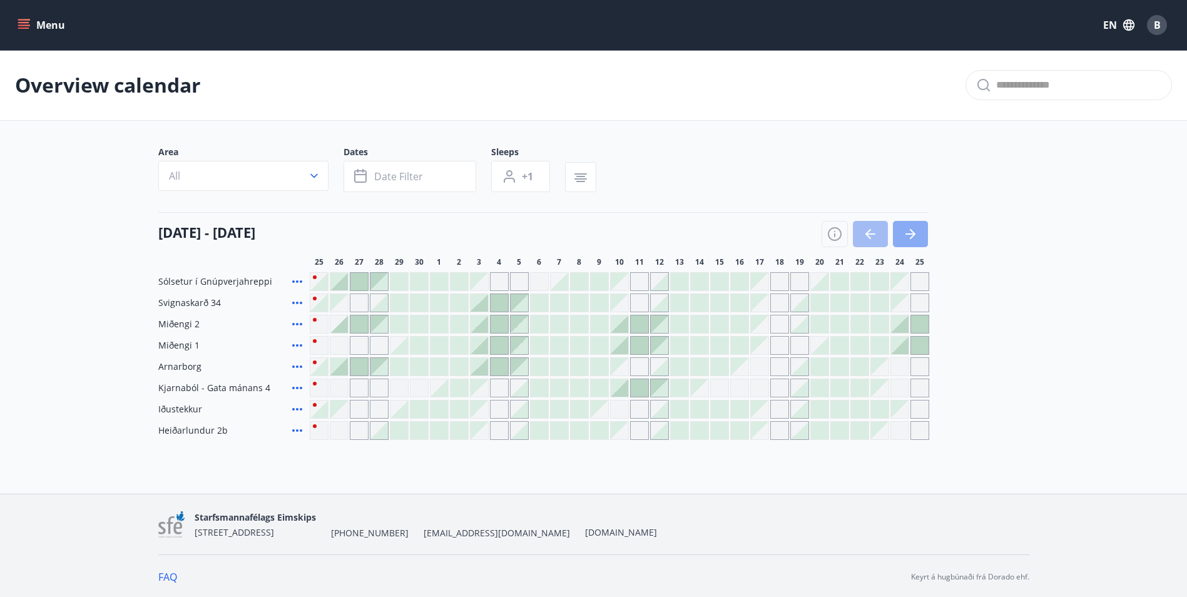
click at [917, 234] on icon "button" at bounding box center [910, 234] width 15 height 15
